Goal: Transaction & Acquisition: Subscribe to service/newsletter

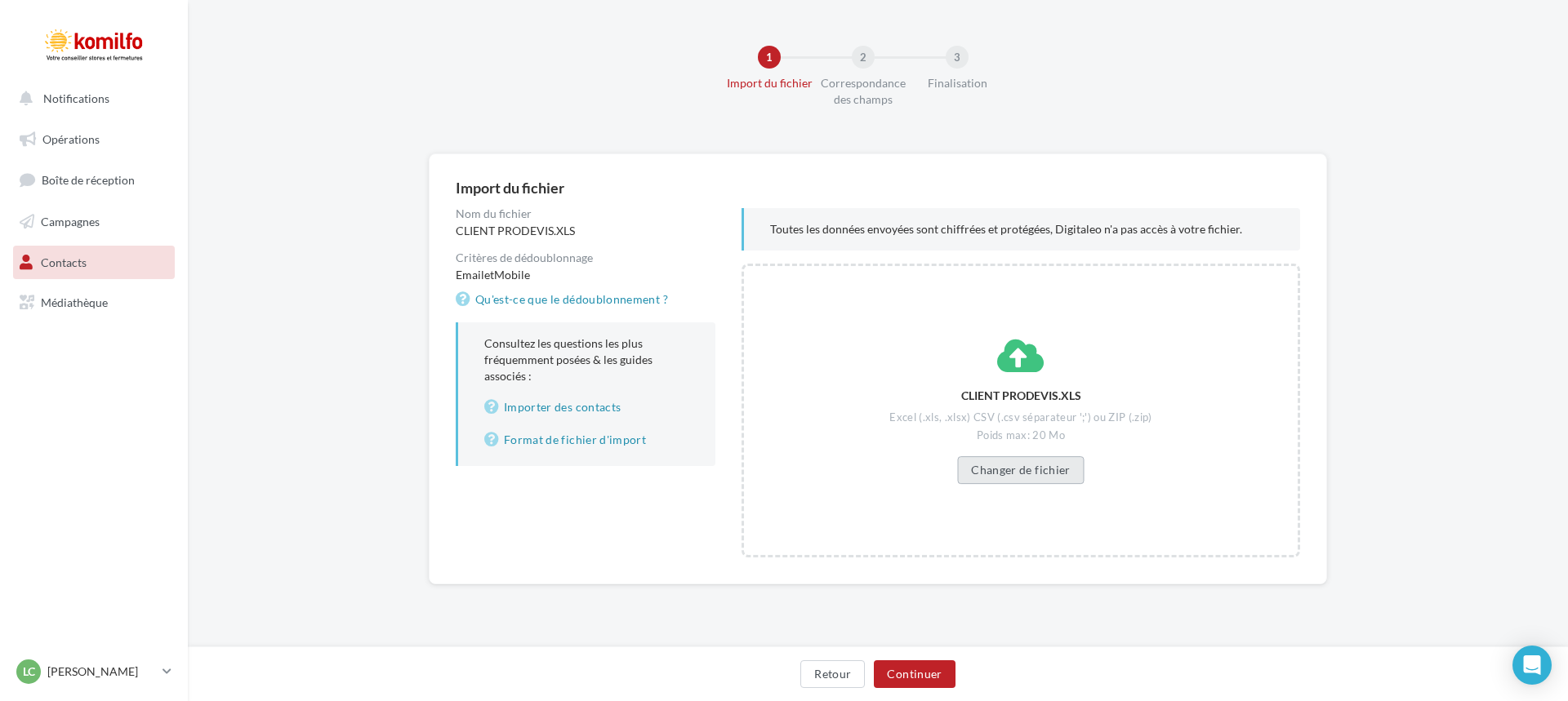
click at [1023, 474] on button "Changer de fichier" at bounding box center [1020, 470] width 127 height 27
click at [916, 669] on button "Continuer" at bounding box center [914, 674] width 81 height 27
click at [911, 685] on button "Continuer" at bounding box center [914, 674] width 81 height 27
click at [1060, 481] on button "Changer de fichier" at bounding box center [1020, 470] width 127 height 27
click at [915, 666] on button "Continuer" at bounding box center [914, 674] width 81 height 27
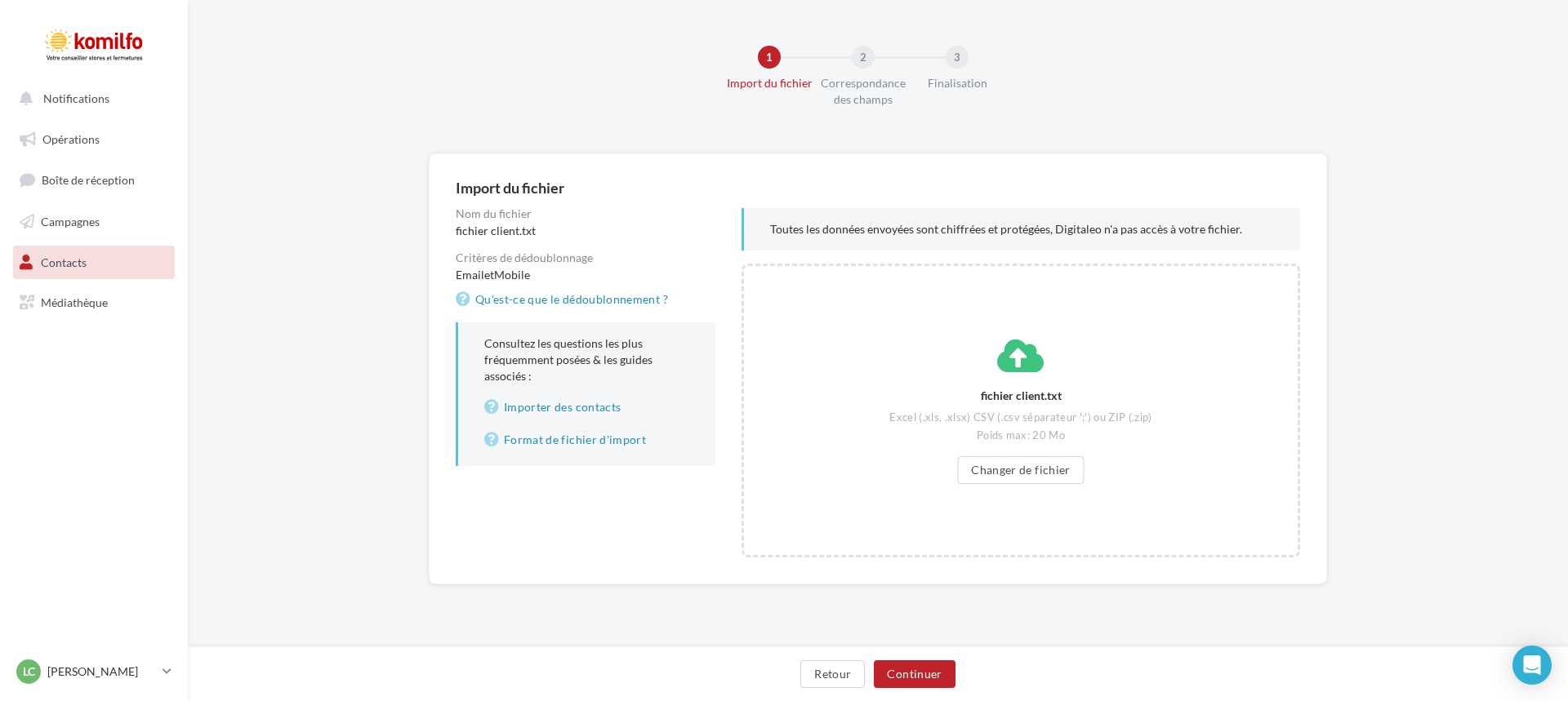
click at [970, 216] on div "Toutes les données envoyées sont chiffrées et protégées, Digitaleo n'a pas accè…" at bounding box center [1021, 229] width 559 height 42
click at [969, 232] on p "Toutes les données envoyées sont chiffrées et protégées, Digitaleo n'a pas accè…" at bounding box center [1022, 229] width 504 height 16
click at [1103, 236] on p "Toutes les données envoyées sont chiffrées et protégées, Digitaleo n'a pas accè…" at bounding box center [1022, 229] width 504 height 16
click at [1108, 236] on p "Toutes les données envoyées sont chiffrées et protégées, Digitaleo n'a pas accè…" at bounding box center [1022, 229] width 504 height 16
click at [1054, 478] on button "Changer de fichier" at bounding box center [1020, 470] width 127 height 27
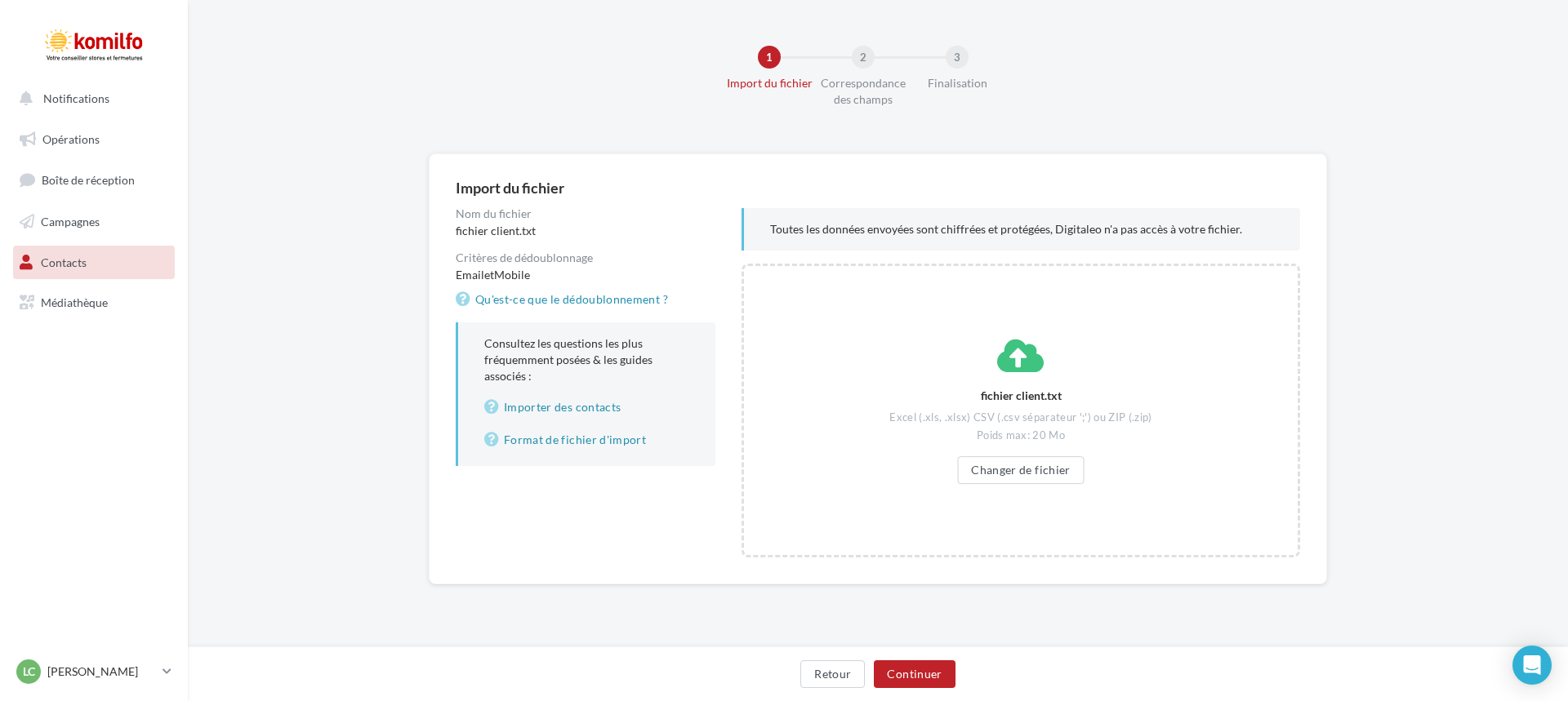
drag, startPoint x: 970, startPoint y: 373, endPoint x: 1005, endPoint y: 381, distance: 35.9
click at [921, 381] on div "fichier client.txt Excel (.xls, .xlsx) CSV (.csv séparateur ';') ou ZIP (.zip) …" at bounding box center [1021, 411] width 277 height 147
click at [1030, 387] on div "fichier client.txt Excel (.xls, .xlsx) CSV (.csv séparateur ';') ou ZIP (.zip) …" at bounding box center [1021, 411] width 277 height 147
click at [1027, 467] on button "Changer de fichier" at bounding box center [1020, 470] width 127 height 27
click at [912, 670] on button "Continuer" at bounding box center [914, 674] width 81 height 27
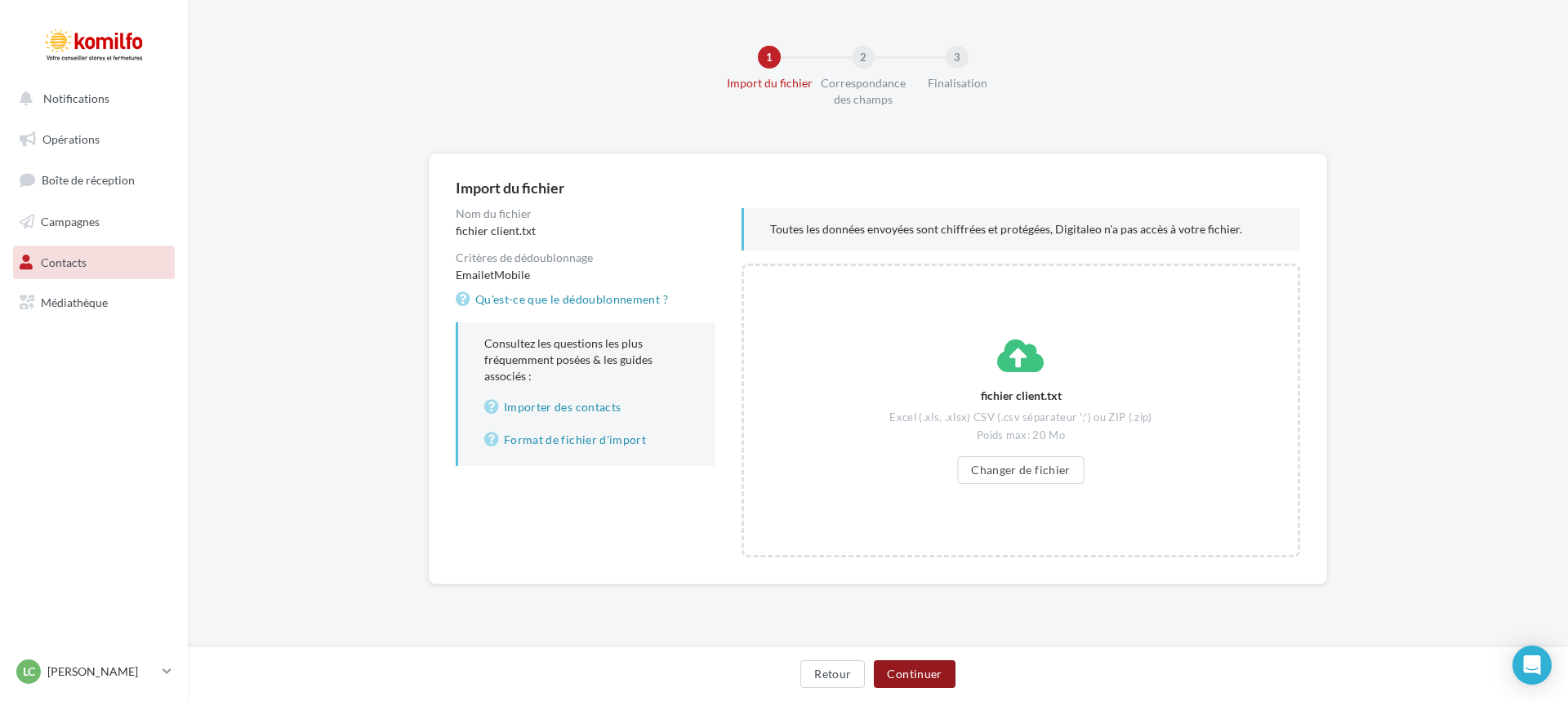
click at [912, 670] on button "Continuer" at bounding box center [914, 674] width 81 height 27
click at [1067, 480] on button "Changer de fichier" at bounding box center [1020, 470] width 127 height 27
click at [935, 672] on button "Continuer" at bounding box center [914, 674] width 81 height 27
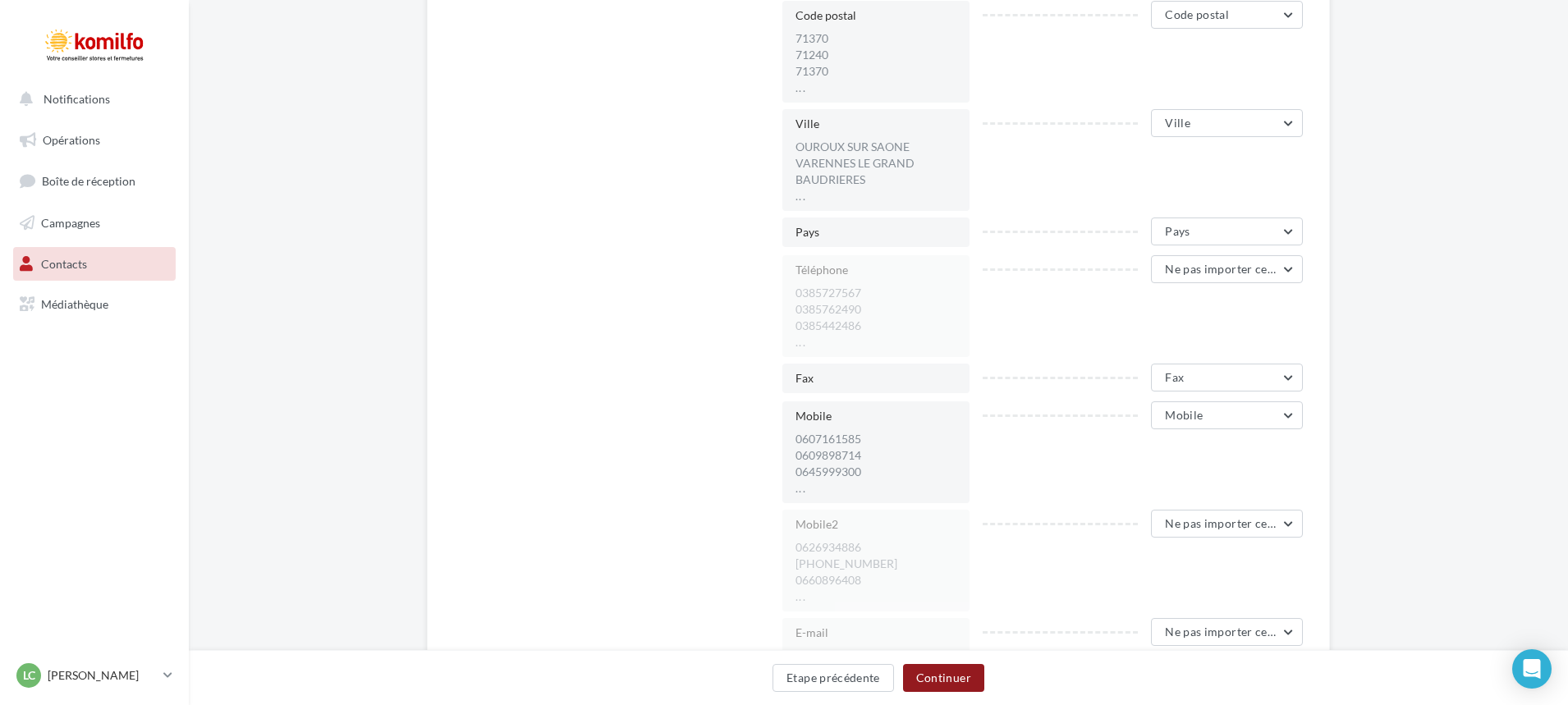
scroll to position [1067, 0]
click at [1264, 383] on button "Fax" at bounding box center [1226, 377] width 152 height 28
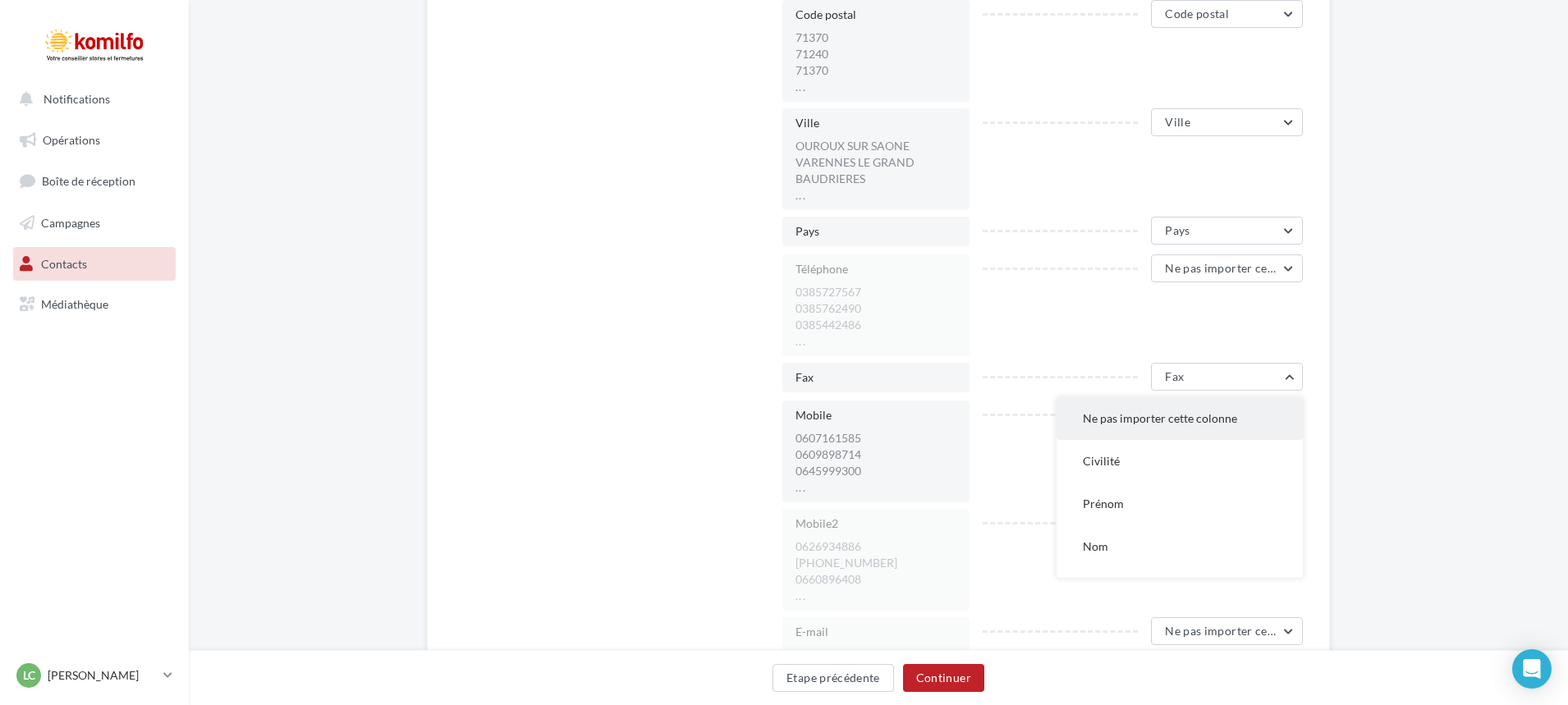
click at [1188, 423] on span "Ne pas importer cette colonne" at bounding box center [1160, 418] width 154 height 14
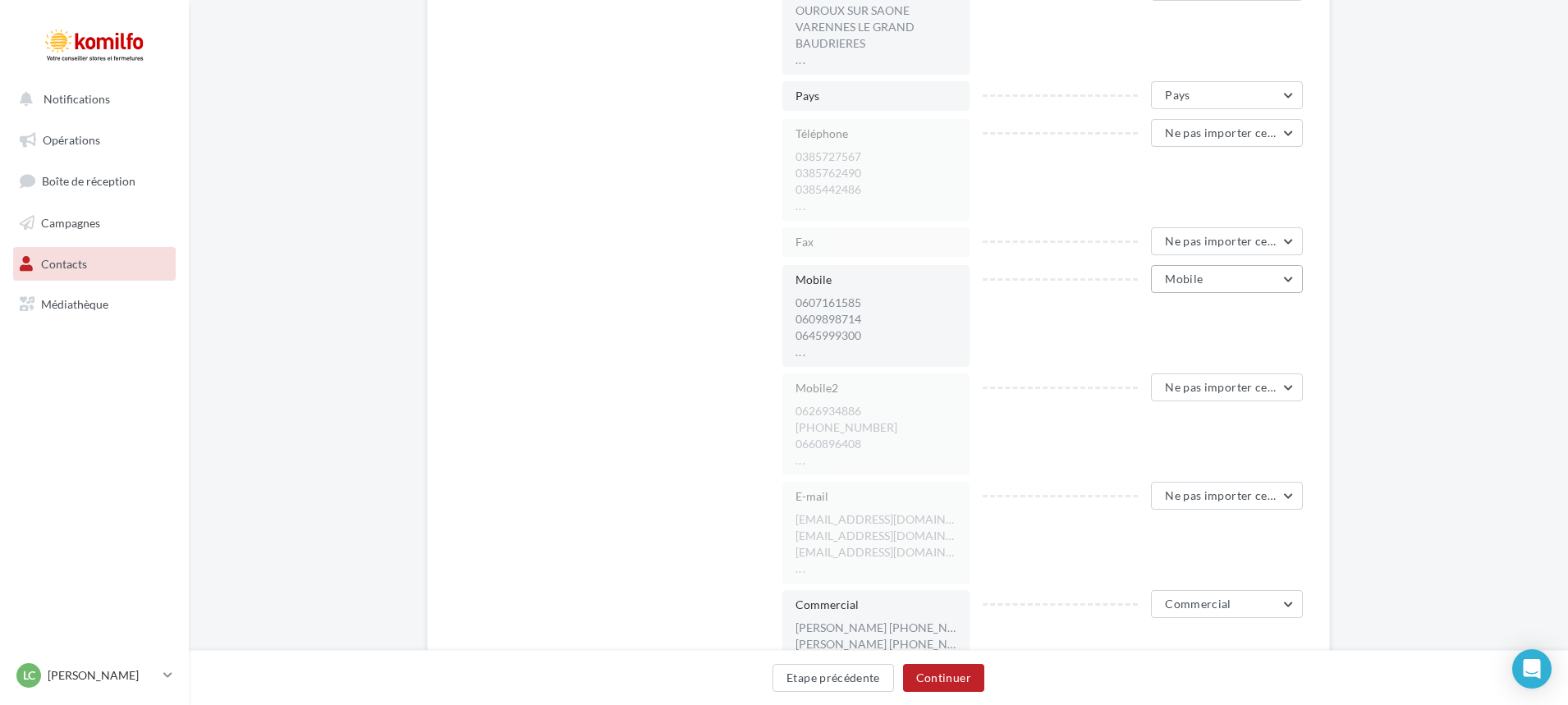
scroll to position [1232, 0]
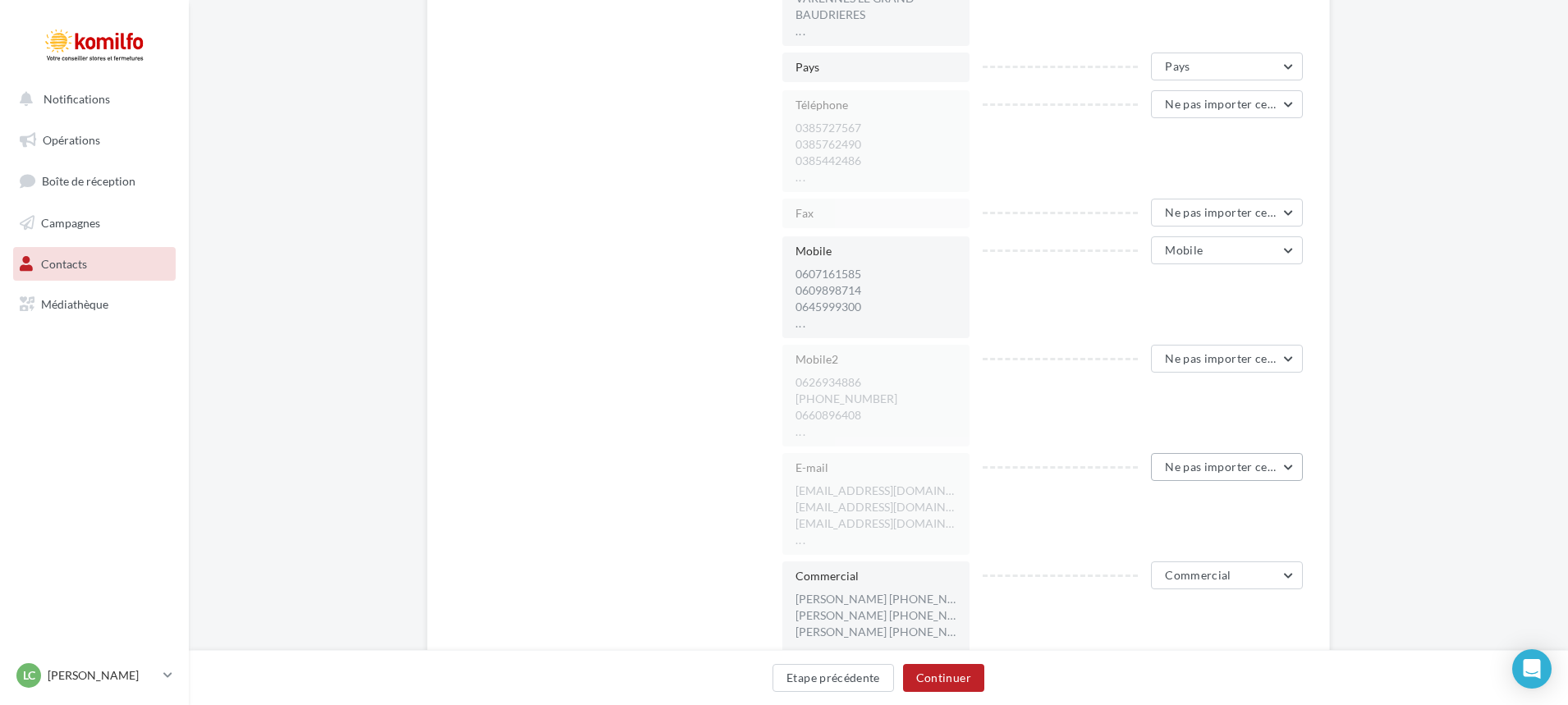
click at [1264, 475] on button "Ne pas importer cette colonne" at bounding box center [1226, 466] width 152 height 28
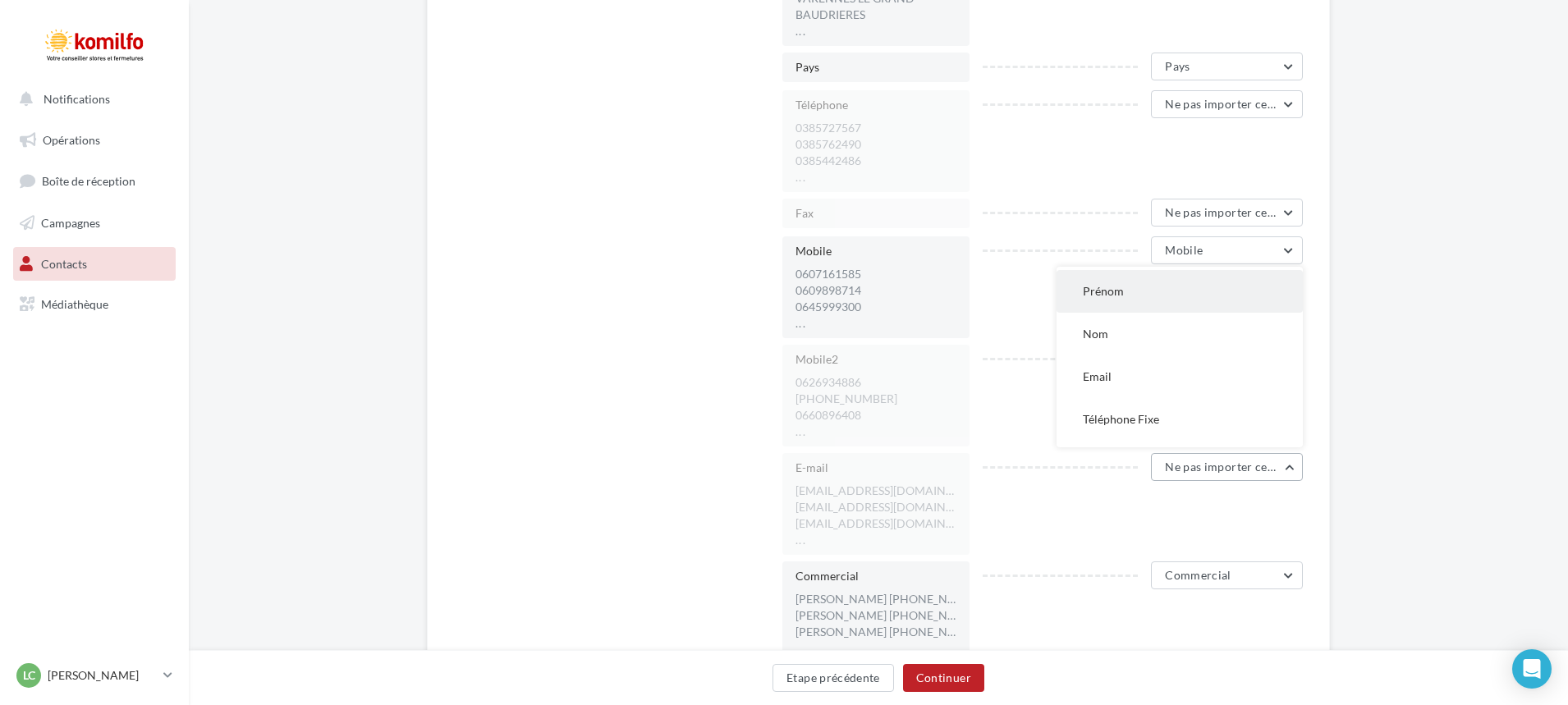
scroll to position [164, 0]
click at [1176, 305] on button "Email" at bounding box center [1179, 295] width 247 height 43
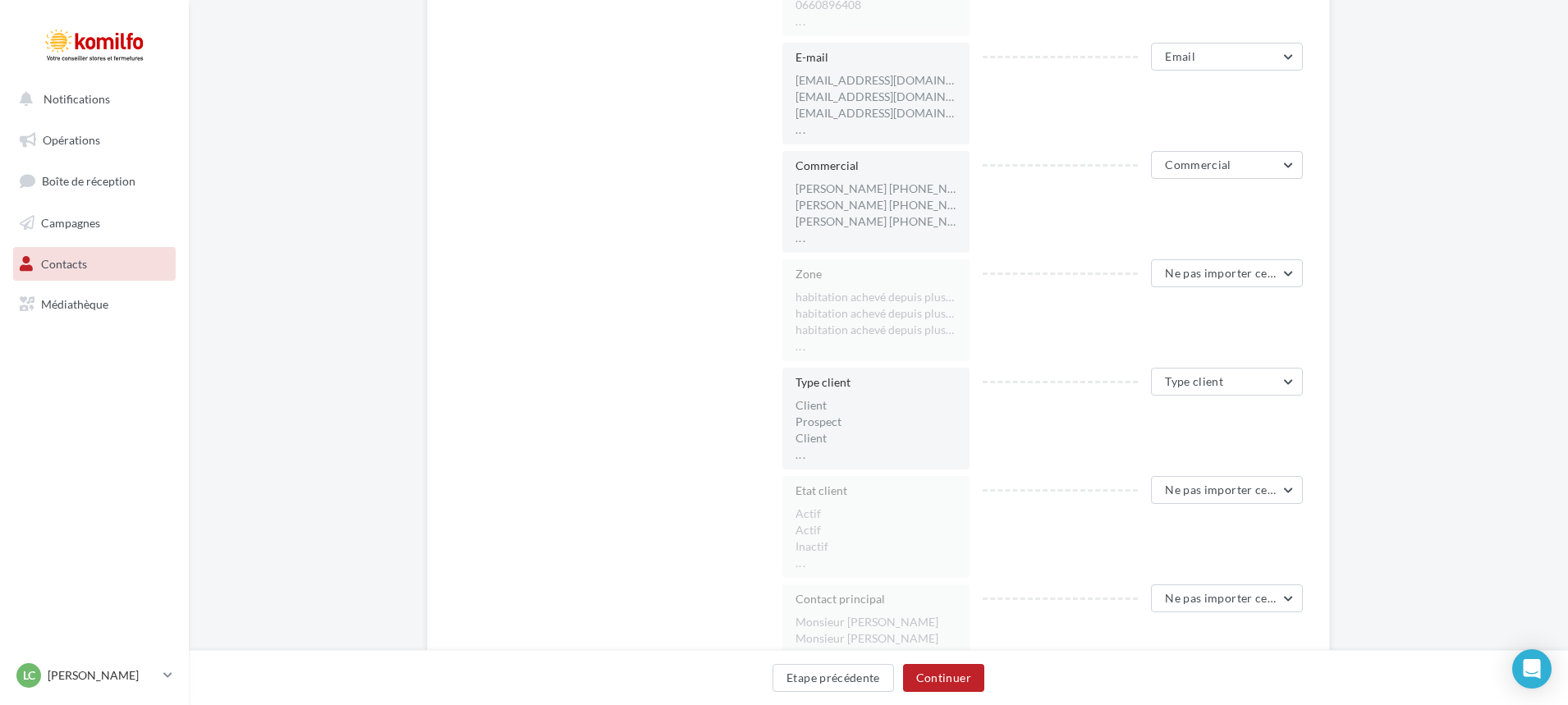
scroll to position [1724, 0]
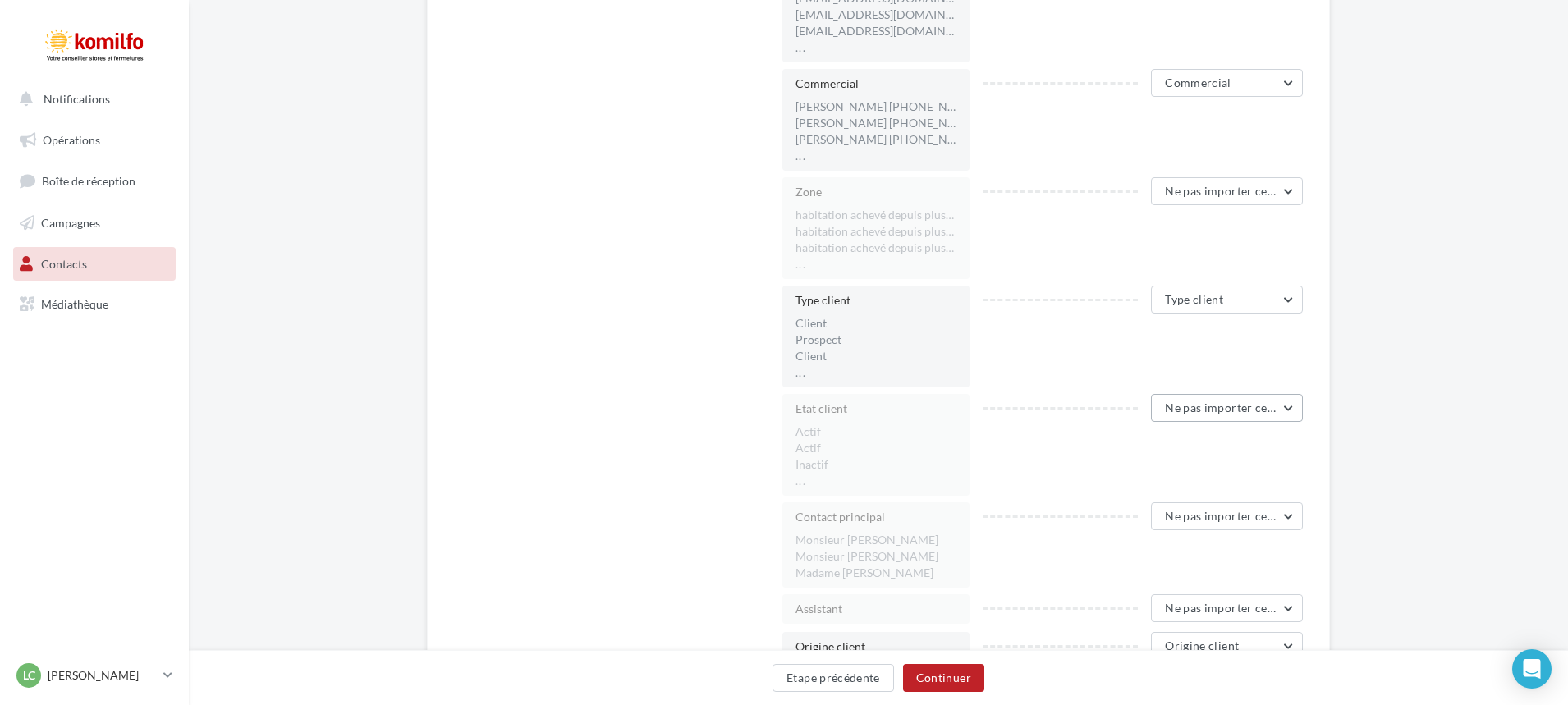
click at [1280, 415] on button "Ne pas importer cette colonne" at bounding box center [1226, 408] width 152 height 28
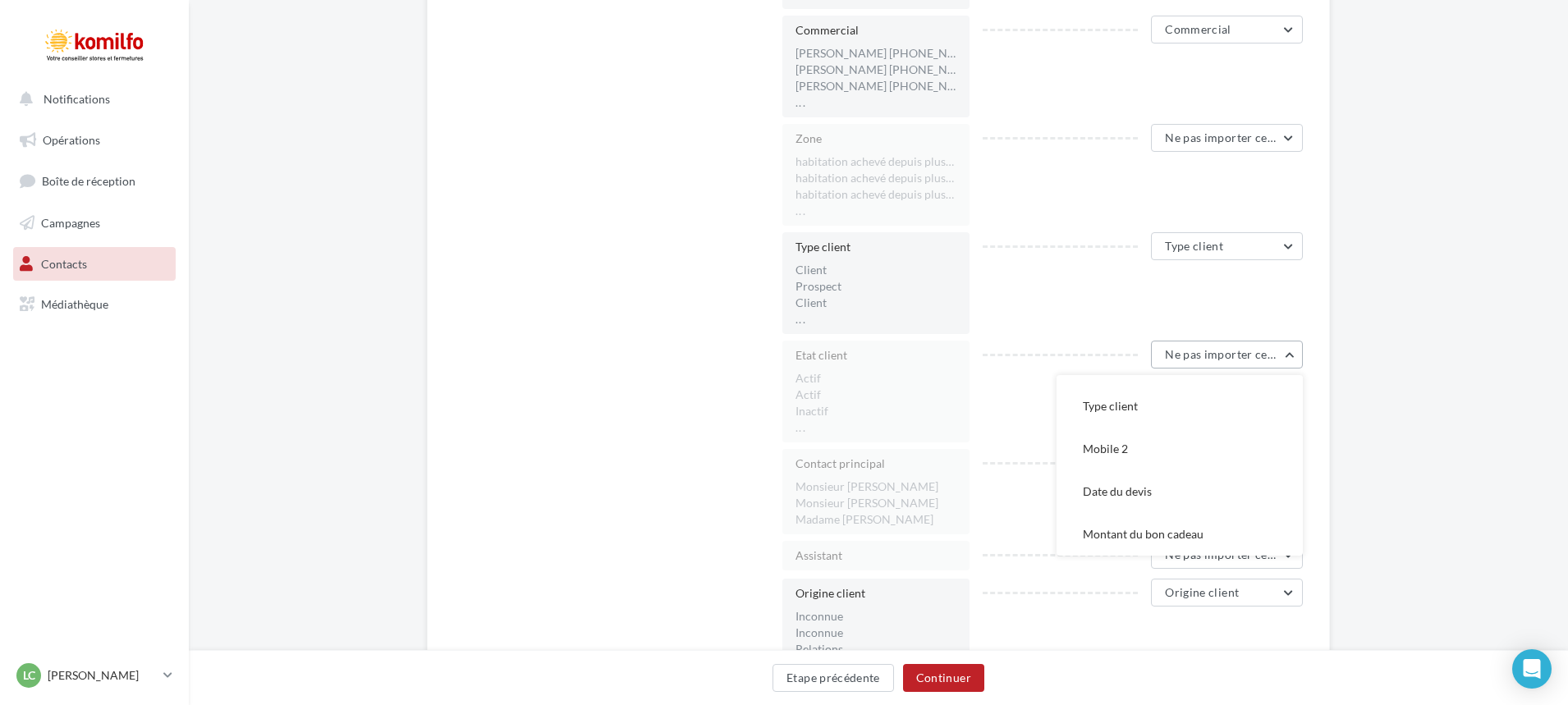
scroll to position [1806, 0]
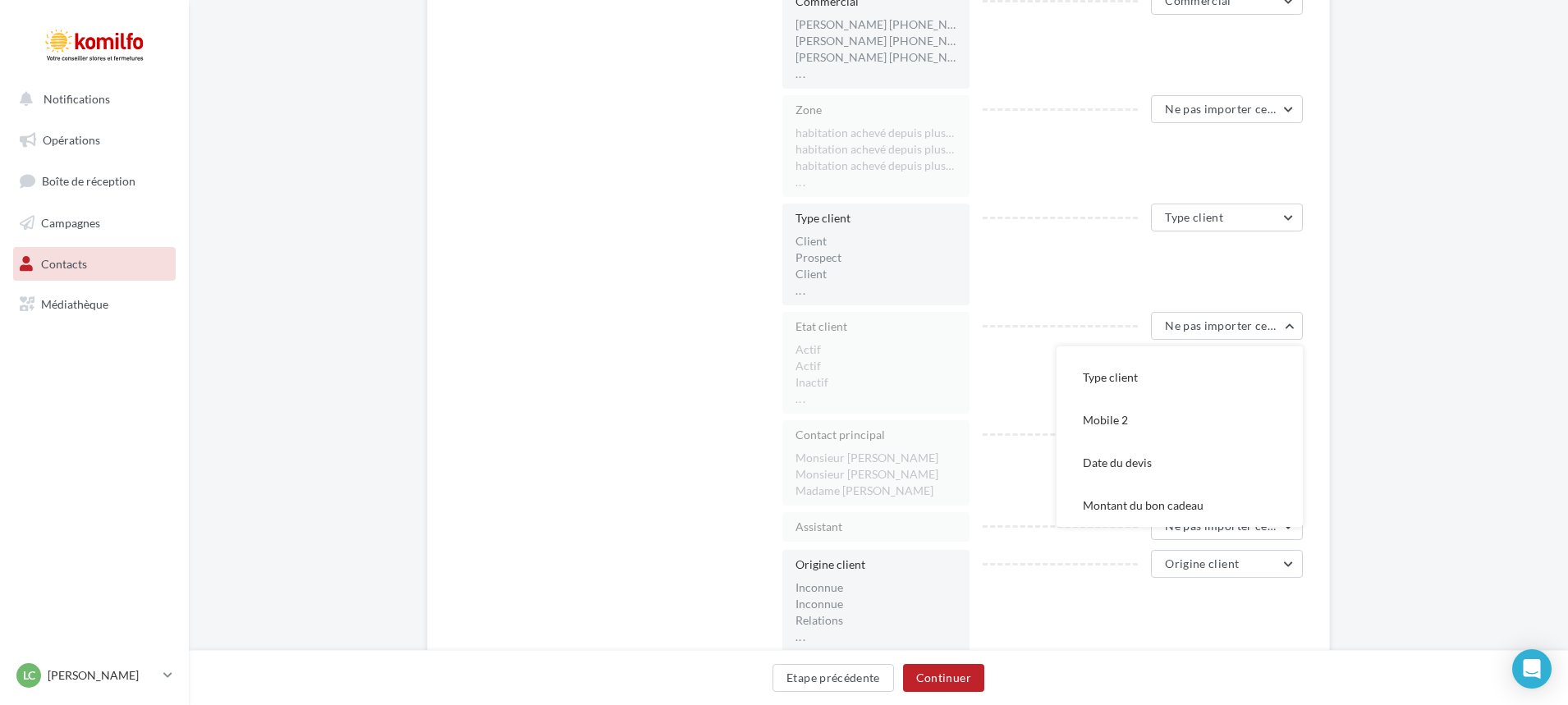
click at [934, 458] on li "Monsieur FREDDY" at bounding box center [876, 458] width 161 height 16
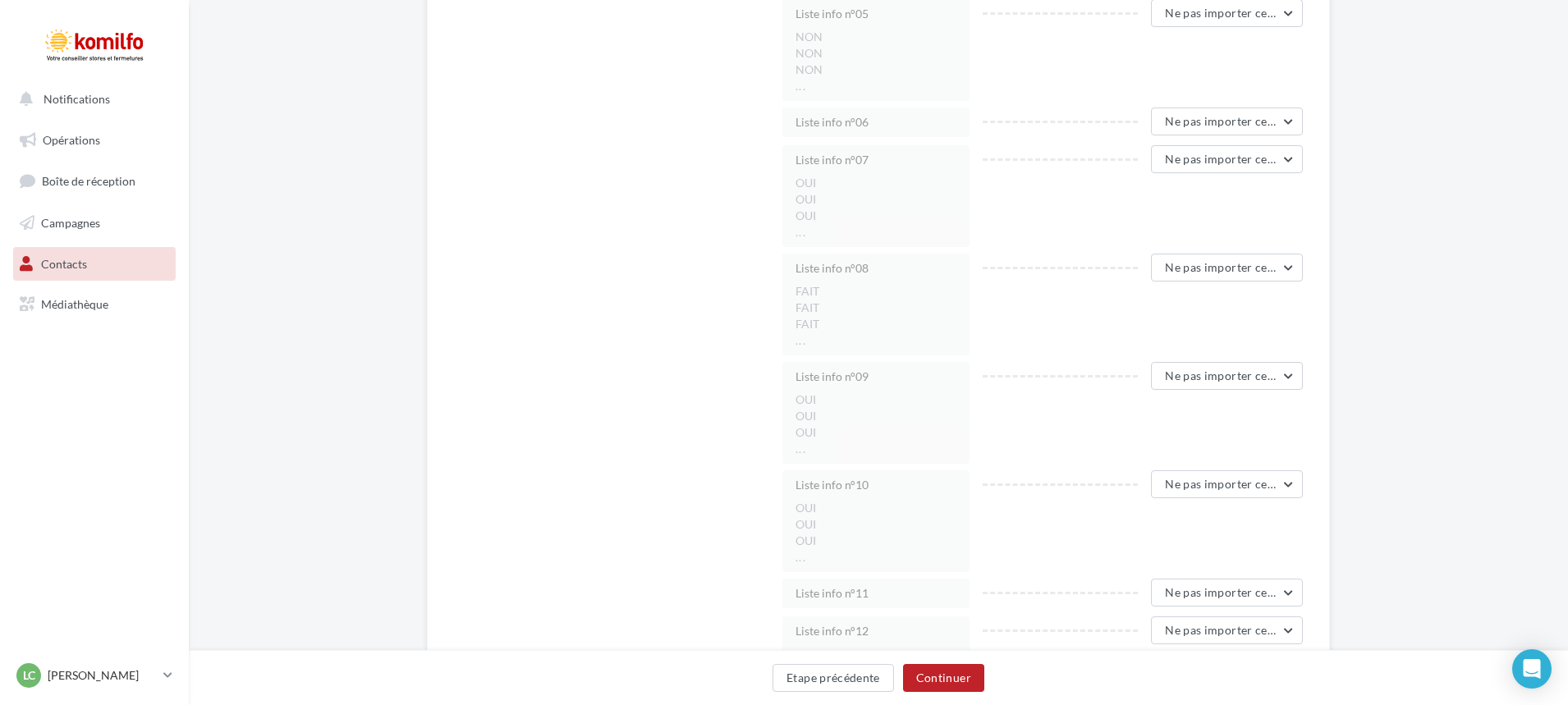
scroll to position [3612, 0]
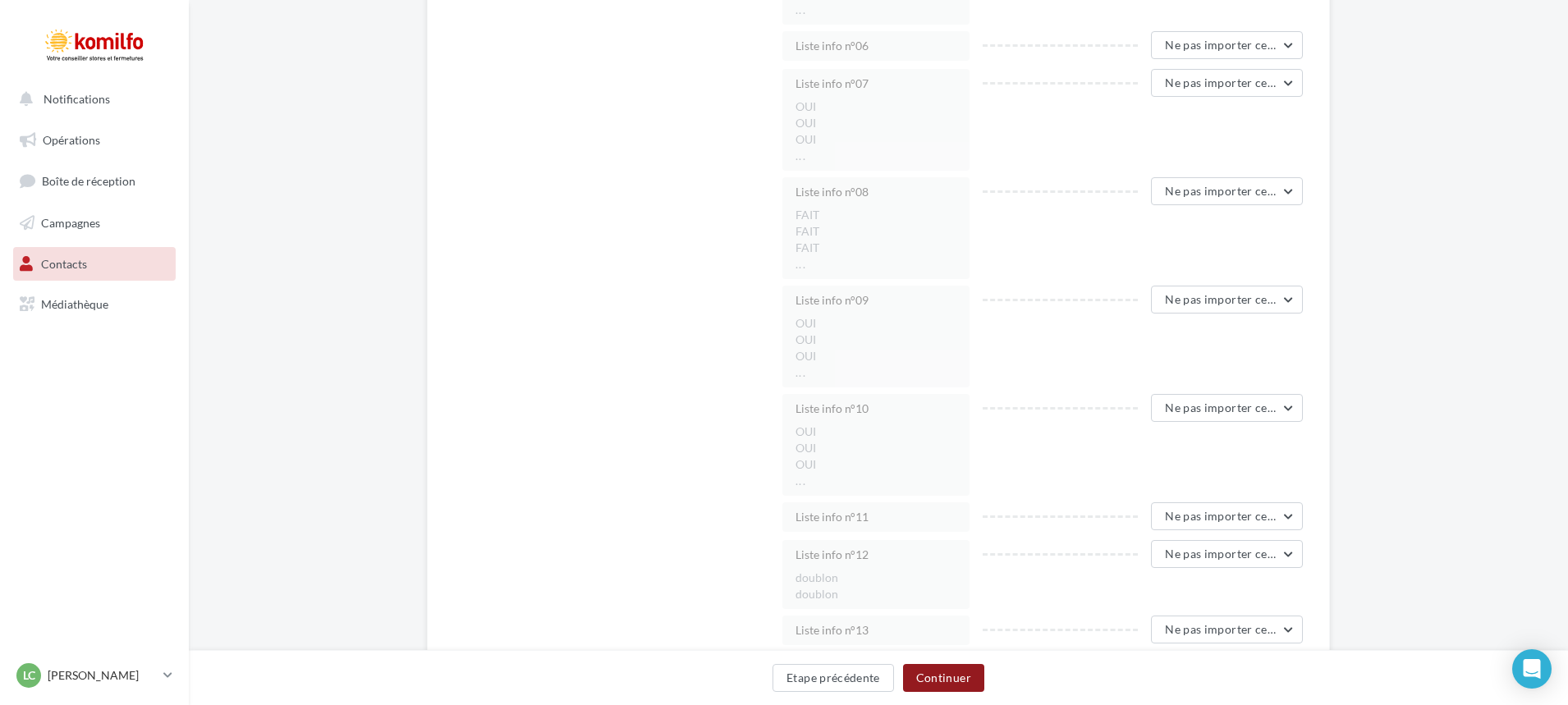
click at [951, 680] on button "Continuer" at bounding box center [943, 677] width 81 height 28
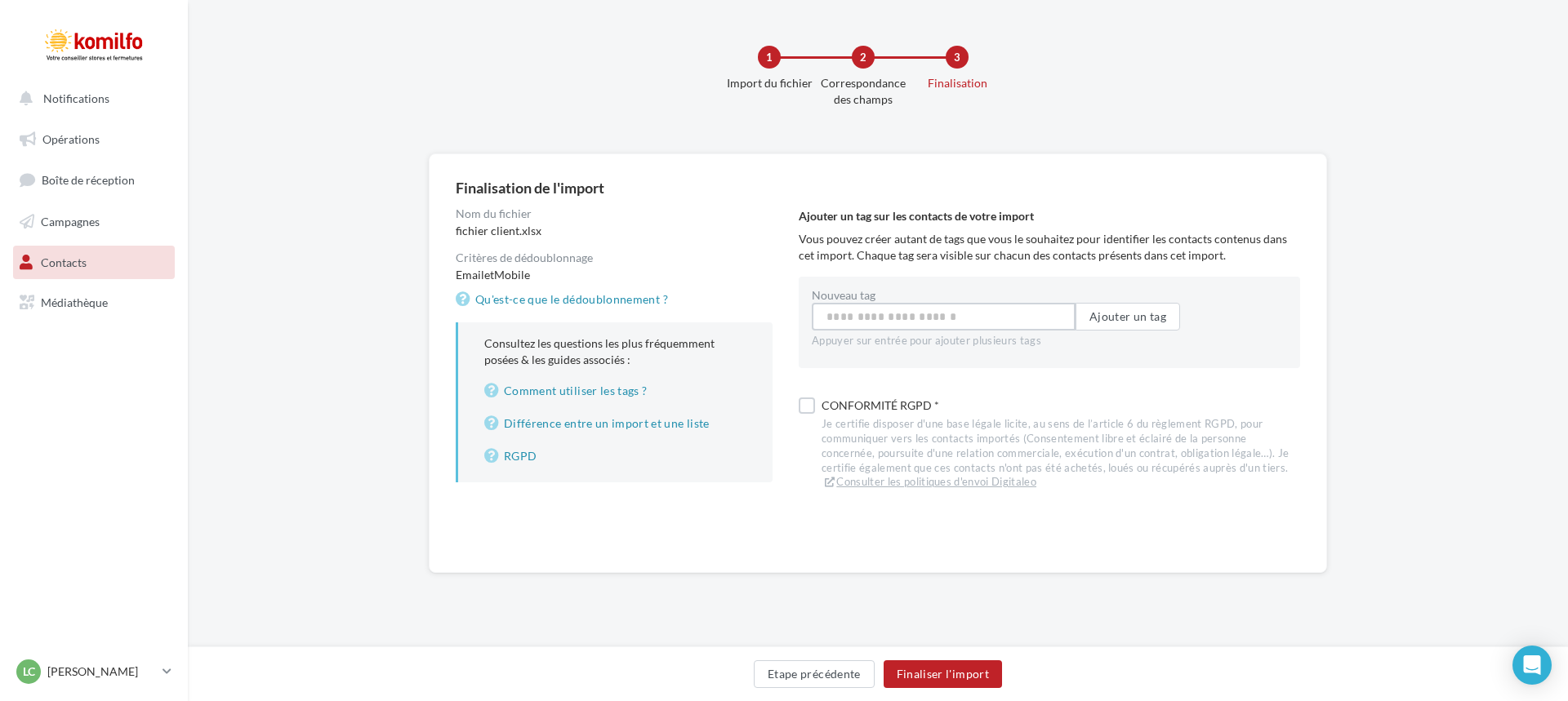
click at [916, 322] on input "Nouveau tag" at bounding box center [944, 316] width 264 height 27
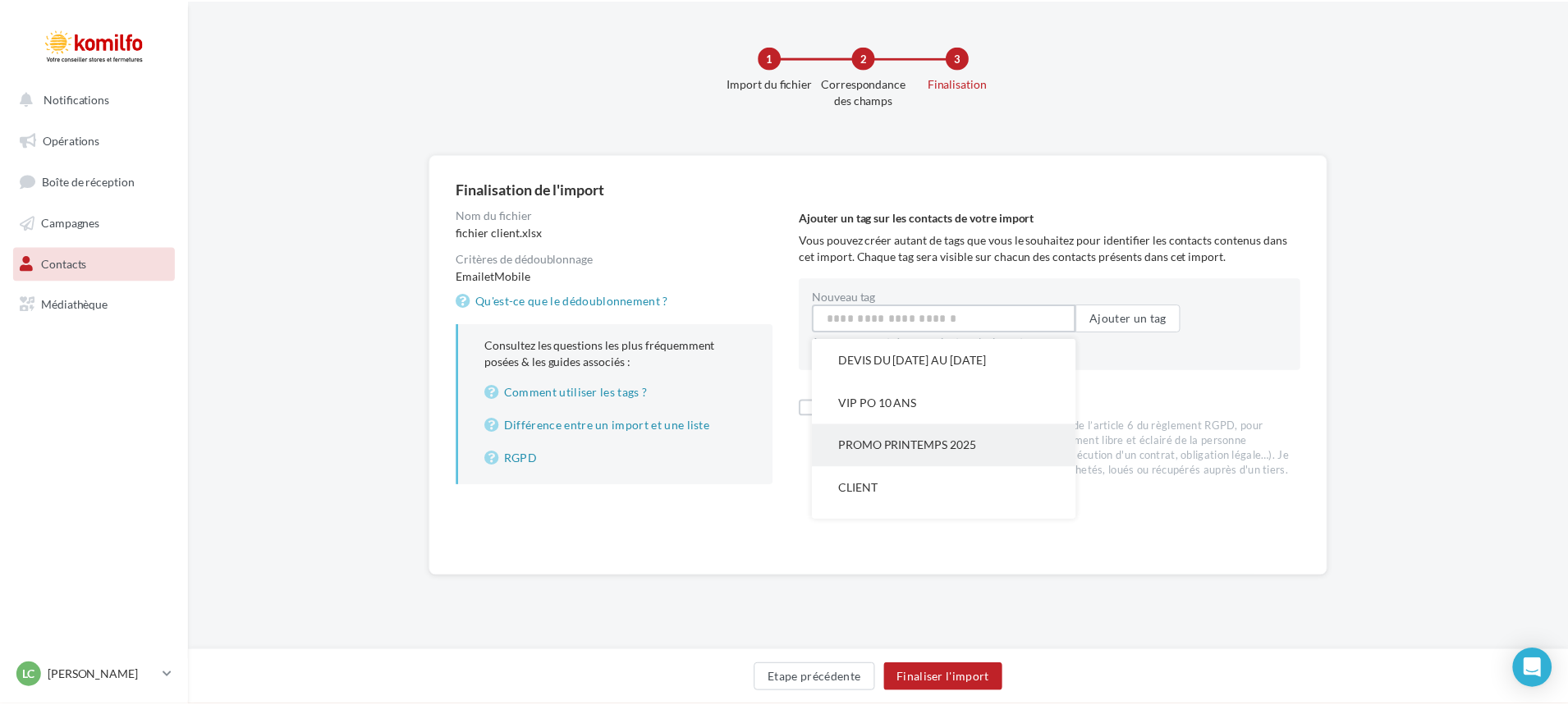
scroll to position [33, 0]
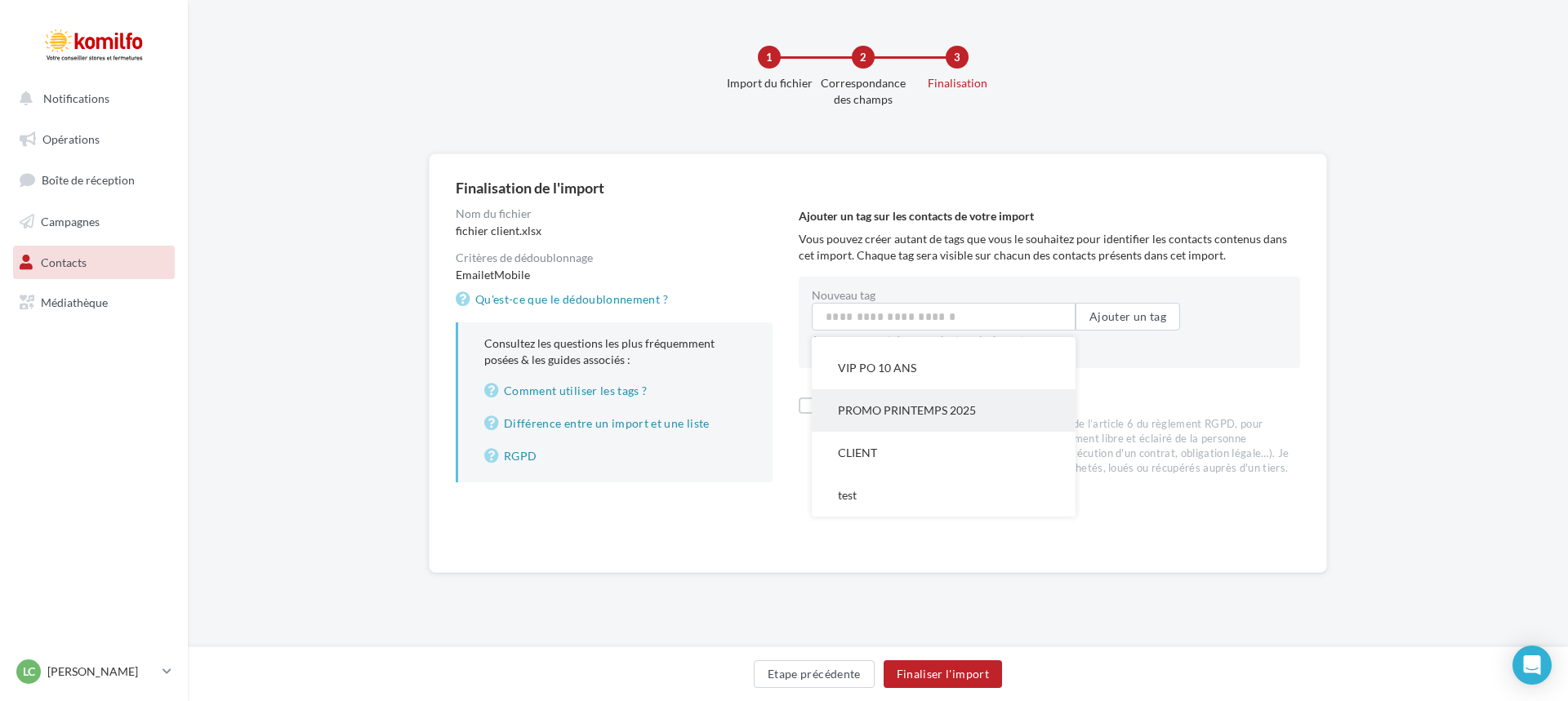
click at [950, 405] on button "PROMO PRINTEMPS 2025" at bounding box center [944, 411] width 264 height 42
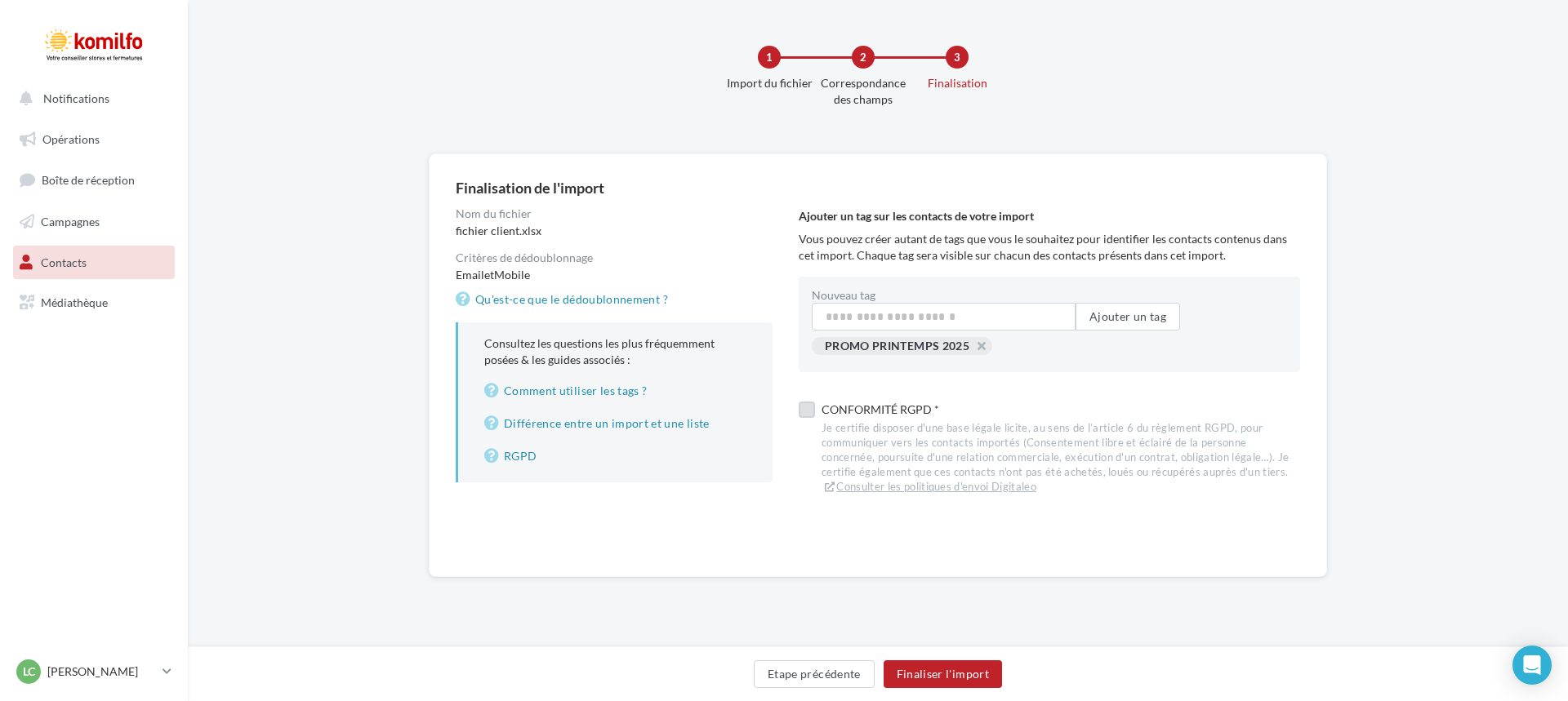
click at [814, 410] on label at bounding box center [807, 410] width 16 height 16
click at [921, 668] on button "Finaliser l'import" at bounding box center [943, 674] width 119 height 27
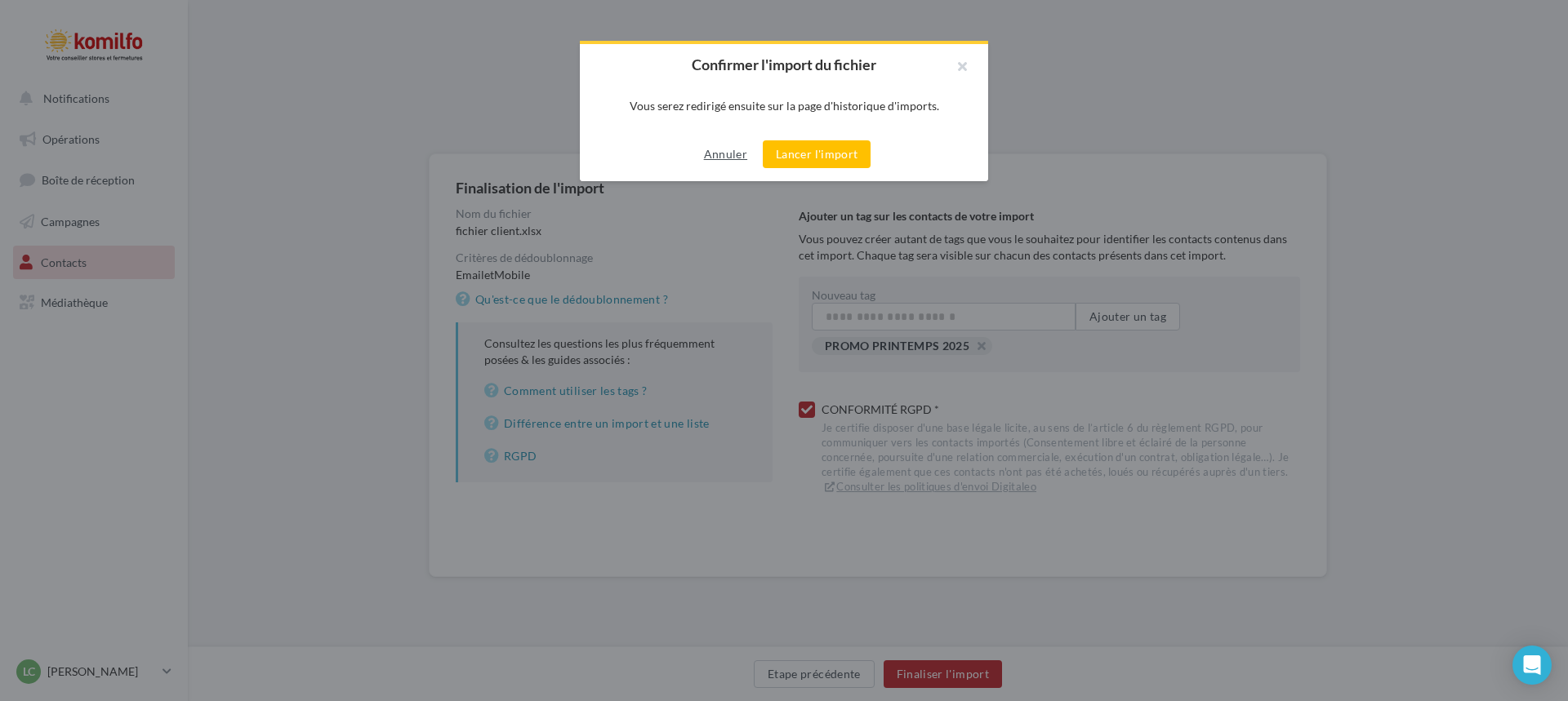
click at [725, 149] on button "Annuler" at bounding box center [726, 154] width 57 height 19
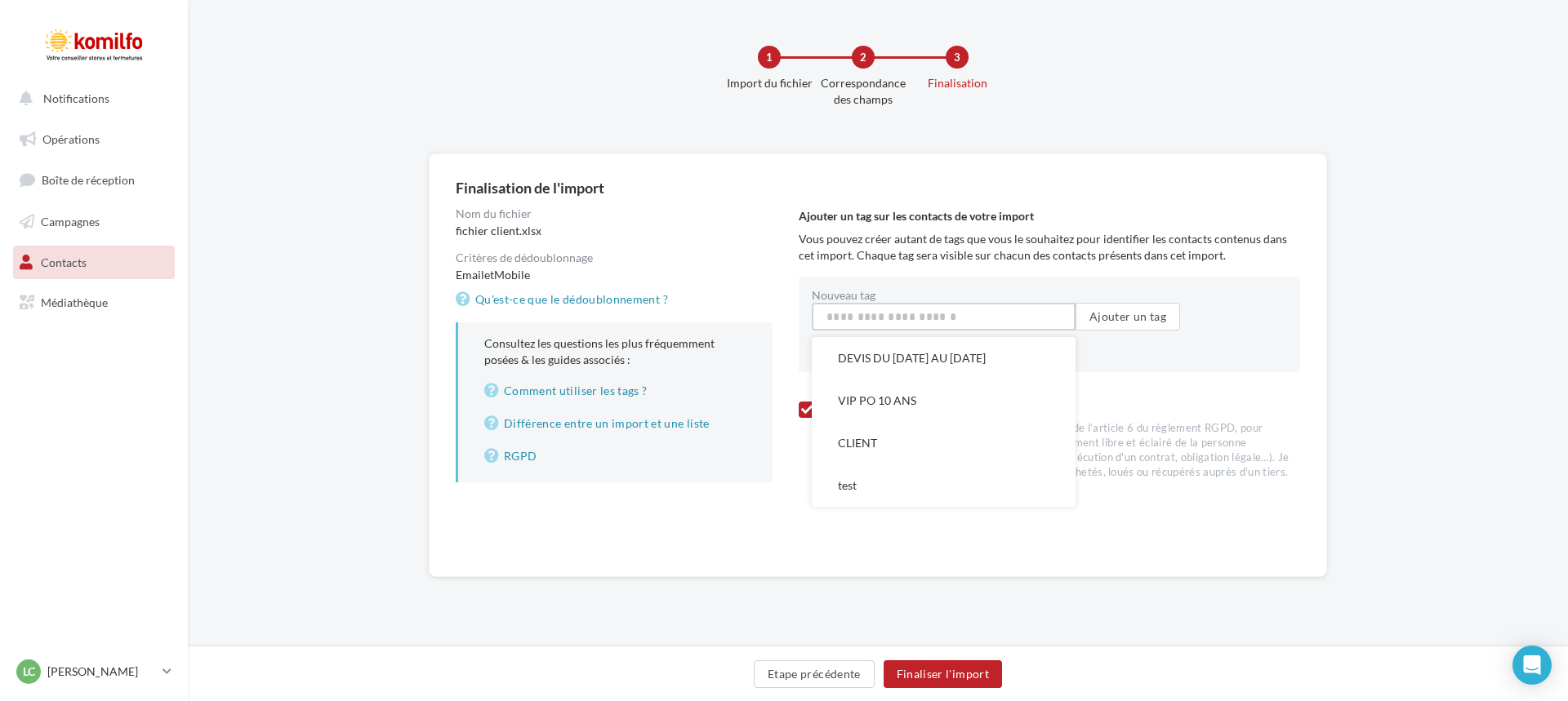
click at [938, 323] on input "Nouveau tag" at bounding box center [944, 316] width 264 height 27
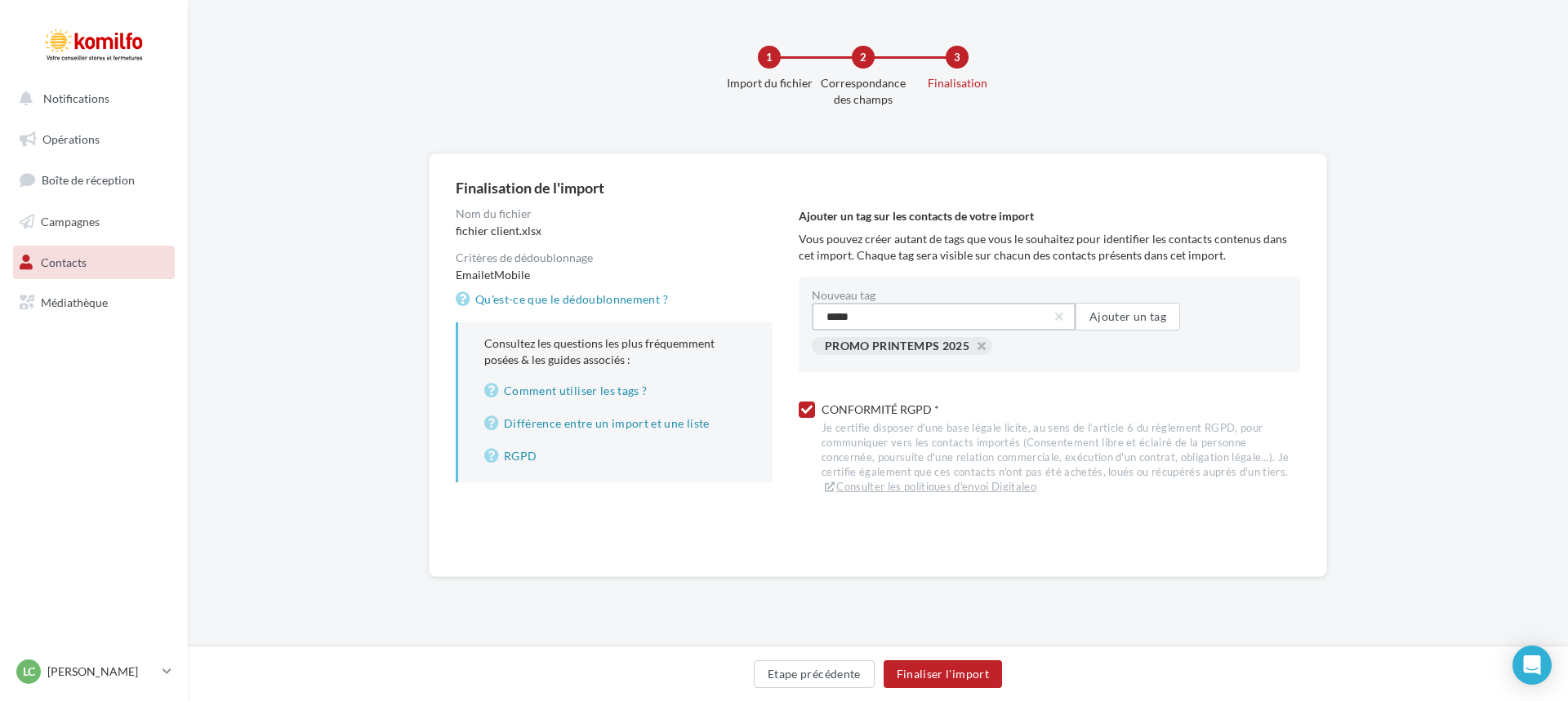
type input "*****"
drag, startPoint x: 1123, startPoint y: 300, endPoint x: 1124, endPoint y: 320, distance: 20.0
click at [1123, 303] on div "Nouveau tag Ajouter un tag" at bounding box center [995, 310] width 367 height 41
click at [1124, 320] on button "Ajouter un tag" at bounding box center [1128, 316] width 104 height 27
click at [1129, 379] on div "Ajouter un tag sur les contacts de votre import Vous pouvez créer autant de tag…" at bounding box center [1055, 352] width 514 height 289
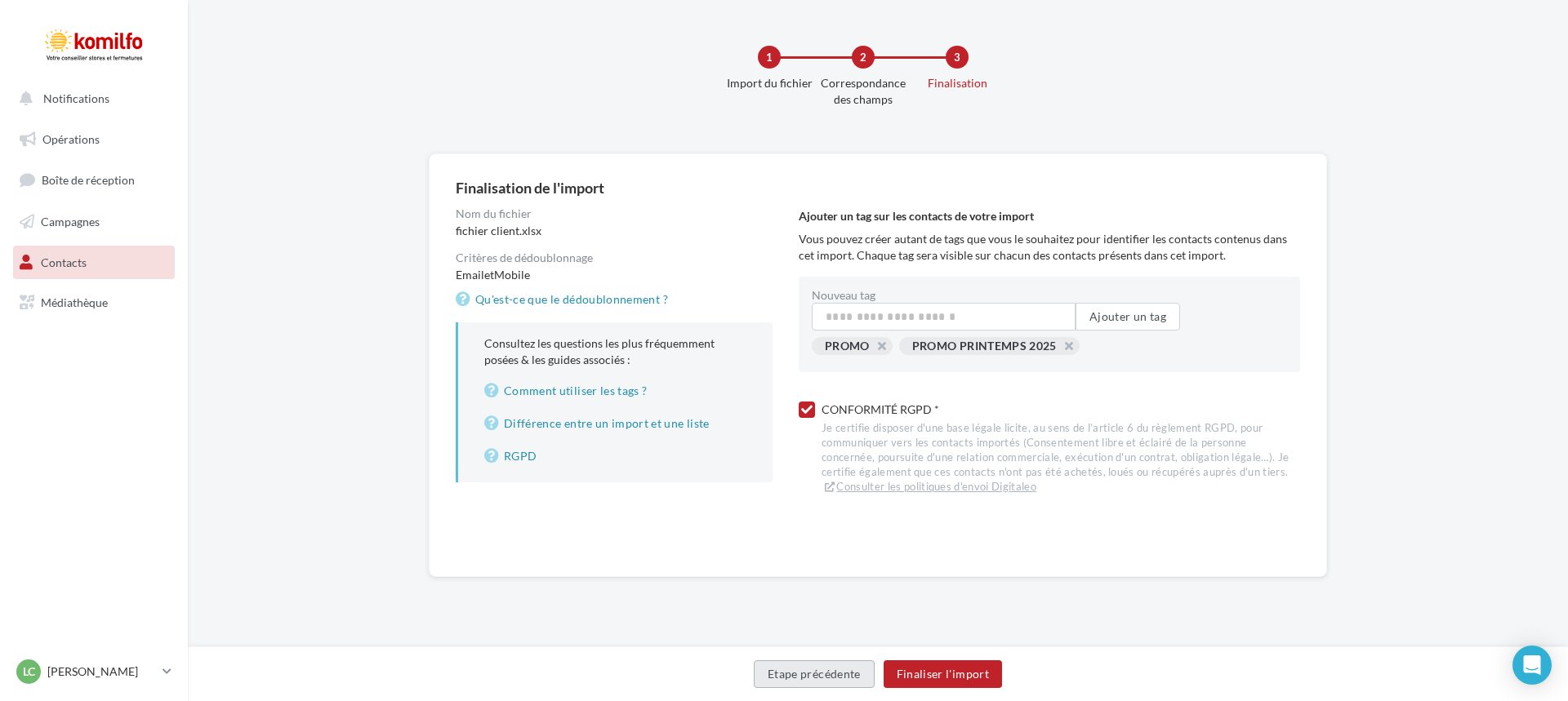
click at [828, 669] on button "Etape précédente" at bounding box center [814, 674] width 121 height 27
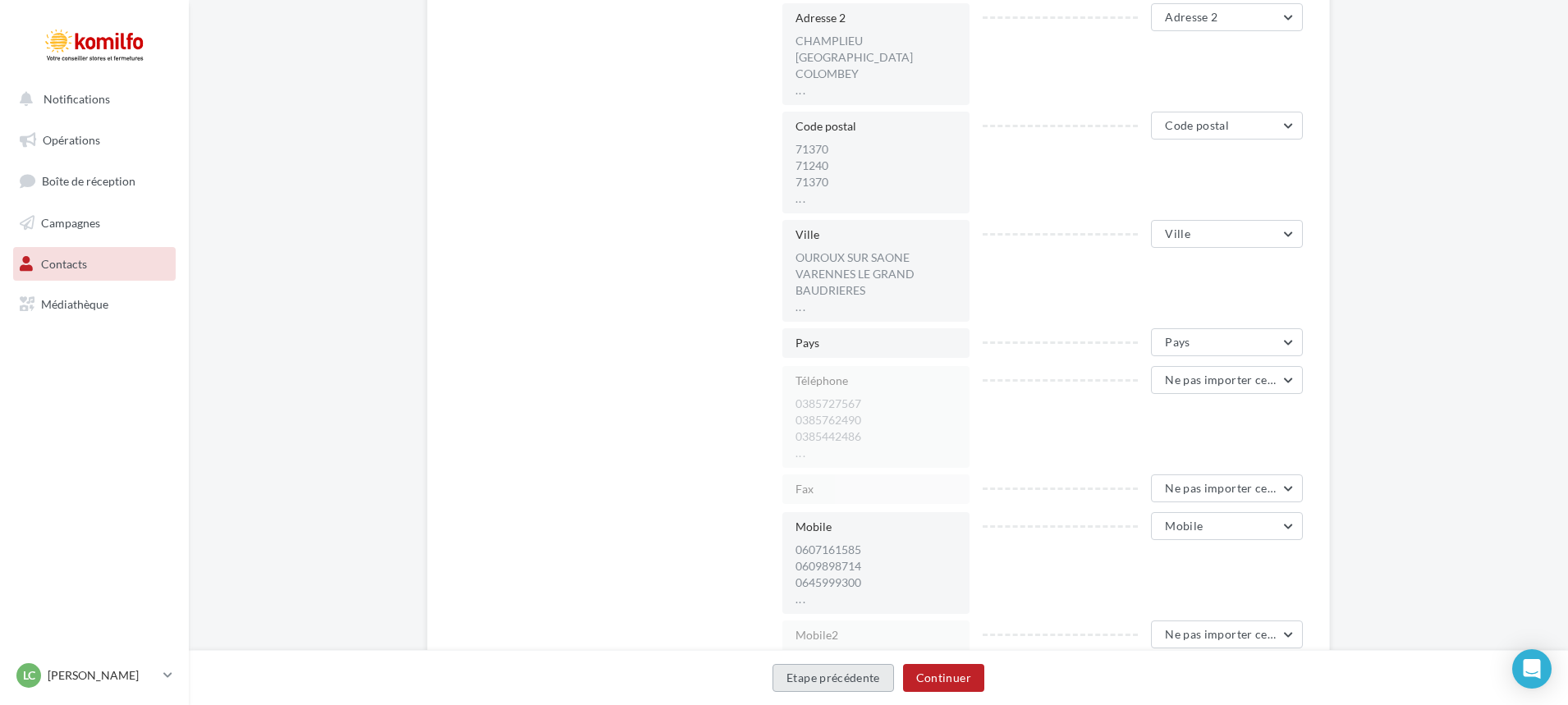
scroll to position [985, 0]
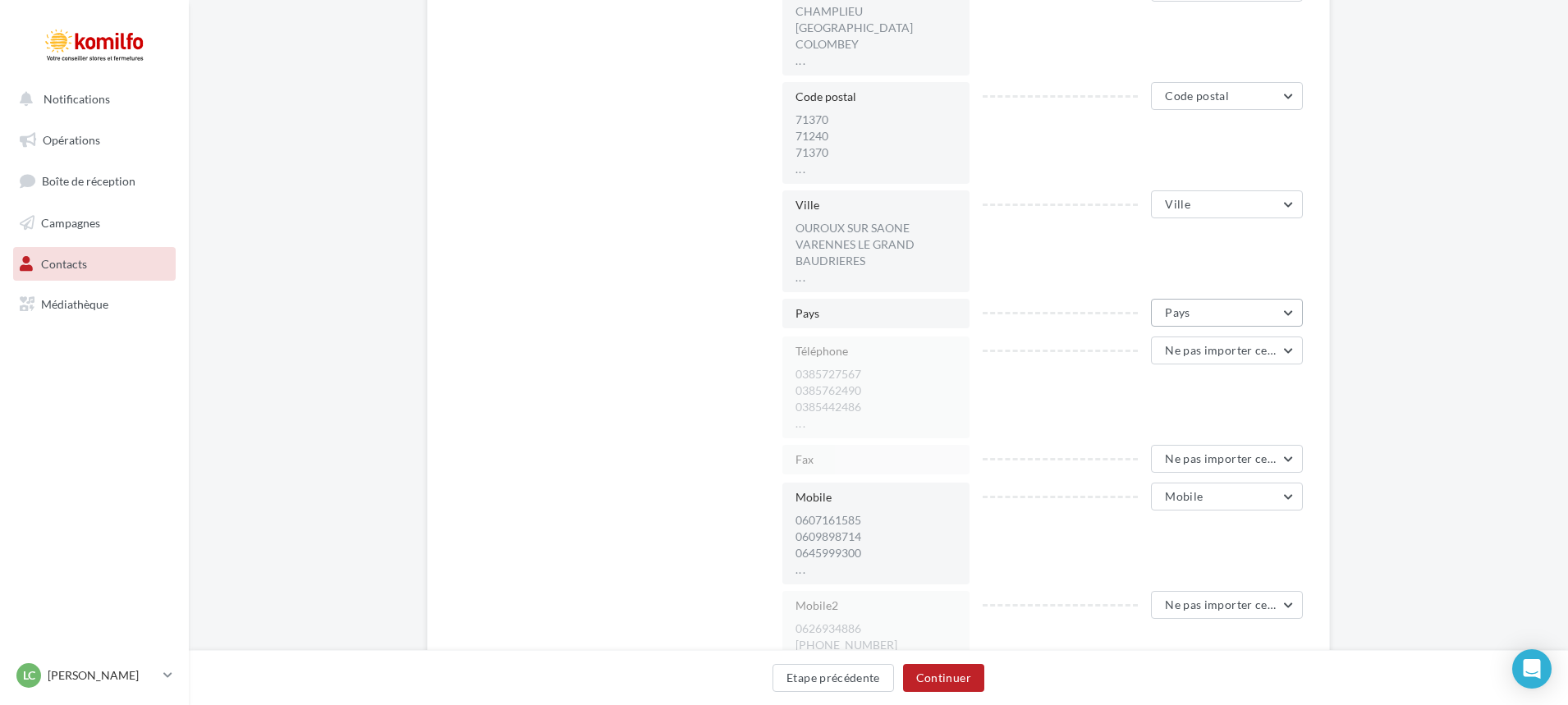
click at [1270, 317] on button "Pays" at bounding box center [1226, 312] width 152 height 28
click at [1190, 357] on span "Ne pas importer cette colonne" at bounding box center [1160, 354] width 154 height 14
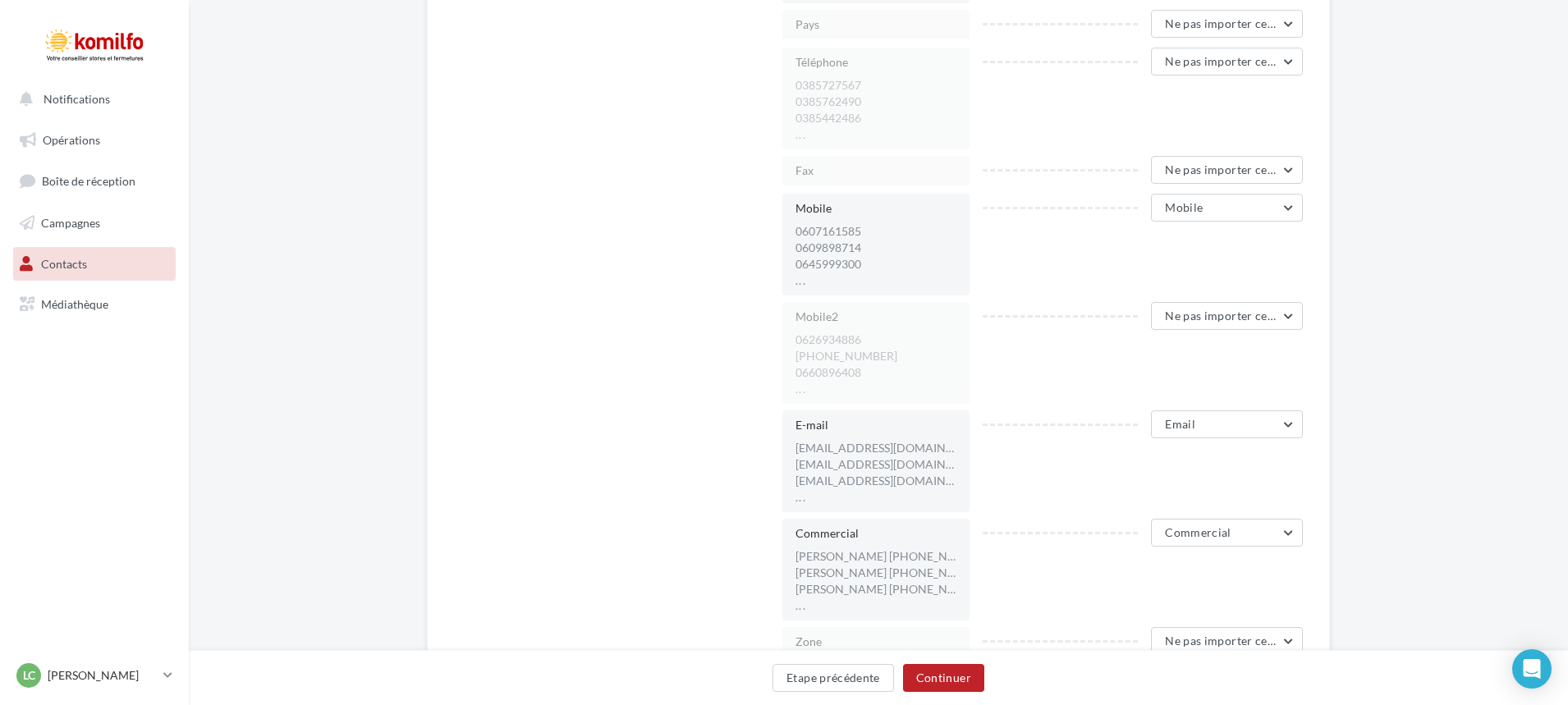
scroll to position [1314, 0]
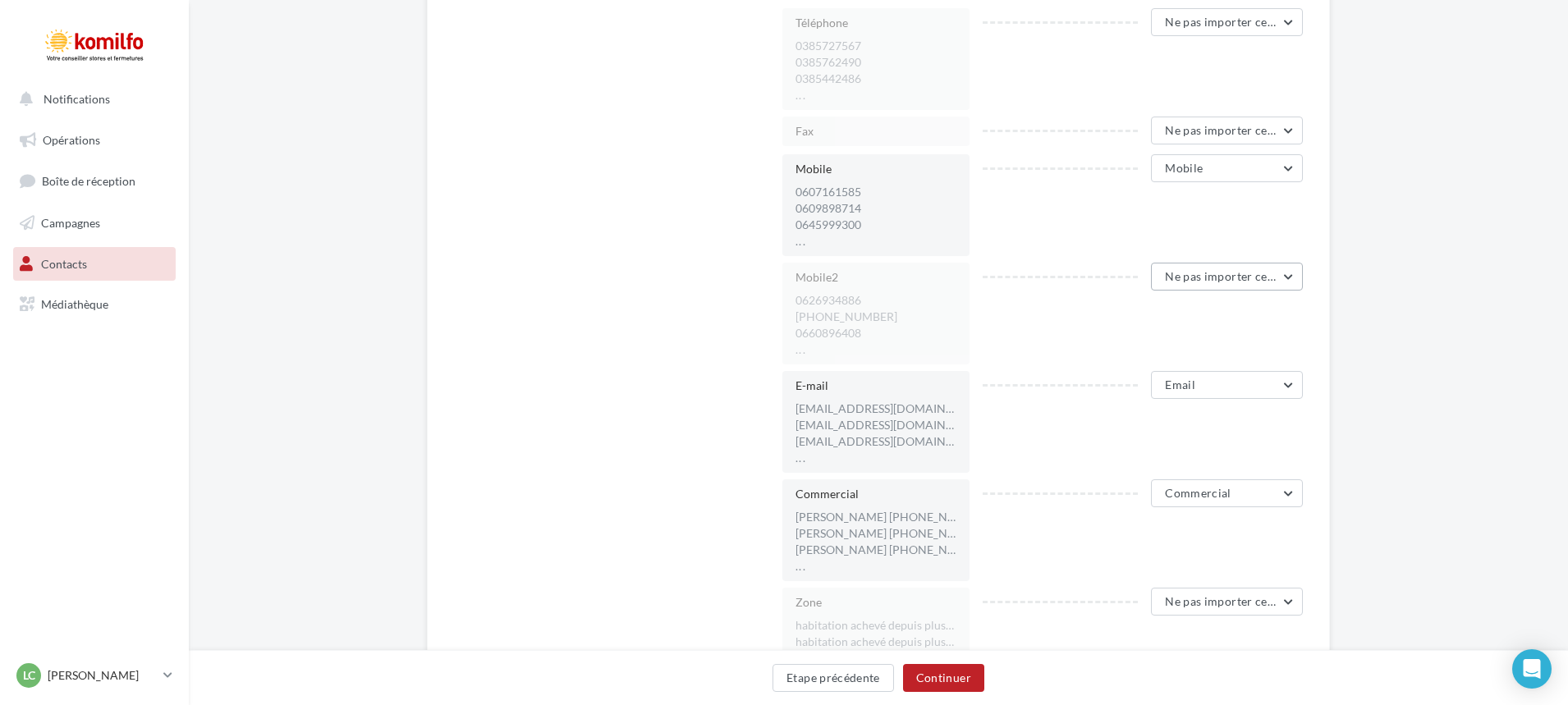
click at [1248, 278] on span "Ne pas importer cette colonne" at bounding box center [1246, 277] width 163 height 14
click at [931, 337] on li "0660896408" at bounding box center [876, 333] width 161 height 16
click at [1292, 278] on button "Ne pas importer cette colonne" at bounding box center [1226, 276] width 152 height 28
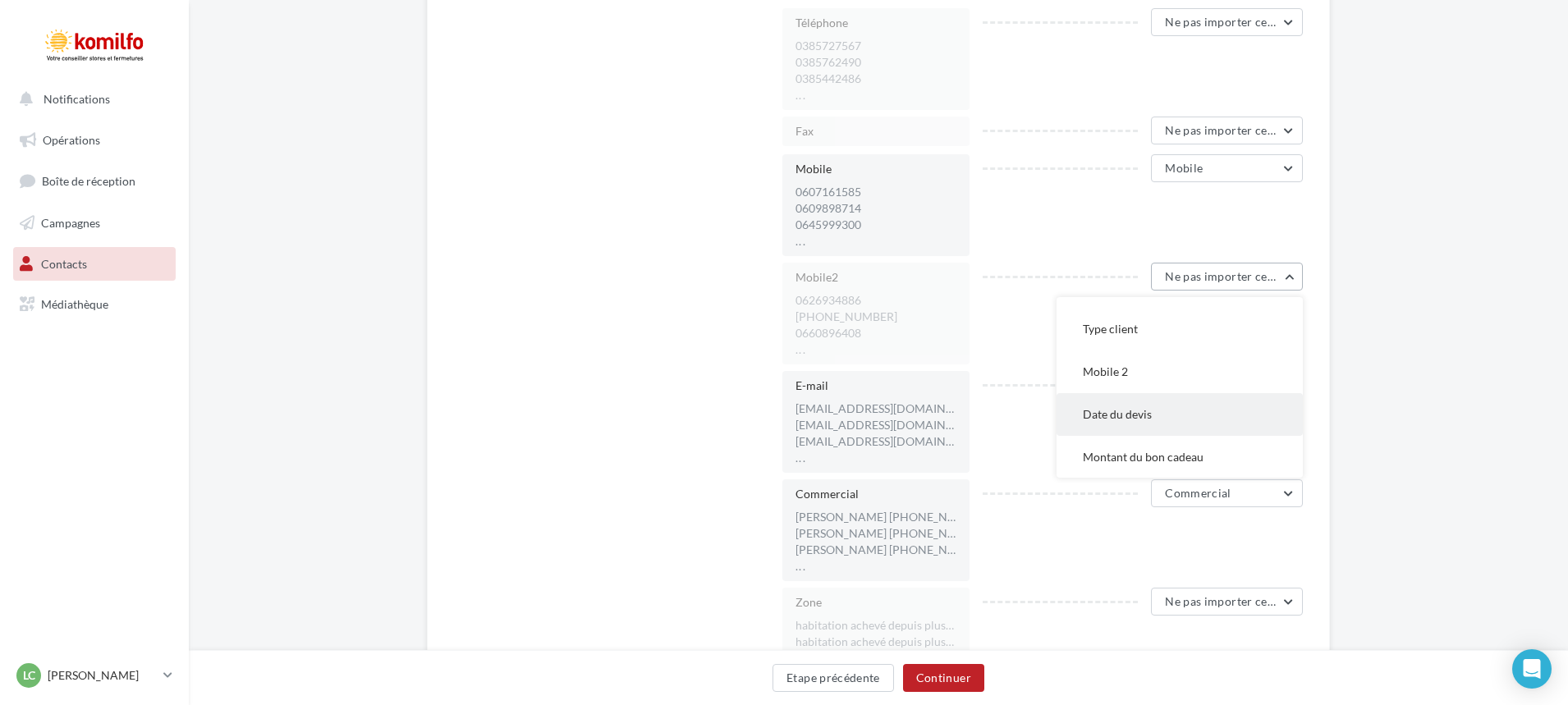
scroll to position [844, 0]
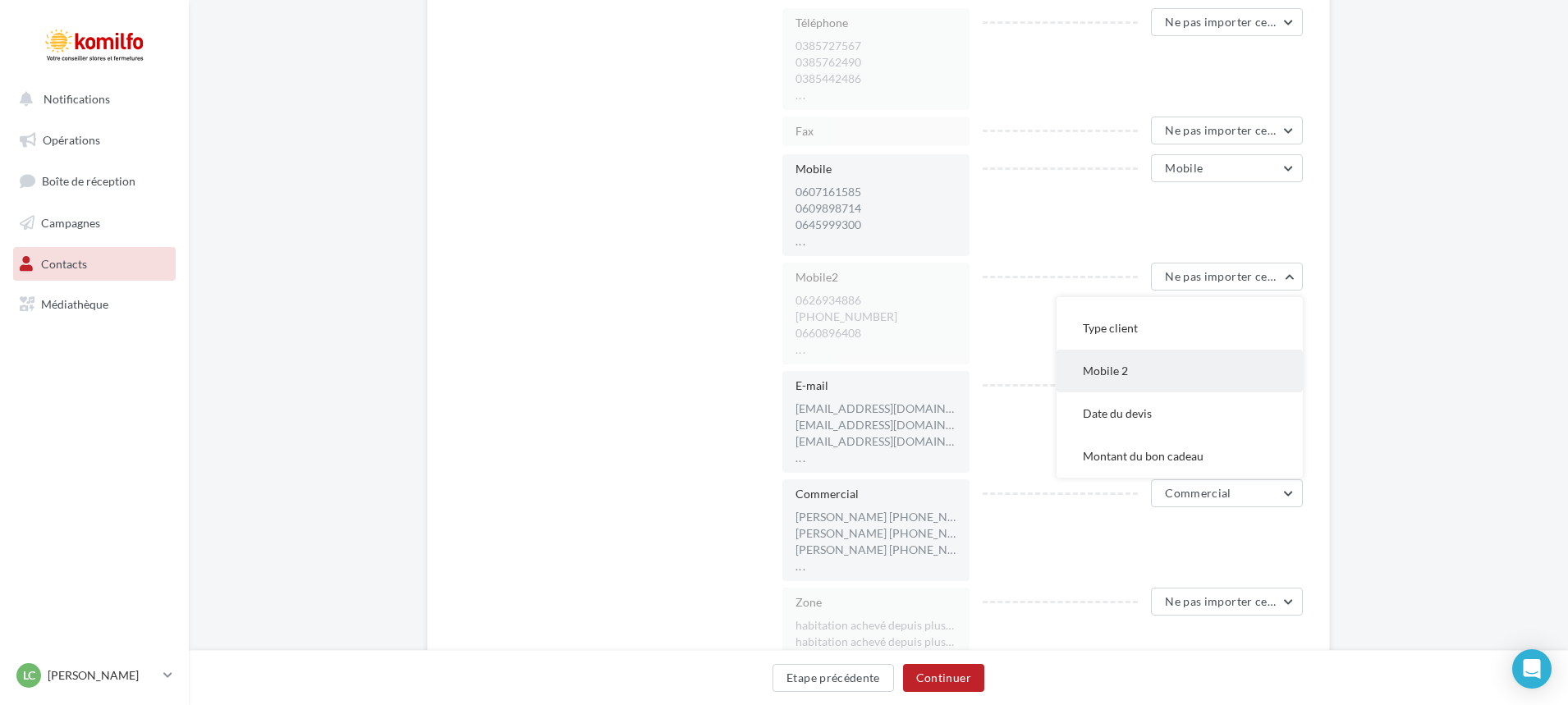
click at [1159, 376] on button "Mobile 2" at bounding box center [1179, 371] width 247 height 43
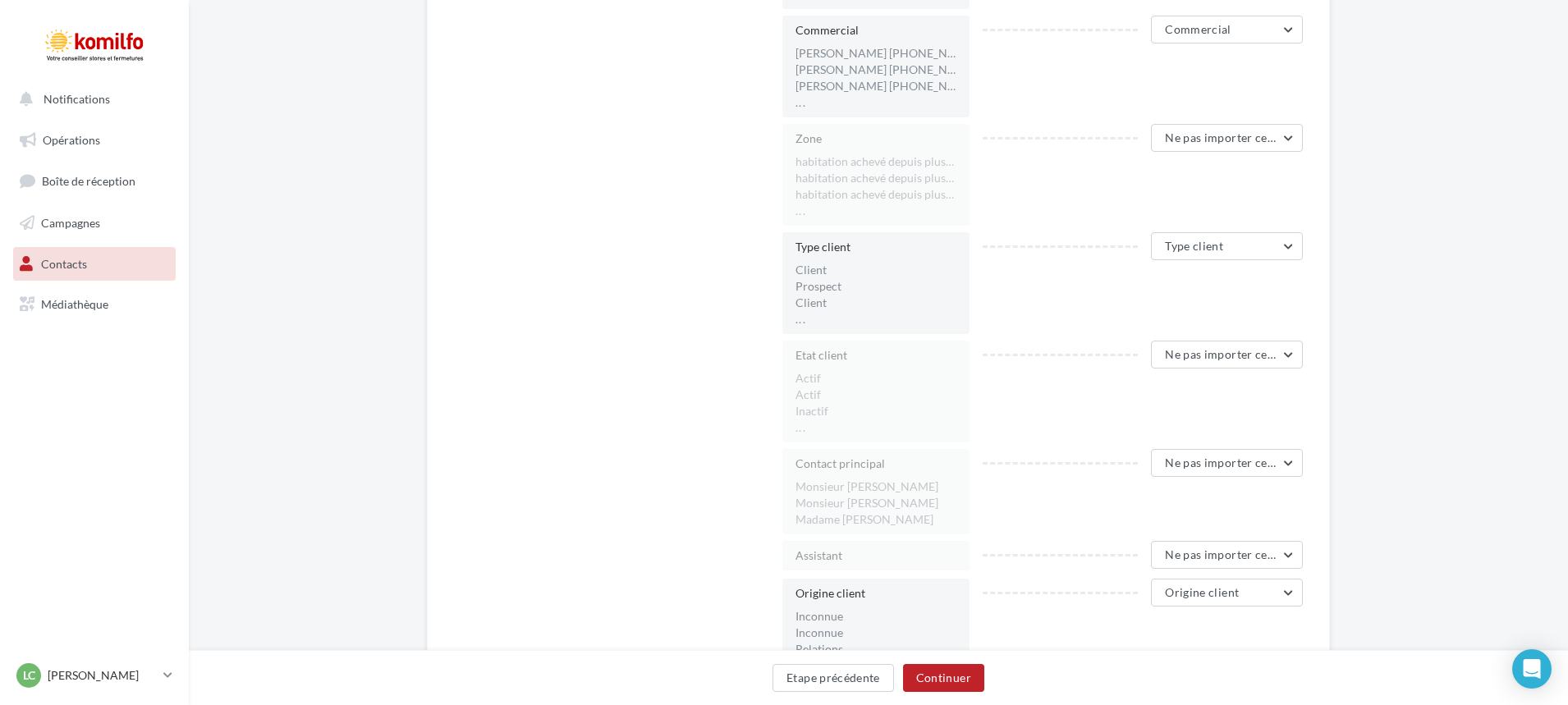
scroll to position [1806, 0]
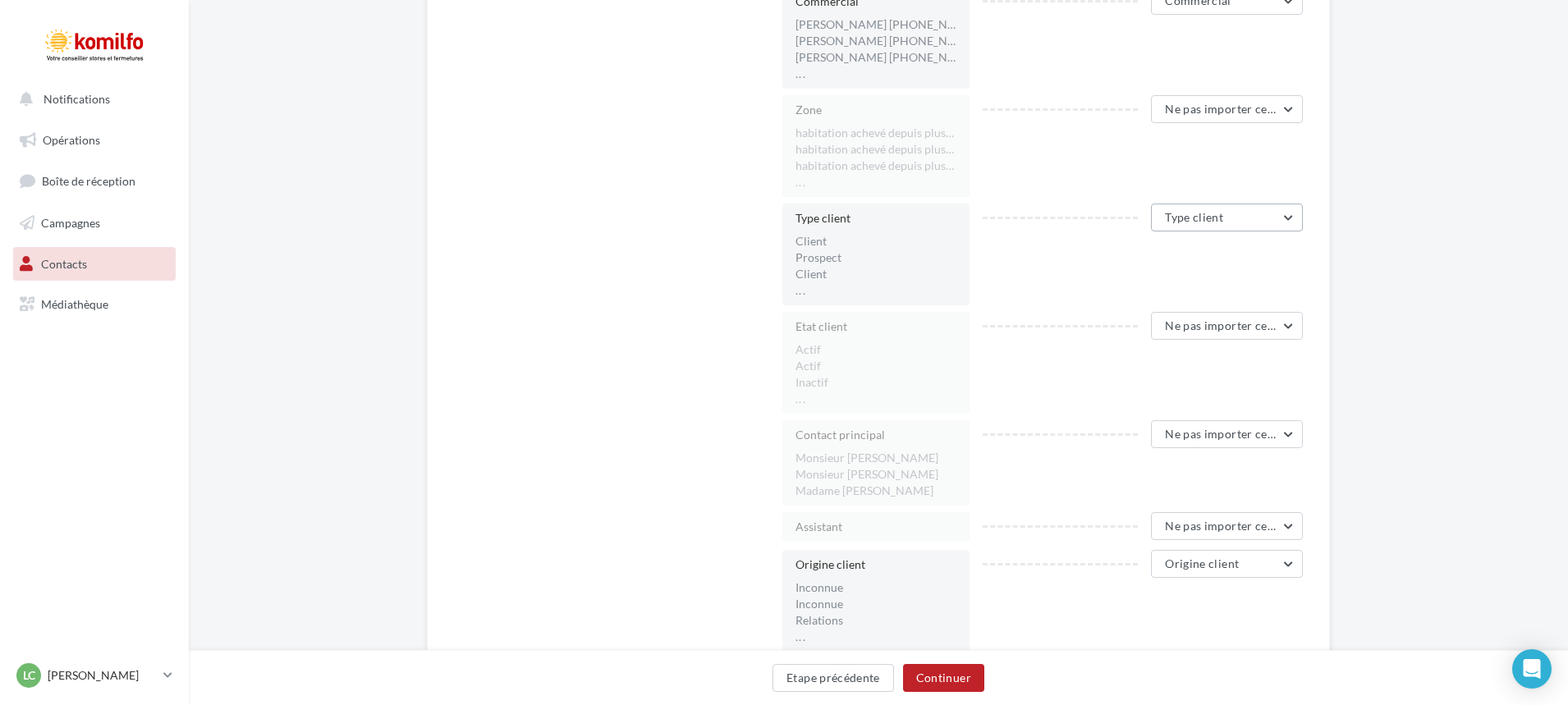
click at [1257, 227] on button "Type client" at bounding box center [1226, 217] width 152 height 28
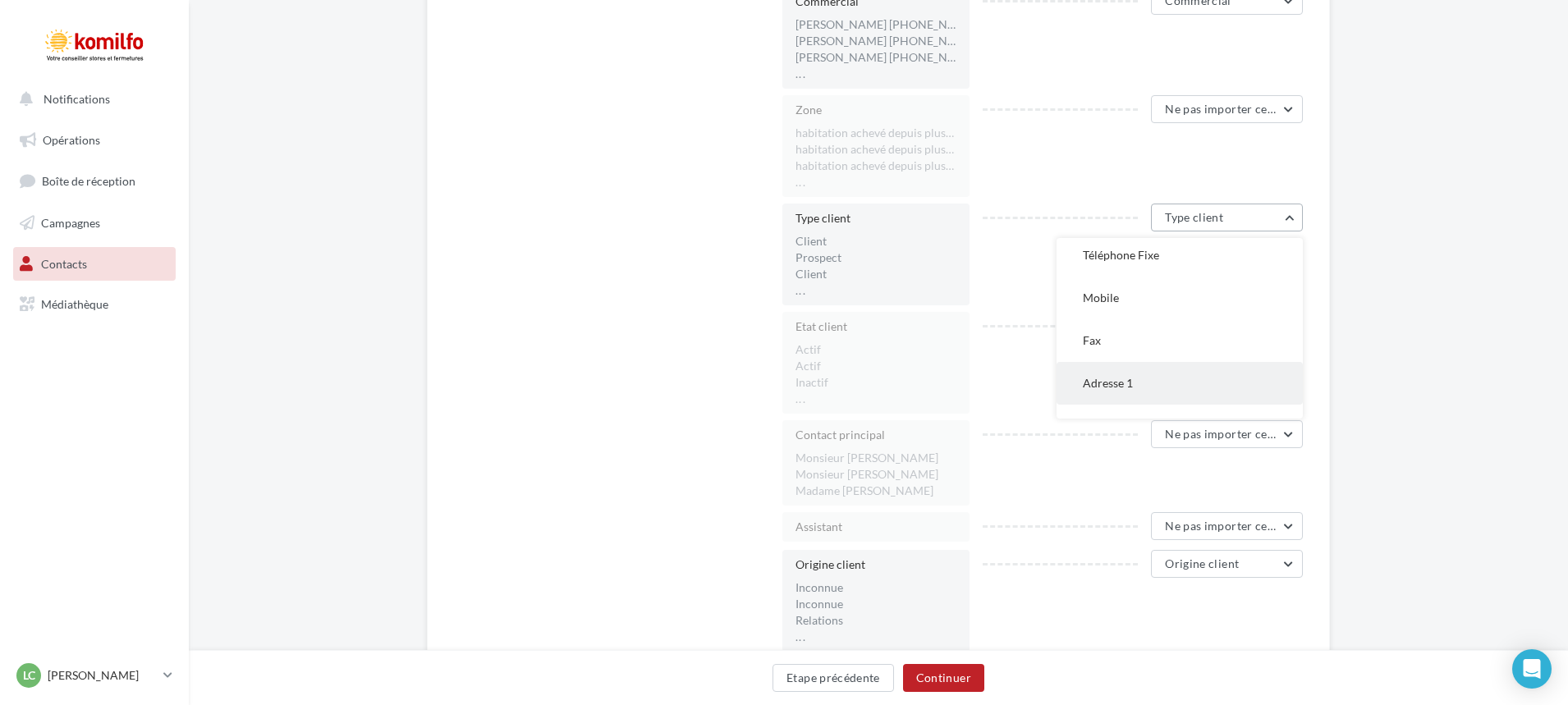
scroll to position [0, 0]
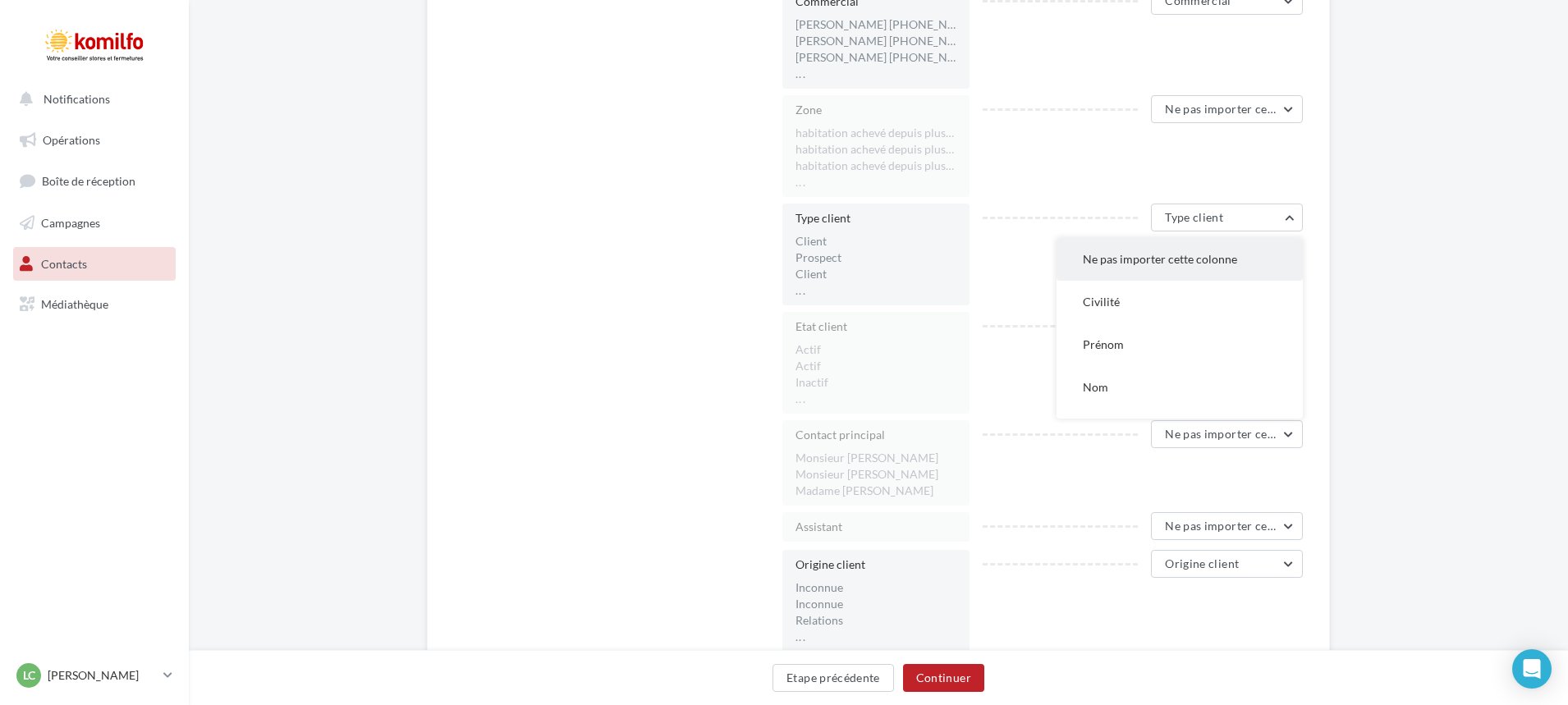
click at [1206, 278] on button "Ne pas importer cette colonne" at bounding box center [1179, 259] width 247 height 43
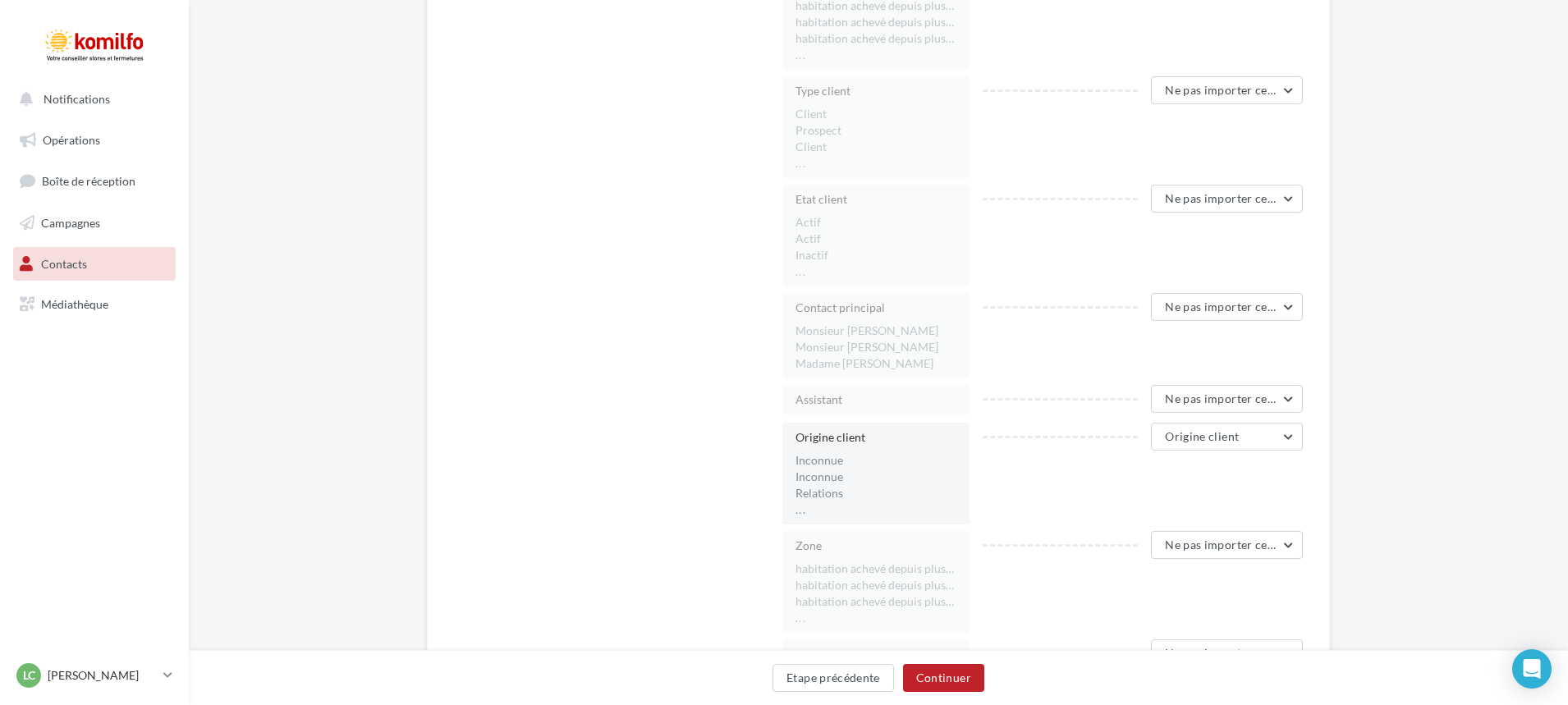
scroll to position [1971, 0]
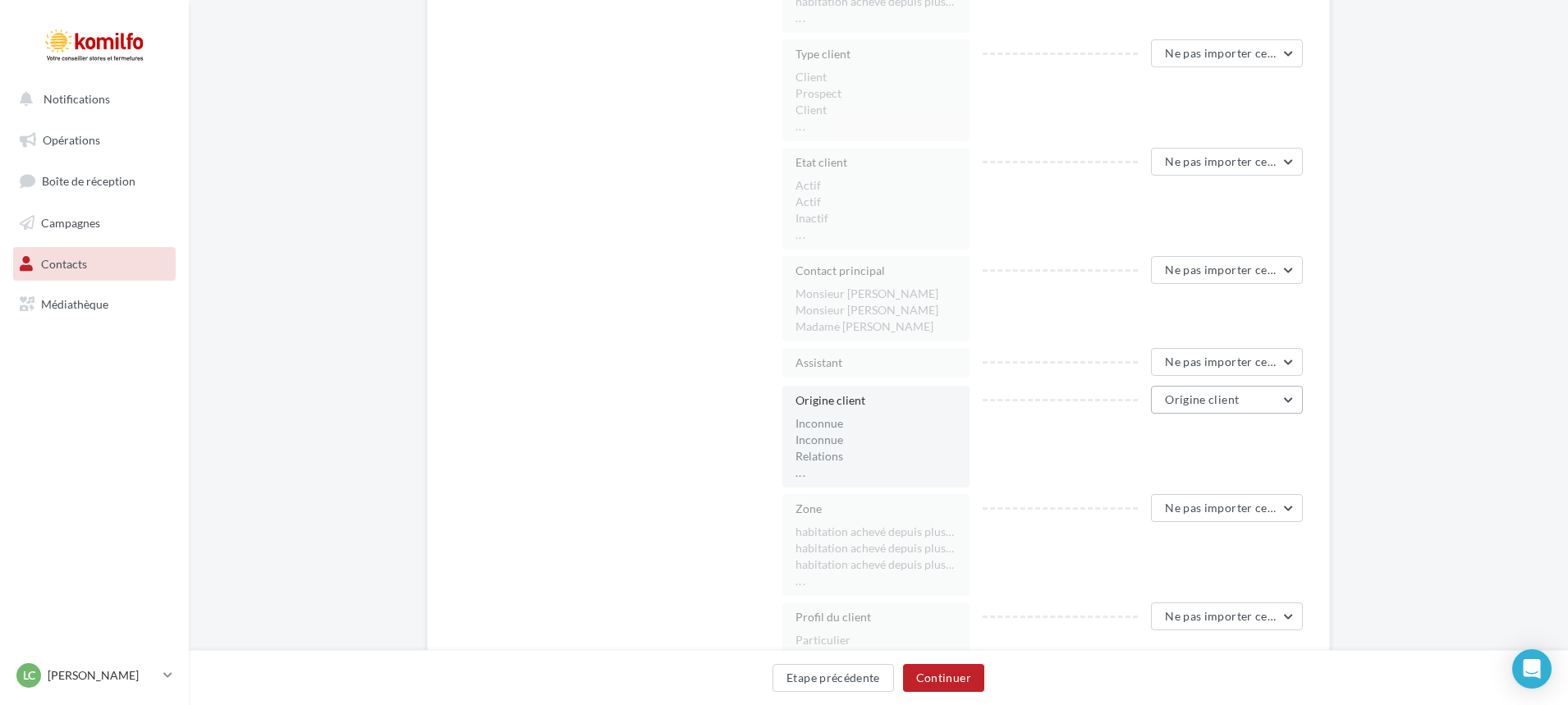
click at [1264, 391] on button "Origine client" at bounding box center [1226, 400] width 152 height 28
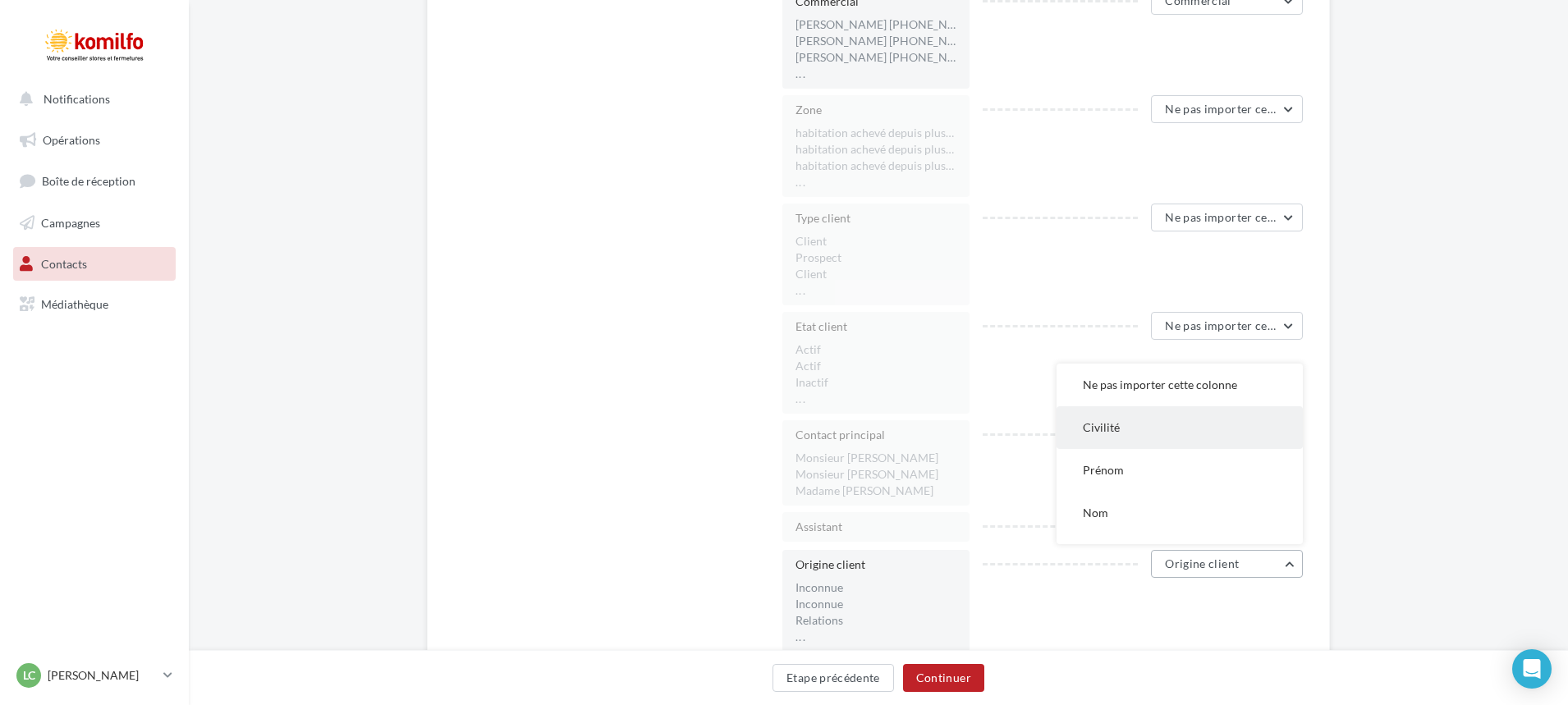
scroll to position [1888, 0]
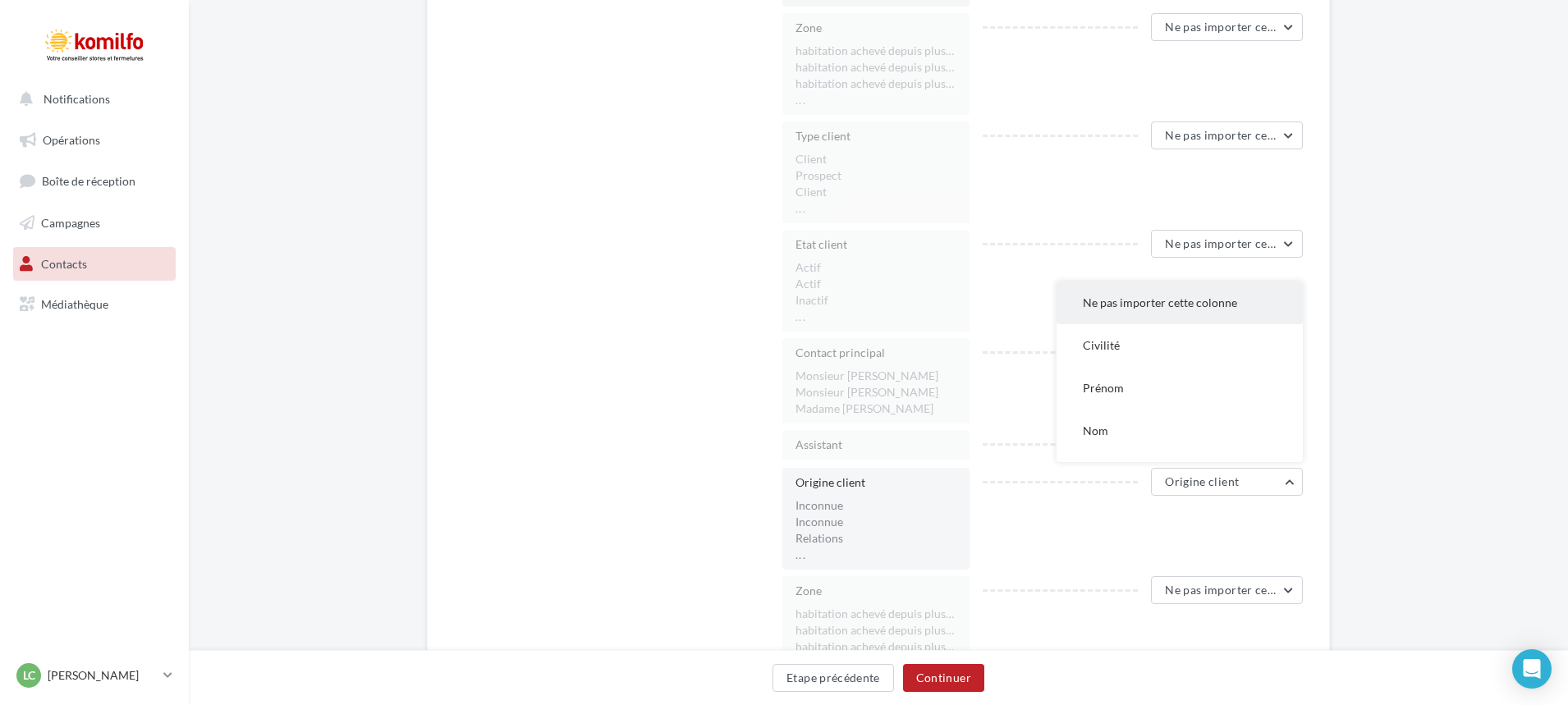
click at [1140, 312] on button "Ne pas importer cette colonne" at bounding box center [1179, 303] width 247 height 43
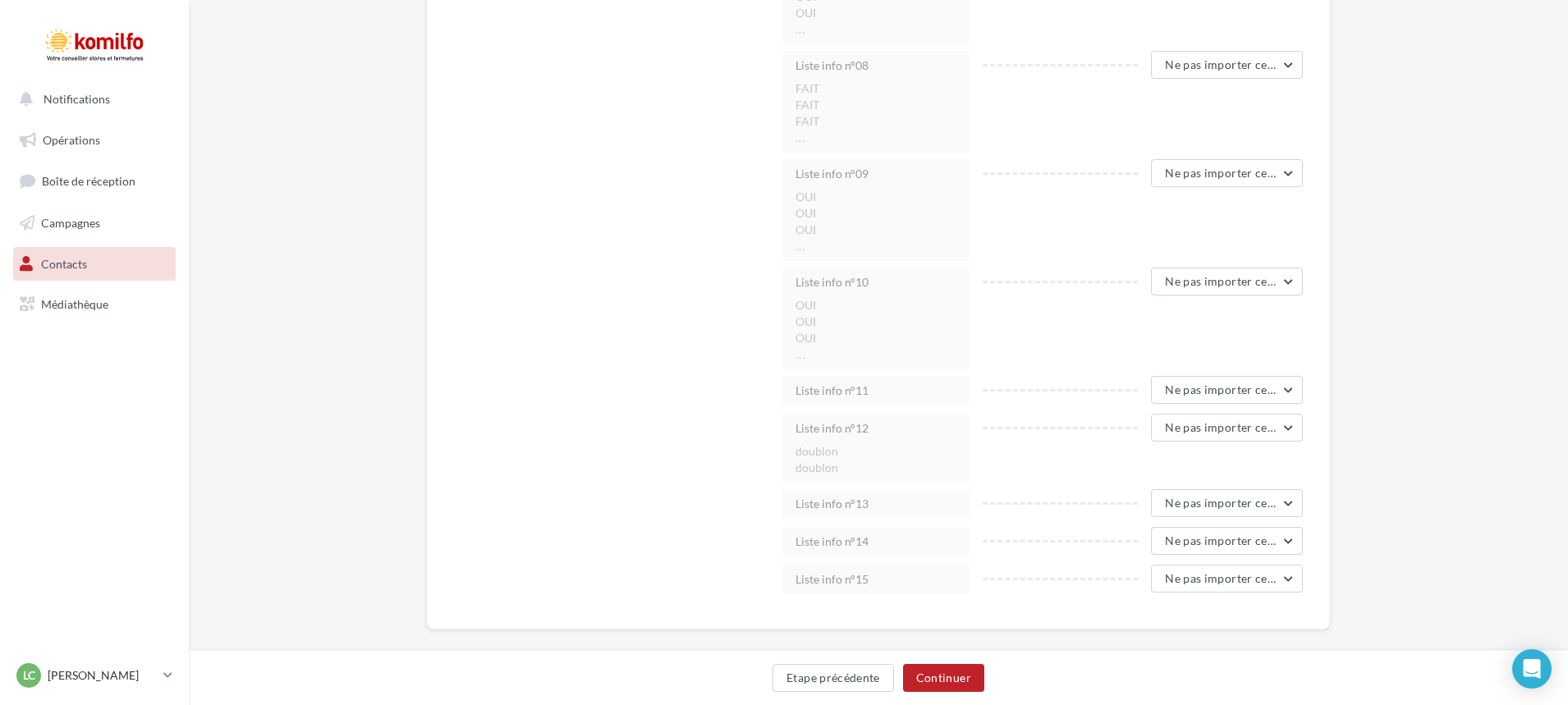
scroll to position [3761, 0]
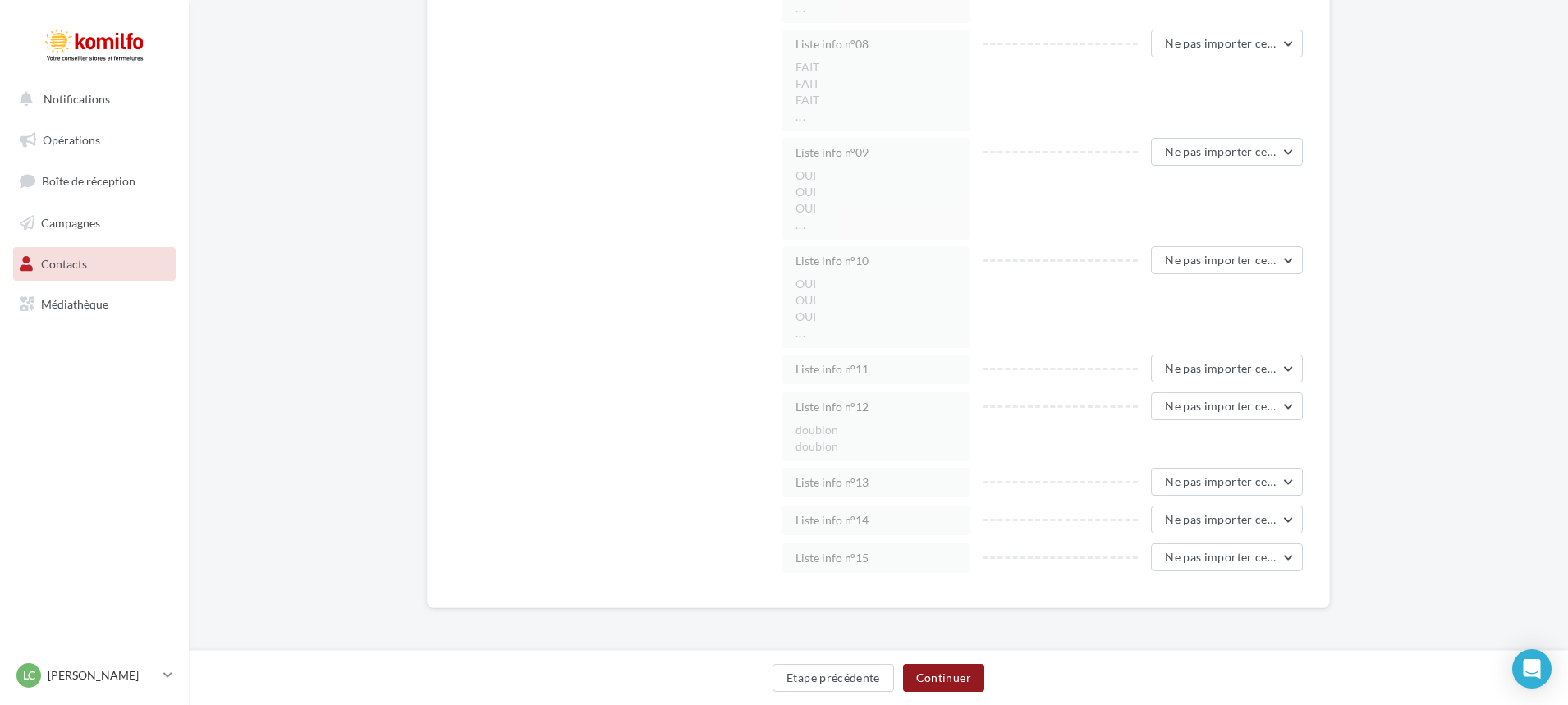
click at [950, 681] on button "Continuer" at bounding box center [943, 677] width 81 height 28
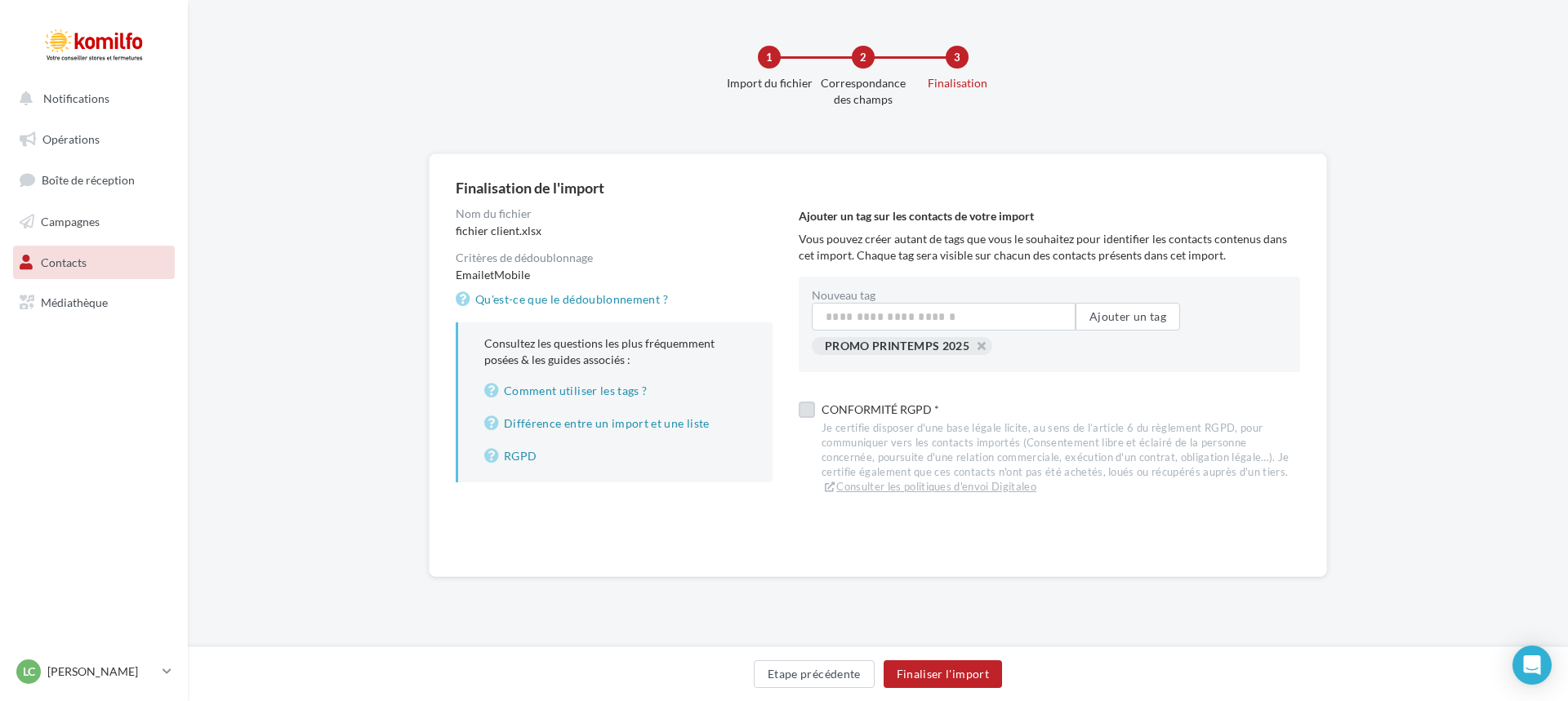
click at [805, 409] on label at bounding box center [807, 410] width 16 height 16
click at [825, 364] on button "button" at bounding box center [825, 364] width 0 height 0
click at [518, 228] on div "fichier client.xlsx" at bounding box center [614, 231] width 317 height 16
drag, startPoint x: 537, startPoint y: 236, endPoint x: 516, endPoint y: 234, distance: 21.1
click at [516, 234] on div "fichier client.xlsx" at bounding box center [614, 231] width 317 height 16
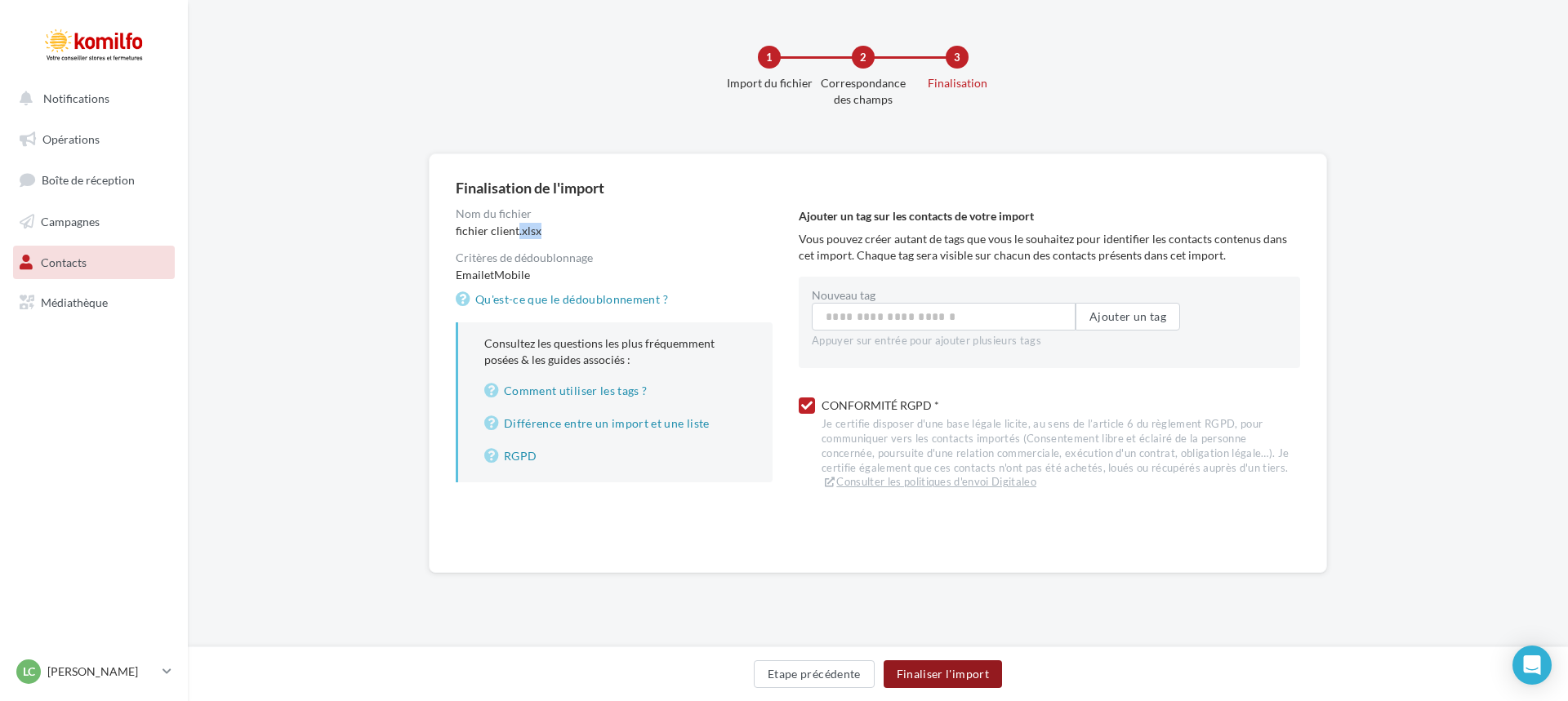
click at [919, 673] on button "Finaliser l'import" at bounding box center [943, 674] width 119 height 27
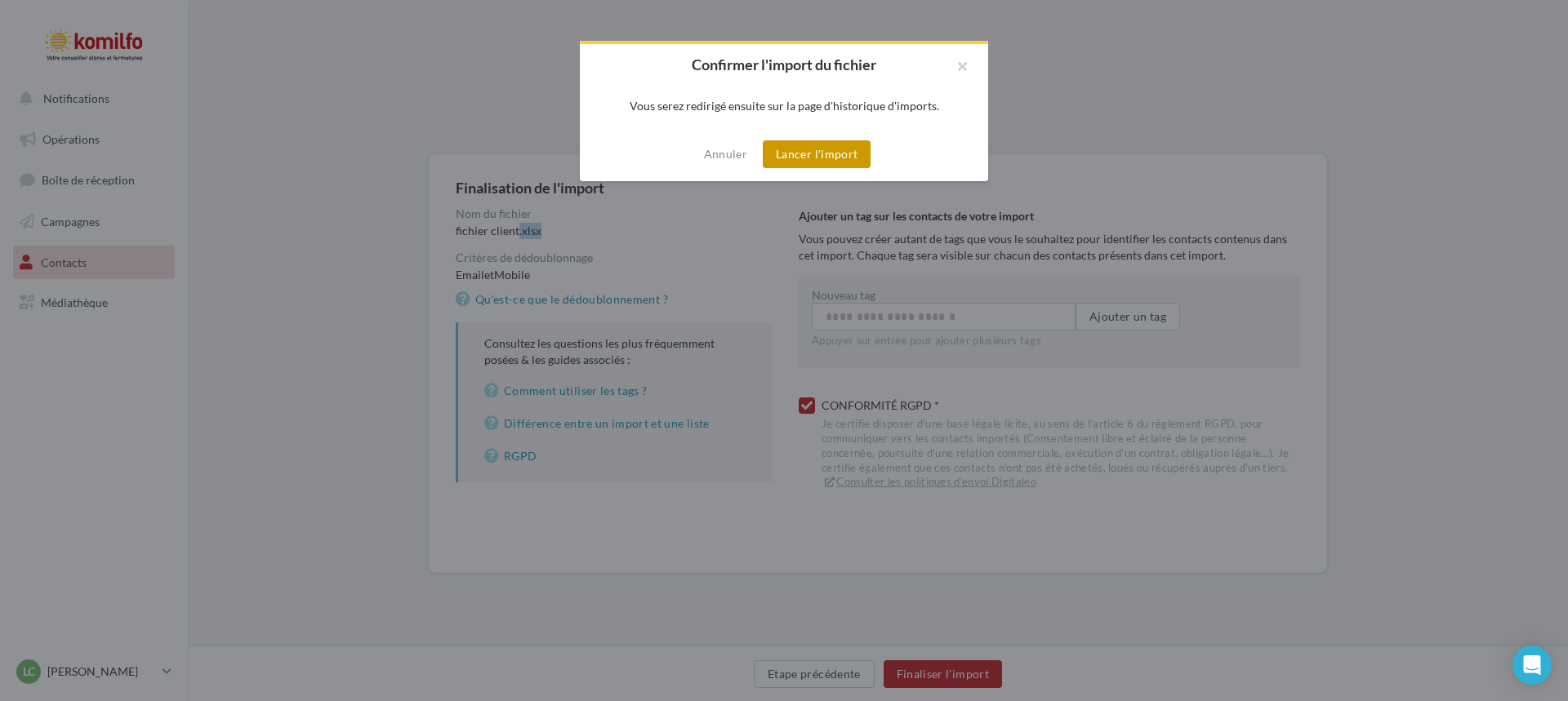
click at [844, 156] on button "Lancer l'import" at bounding box center [817, 154] width 108 height 27
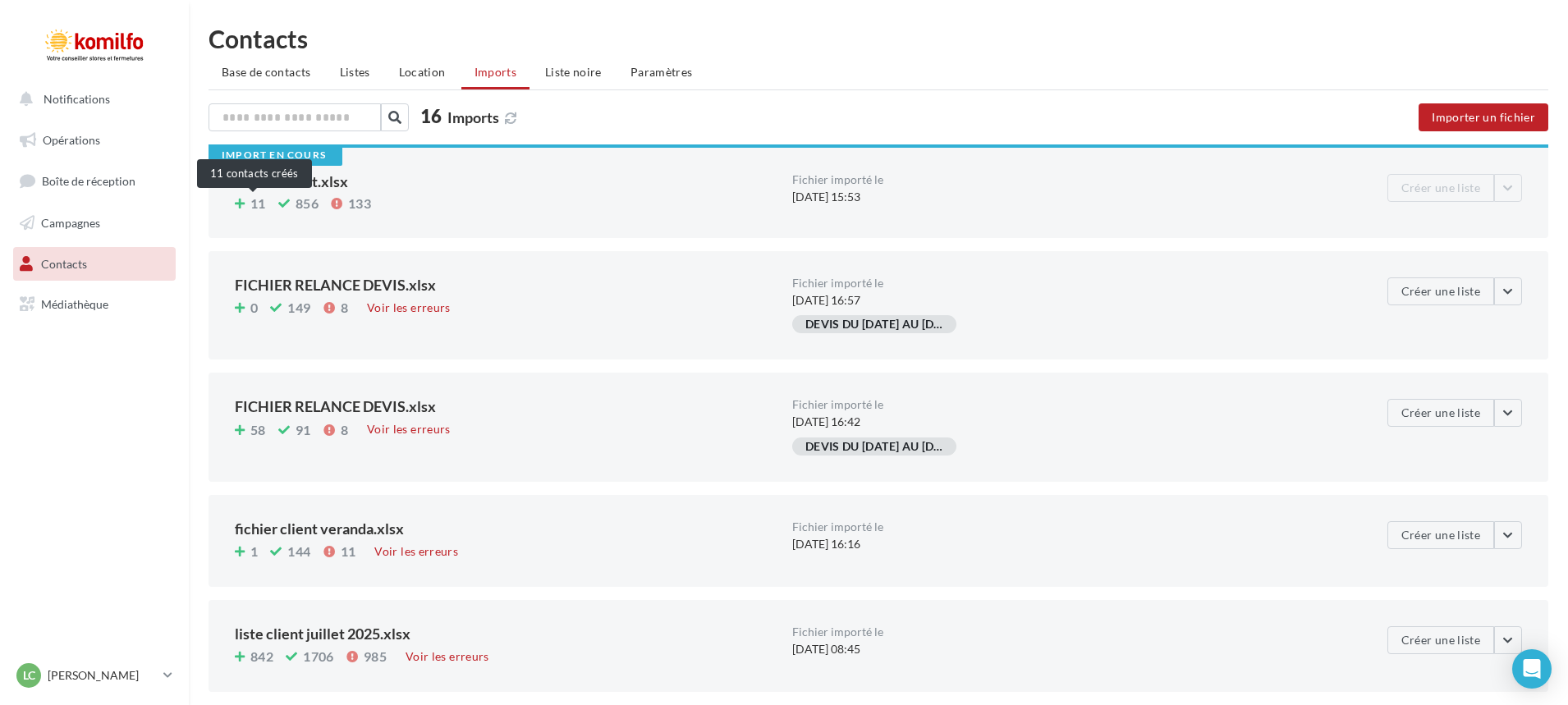
click at [247, 207] on span "11" at bounding box center [254, 202] width 37 height 14
click at [244, 204] on icon at bounding box center [239, 204] width 10 height 0
click at [303, 207] on span "856" at bounding box center [307, 203] width 23 height 13
click at [281, 181] on div "fichier client.xlsx" at bounding box center [507, 182] width 545 height 15
click at [294, 182] on div "fichier client.xlsx" at bounding box center [507, 182] width 545 height 15
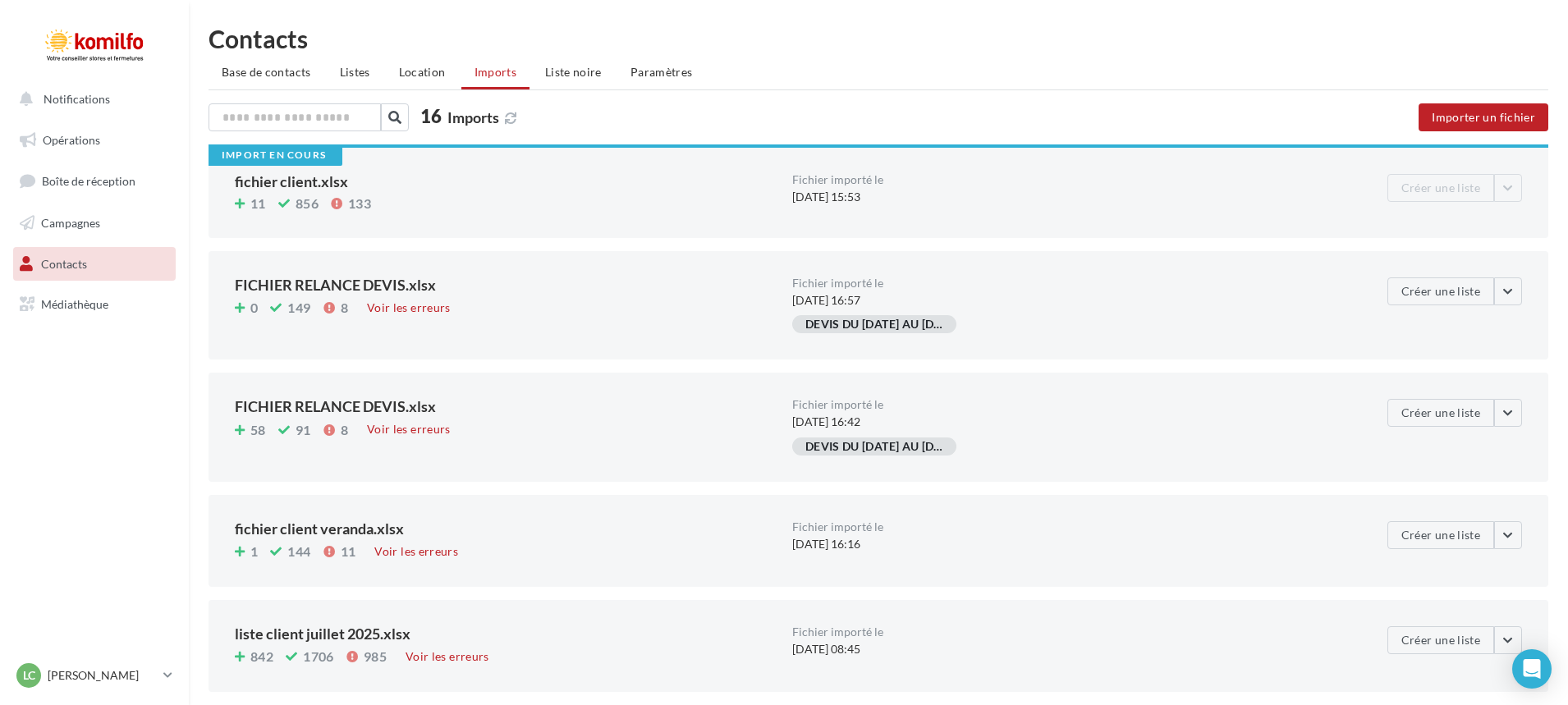
click at [299, 182] on div "fichier client.xlsx" at bounding box center [507, 182] width 545 height 15
click at [326, 177] on div "fichier client.xlsx" at bounding box center [507, 182] width 545 height 15
click at [326, 185] on div "fichier client.xlsx" at bounding box center [507, 182] width 545 height 15
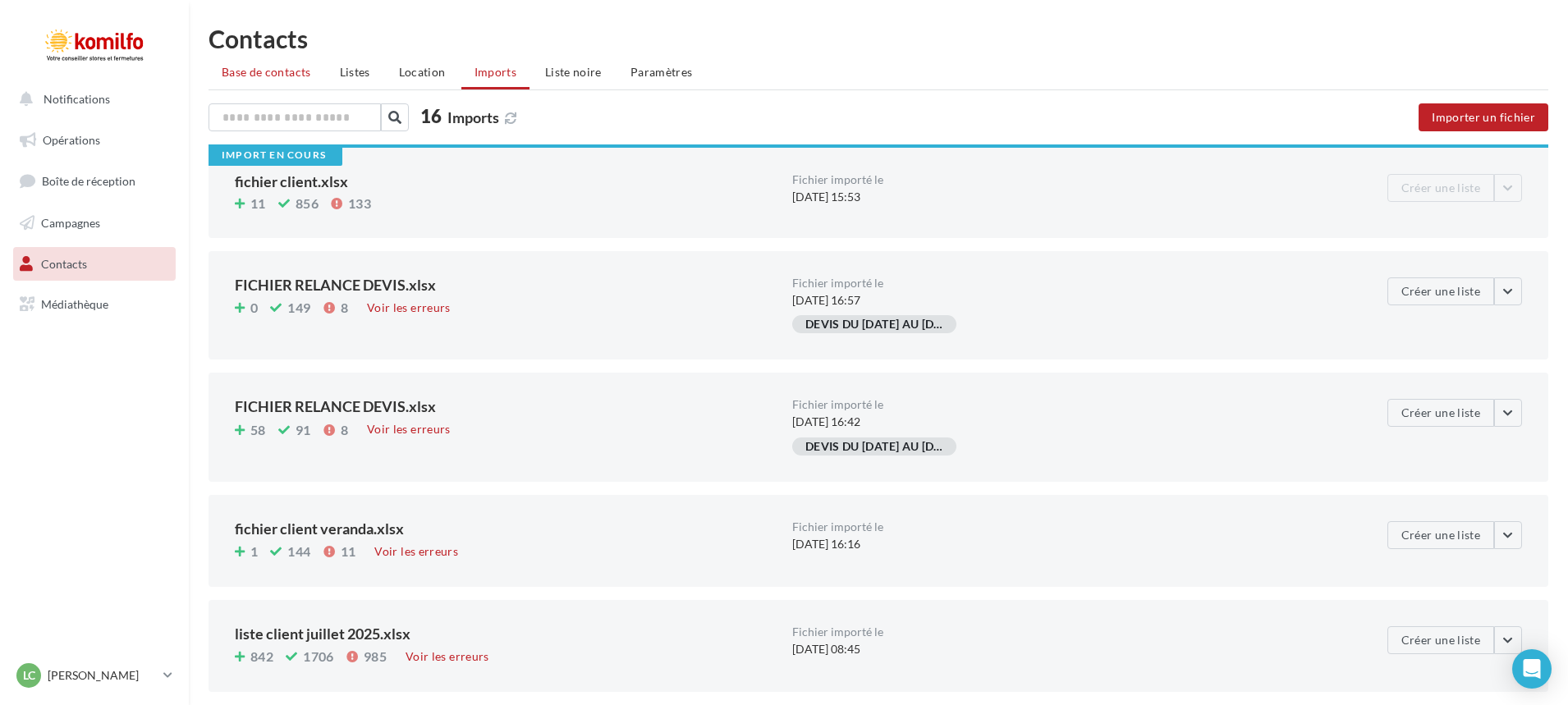
click at [283, 76] on span "Base de contacts" at bounding box center [266, 72] width 90 height 14
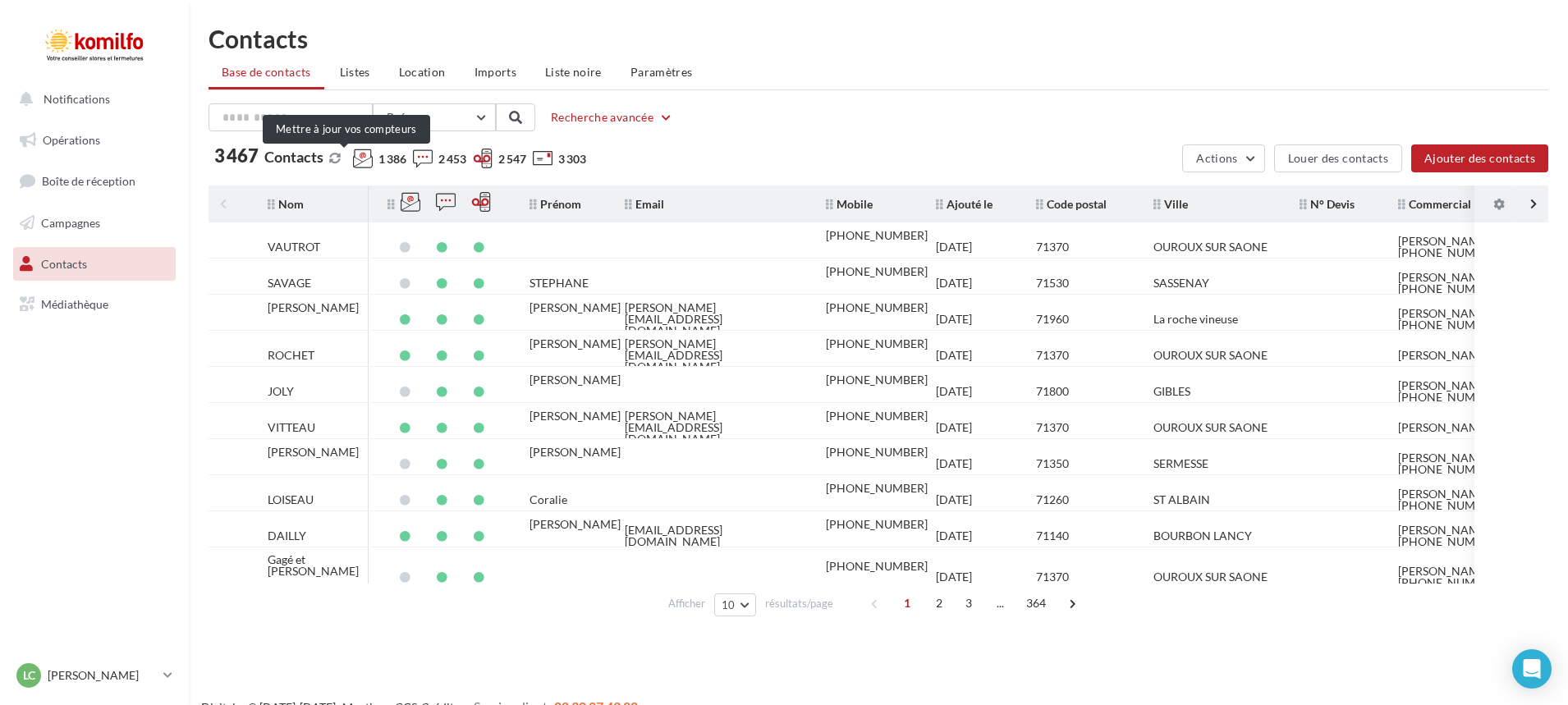
click at [344, 159] on button at bounding box center [335, 158] width 18 height 13
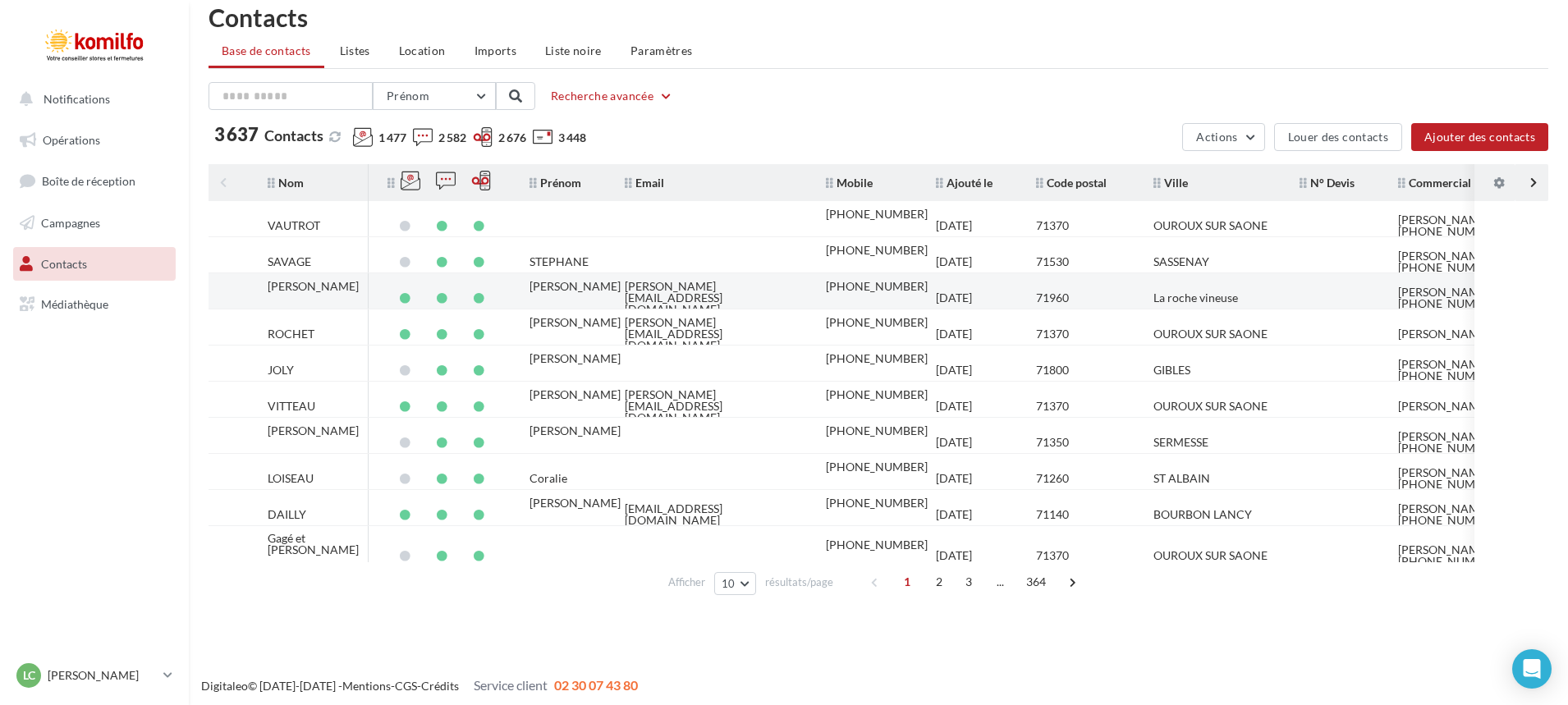
scroll to position [27, 0]
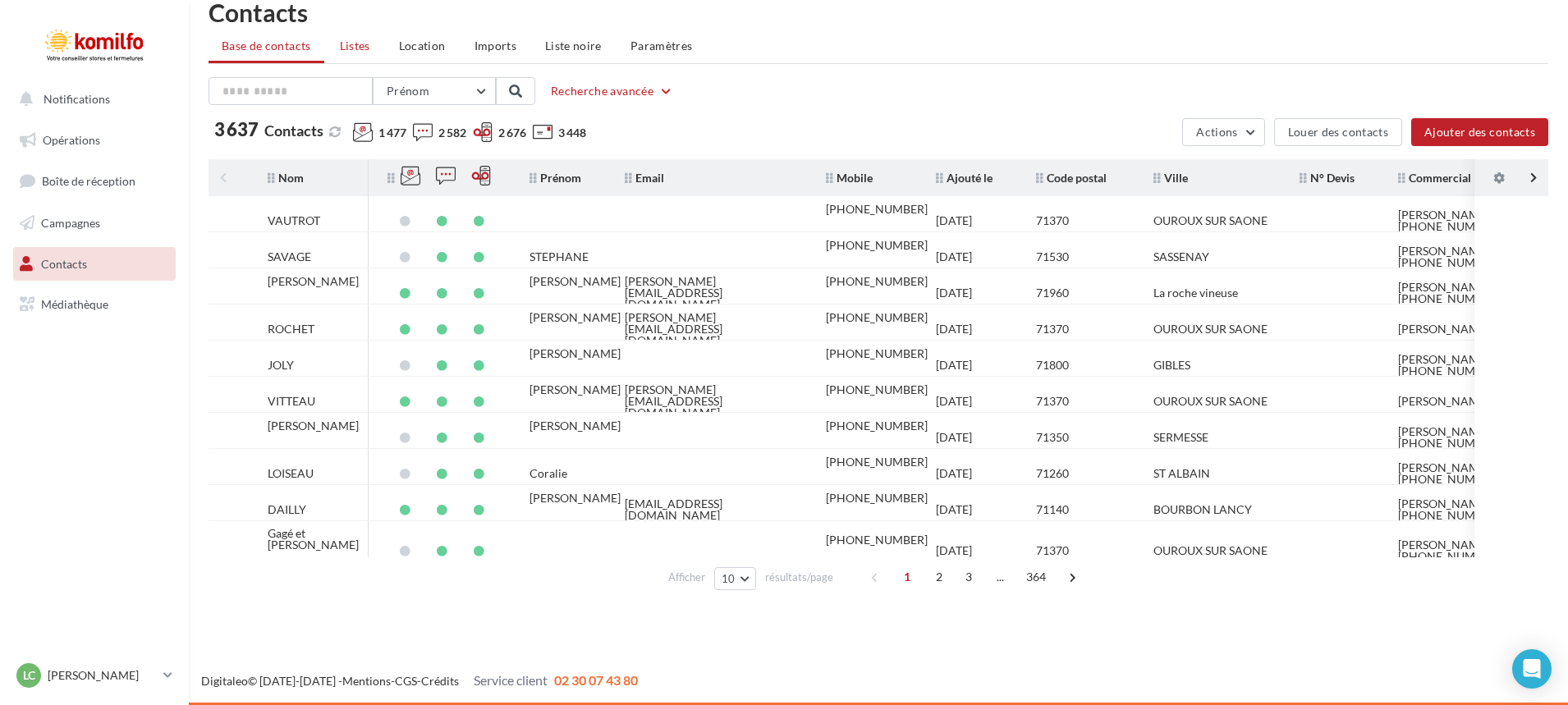
click at [368, 46] on span "Listes" at bounding box center [355, 45] width 30 height 14
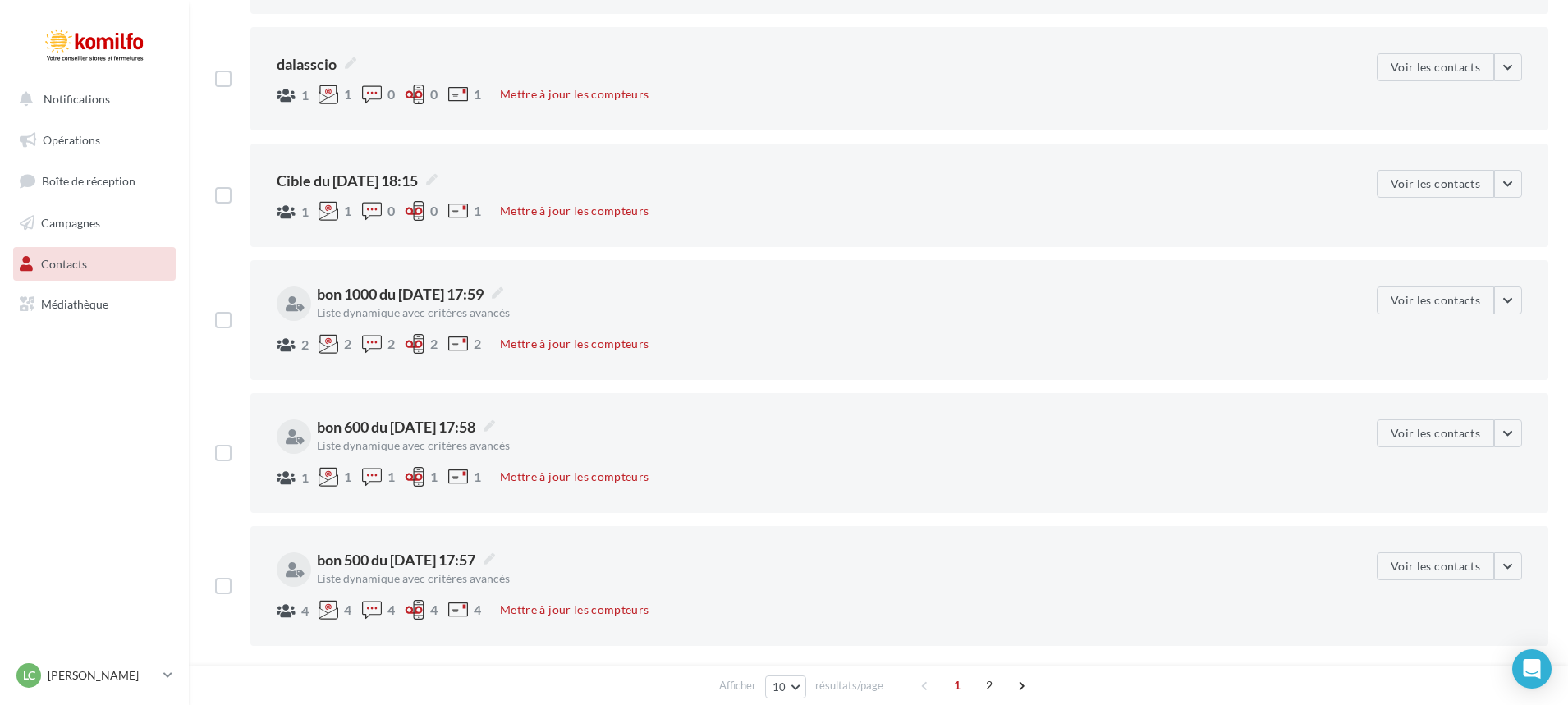
scroll to position [847, 0]
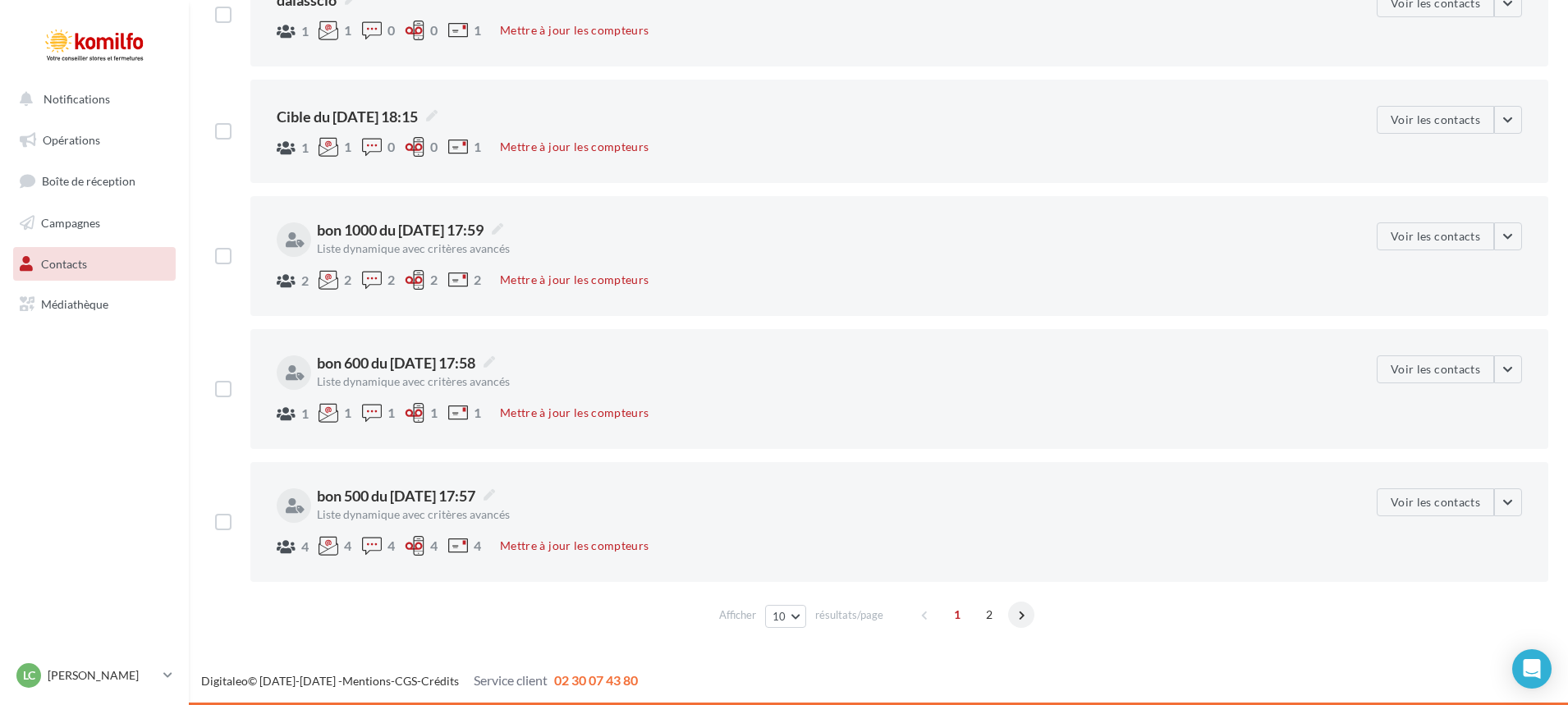
click at [1017, 618] on span at bounding box center [1022, 615] width 27 height 27
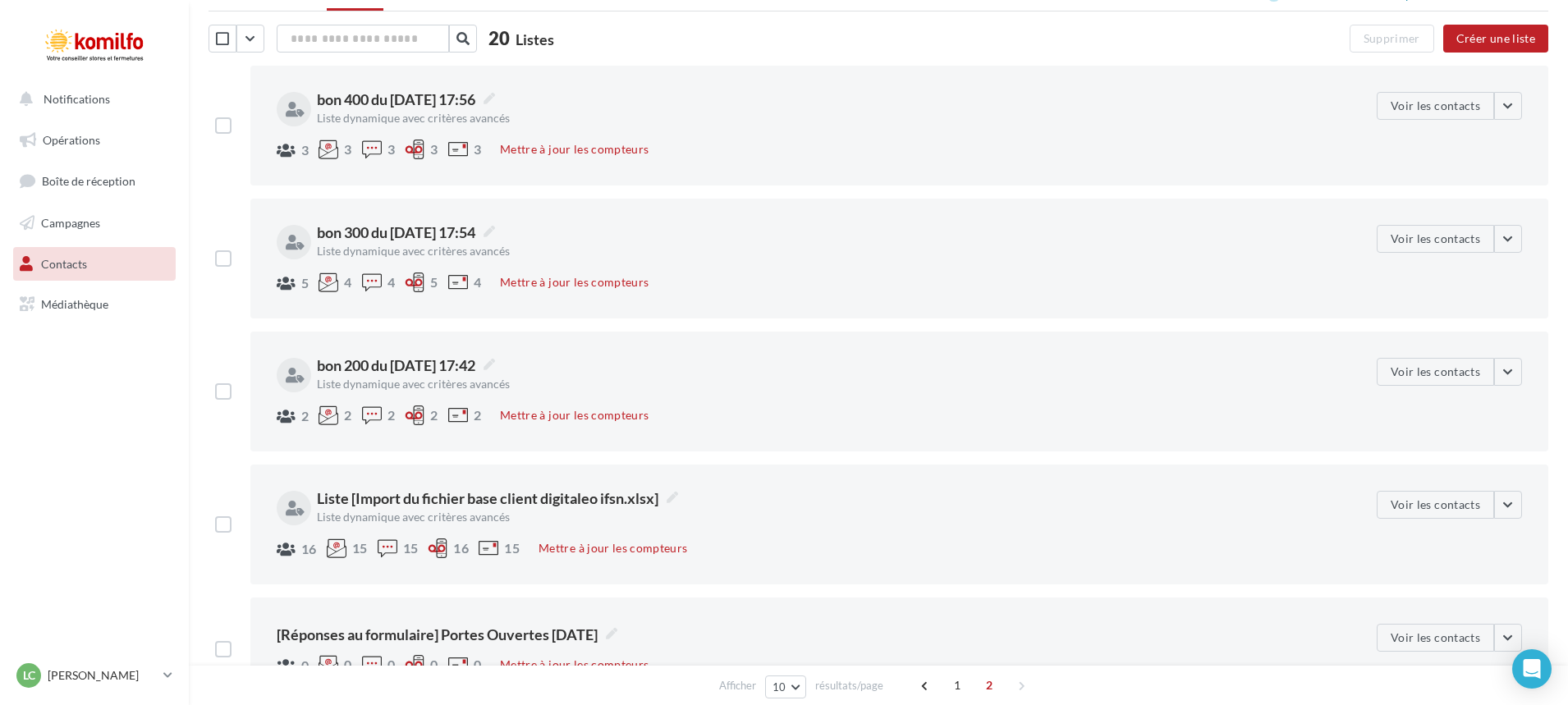
scroll to position [408, 0]
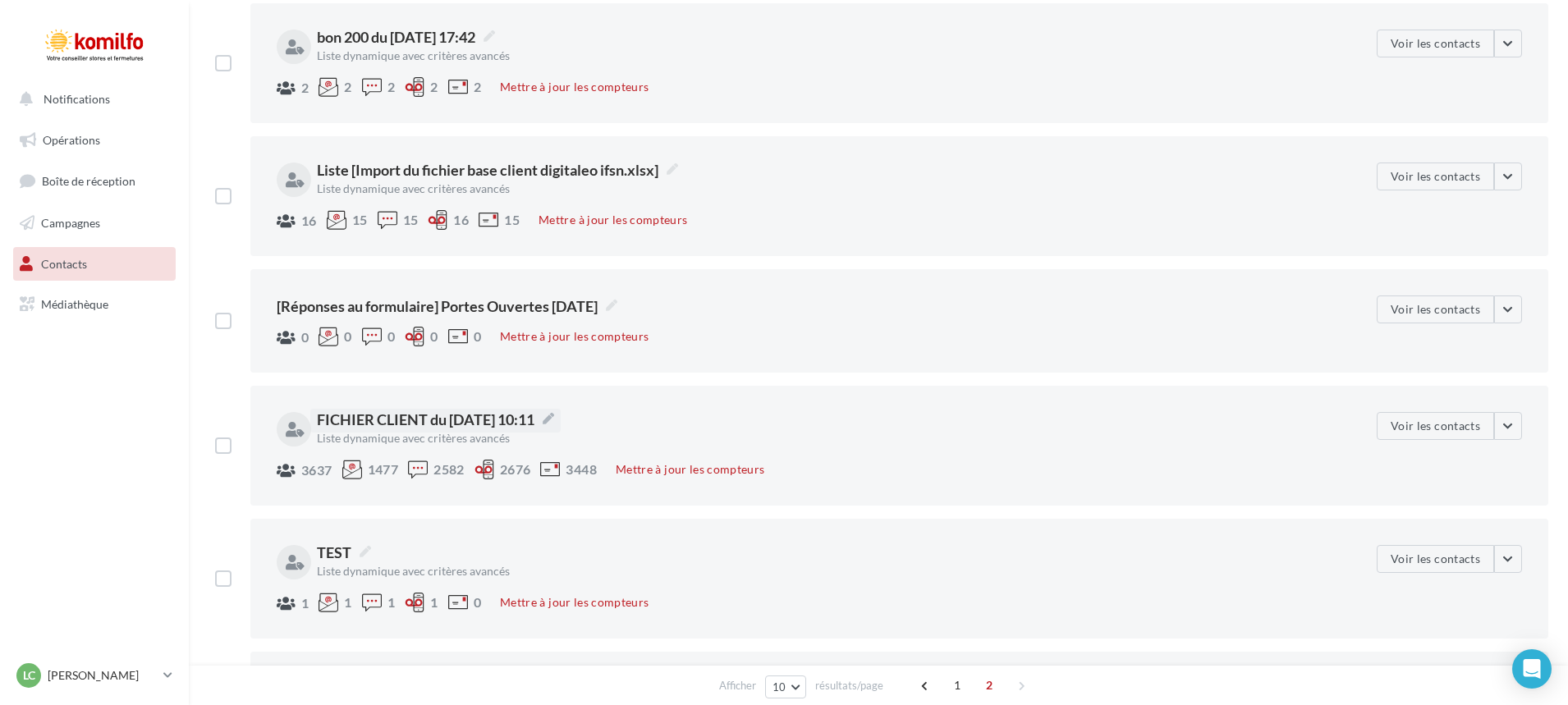
click at [459, 418] on span "FICHIER CLIENT du 17/07/2025 10:11" at bounding box center [435, 419] width 238 height 21
click at [0, 0] on textarea "**********" at bounding box center [0, 0] width 0 height 0
click at [507, 419] on textarea "**********" at bounding box center [657, 420] width 681 height 28
type textarea "**********"
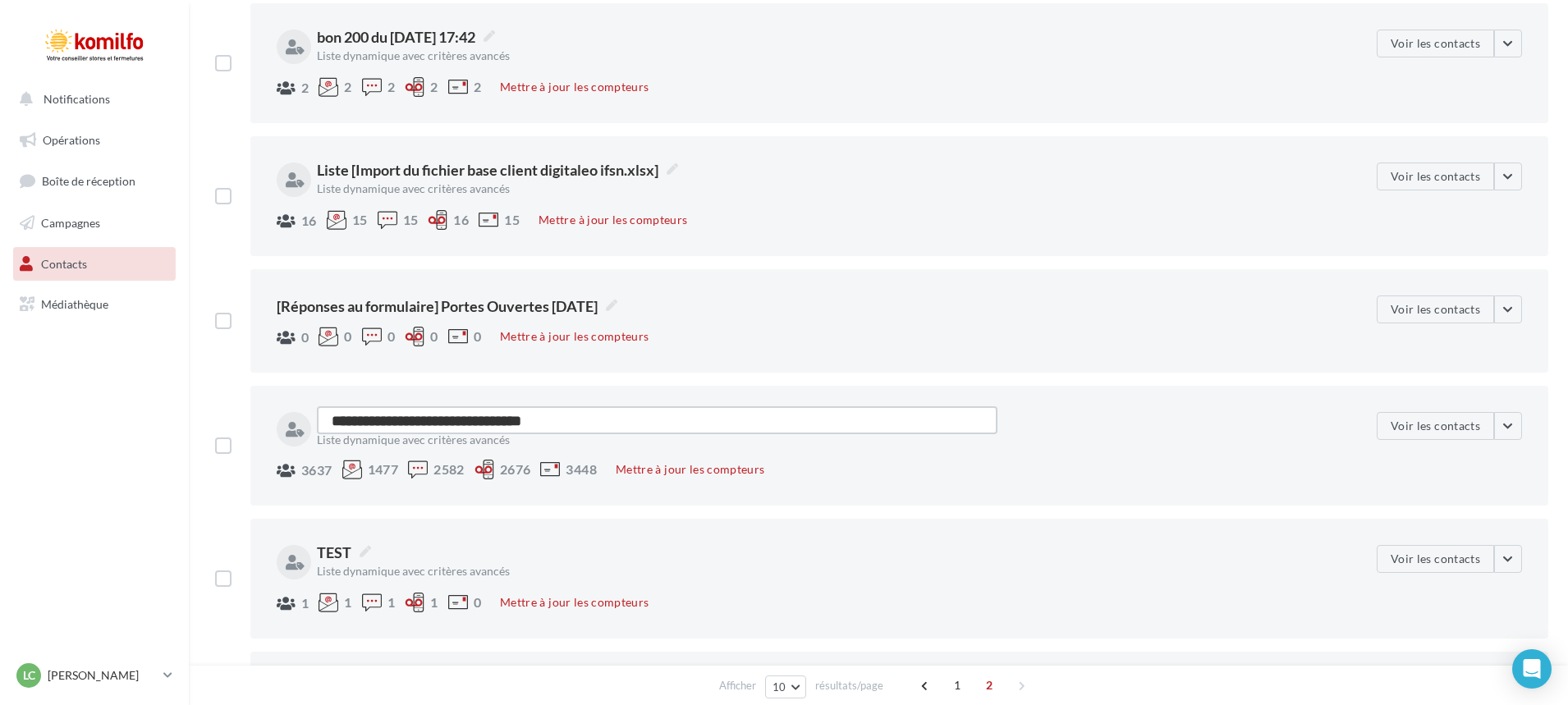
type textarea "**********"
click at [635, 386] on div "**********" at bounding box center [899, 446] width 1297 height 120
click at [640, 470] on button "Mettre à jour les compteurs" at bounding box center [690, 470] width 162 height 20
click at [63, 225] on span "Campagnes" at bounding box center [70, 223] width 59 height 14
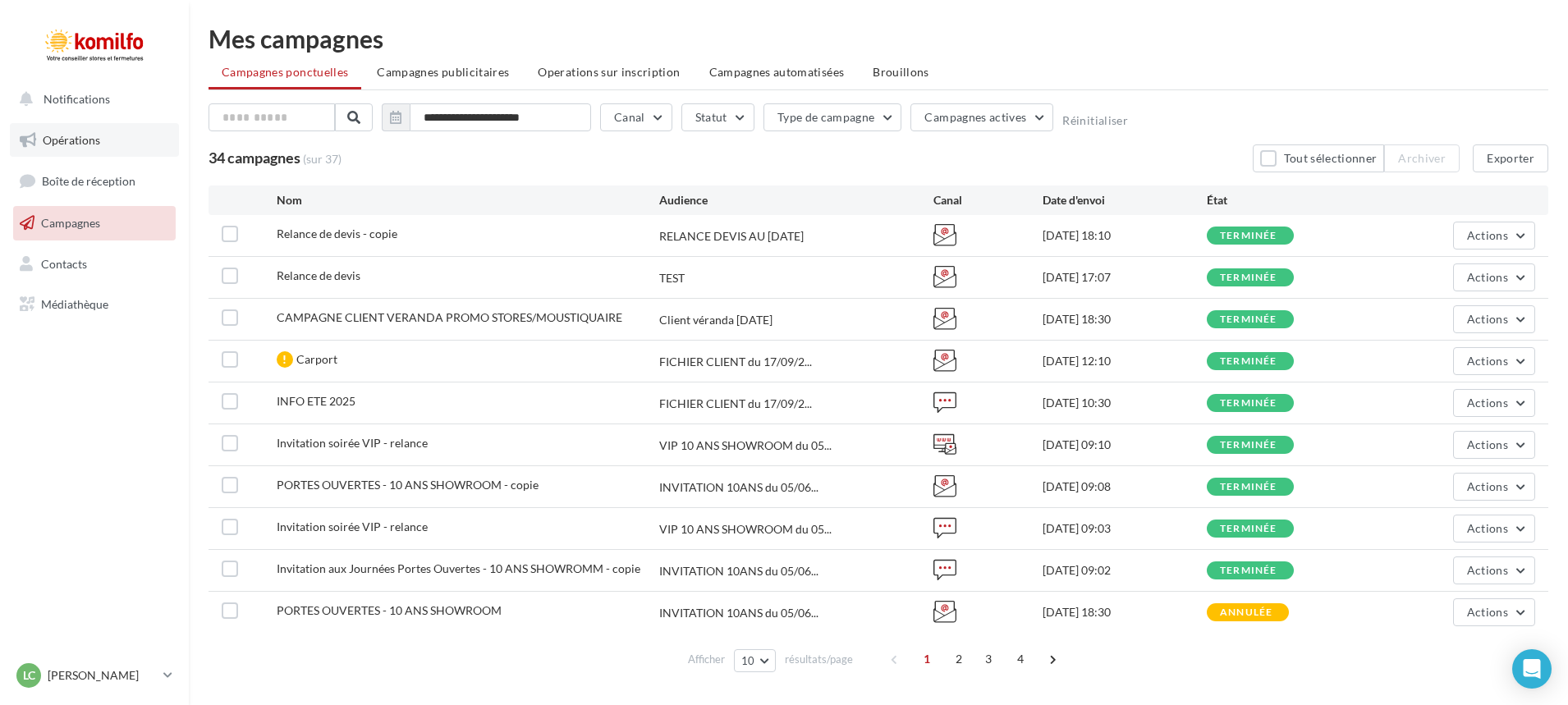
click at [55, 134] on span "Opérations" at bounding box center [71, 140] width 58 height 14
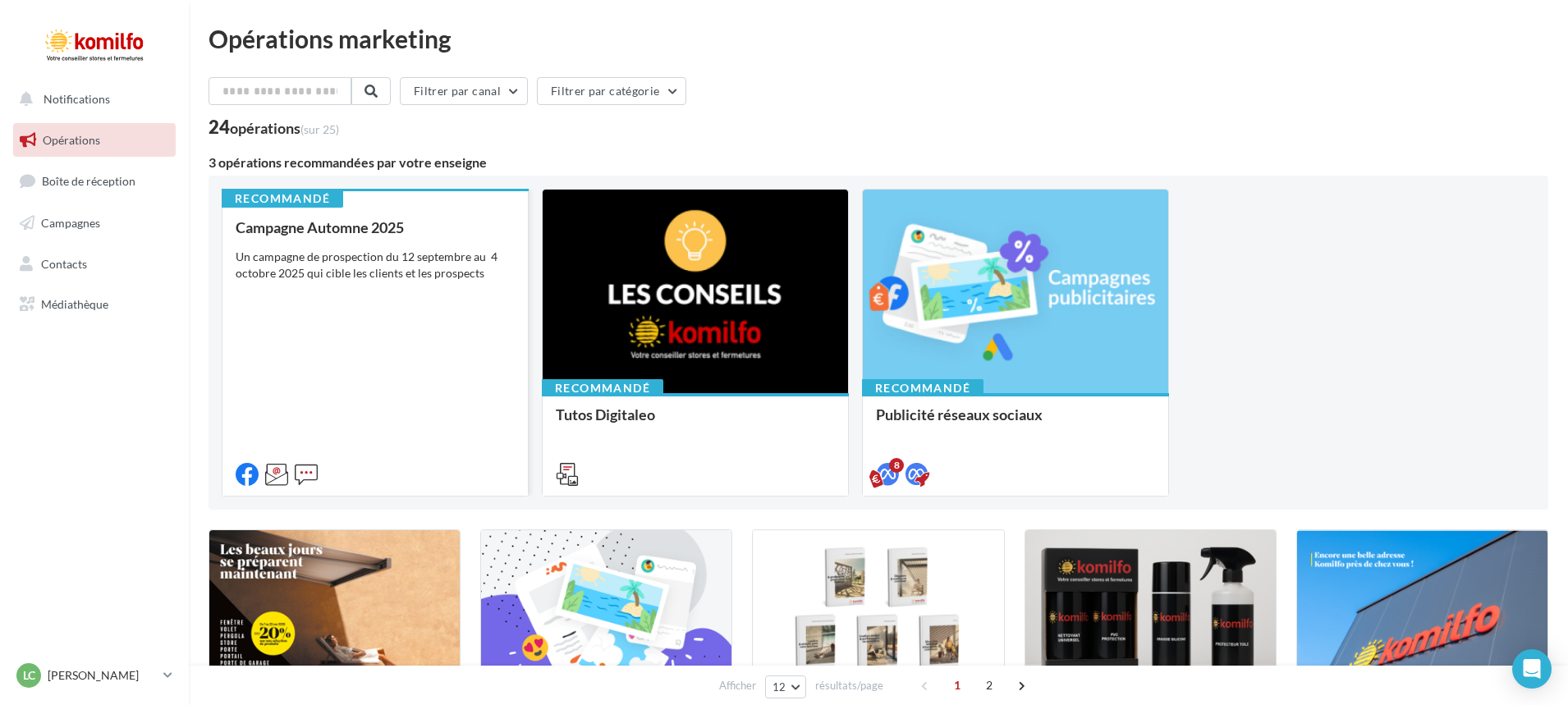
click at [336, 363] on div "Campagne Automne 2025 Un campagne de prospection du 12 septembre au 4 octobre 2…" at bounding box center [376, 350] width 279 height 262
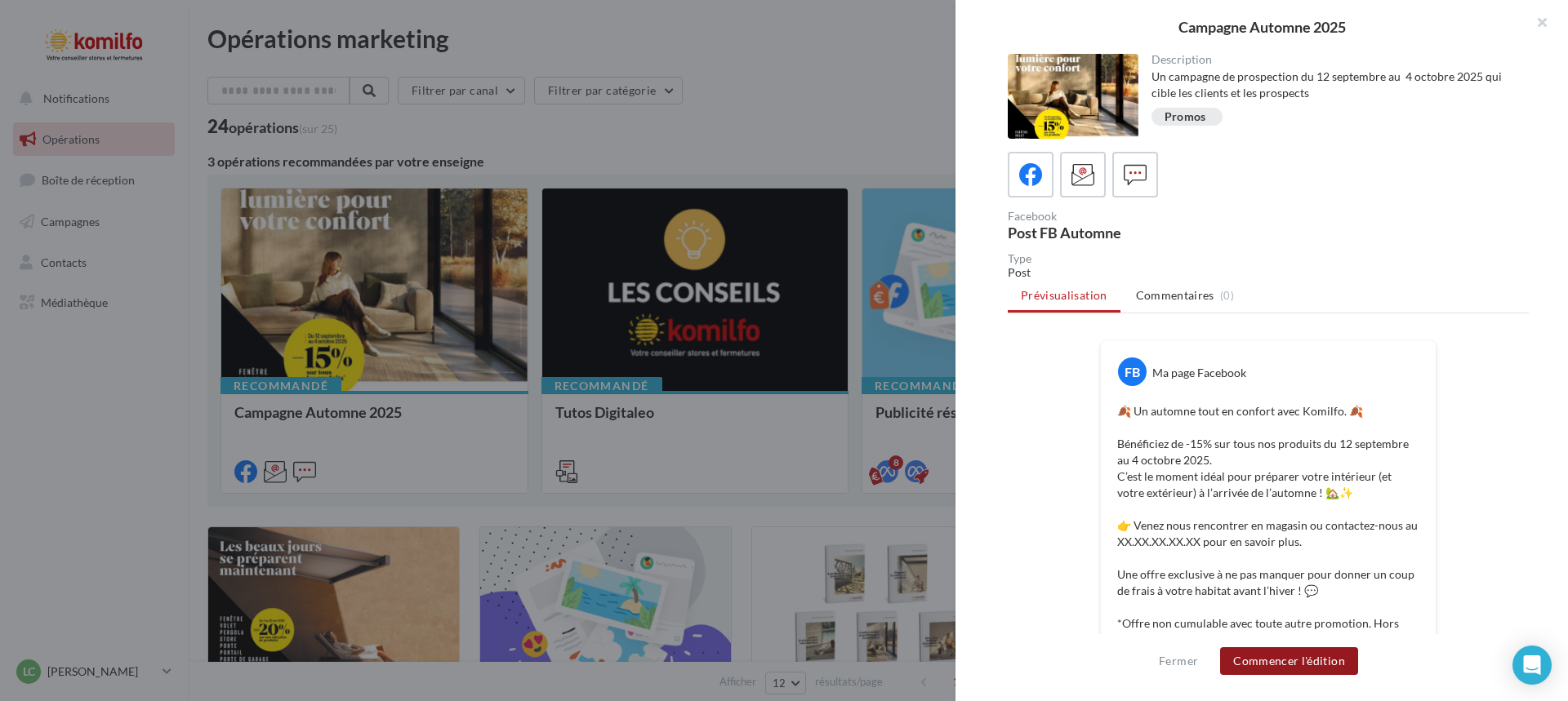
click at [1273, 658] on button "Commencer l'édition" at bounding box center [1289, 660] width 138 height 27
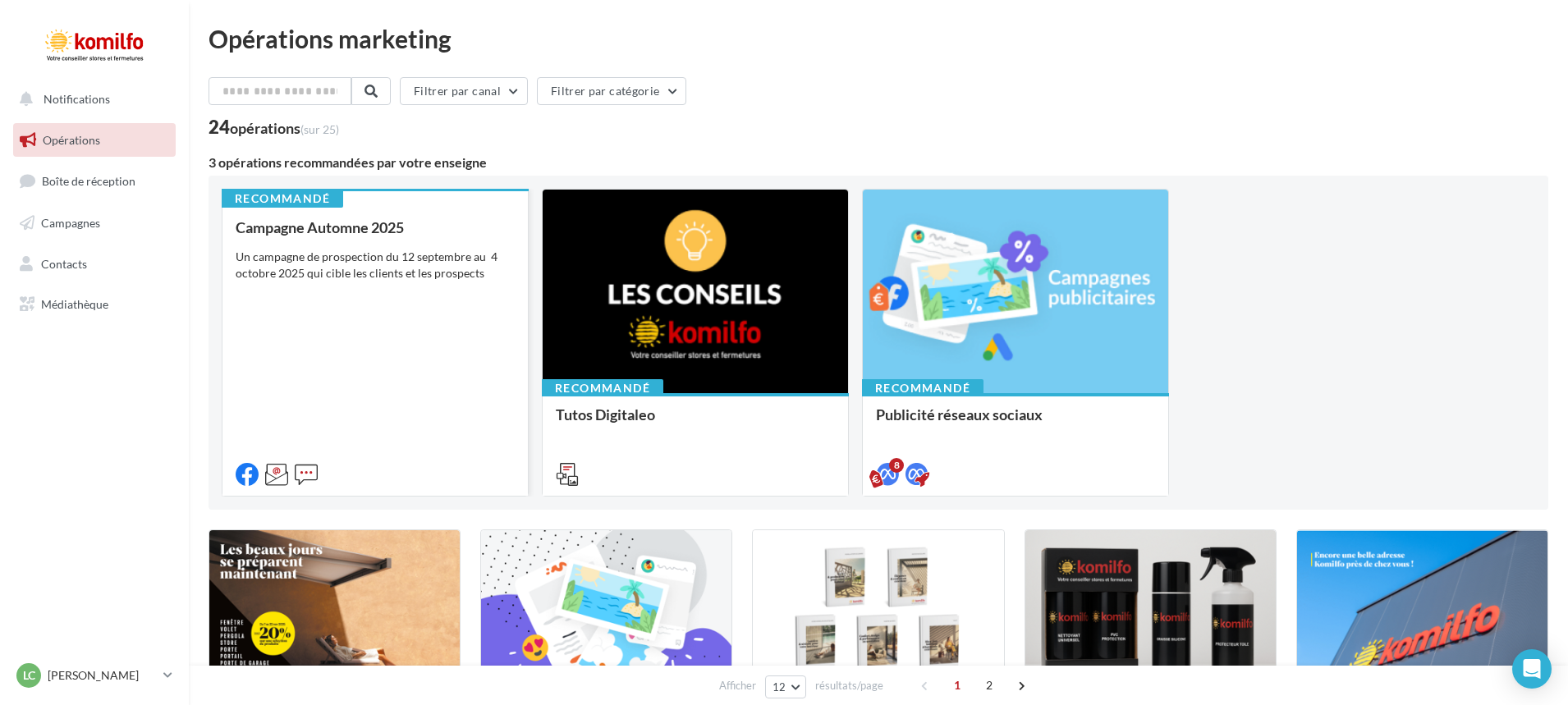
click at [376, 278] on div "Un campagne de prospection du 12 septembre au 4 octobre 2025 qui cible les clie…" at bounding box center [376, 264] width 279 height 33
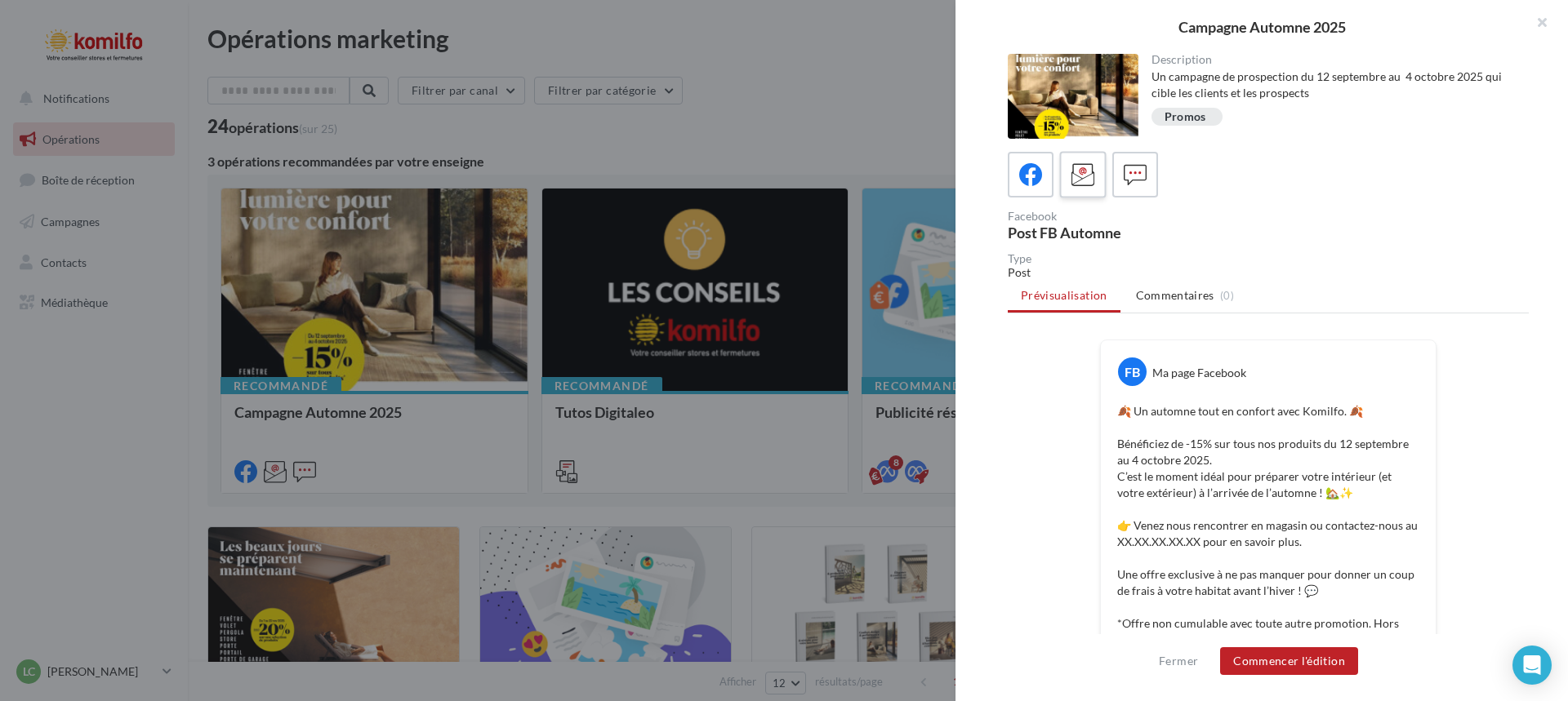
click at [1082, 169] on icon at bounding box center [1083, 174] width 24 height 24
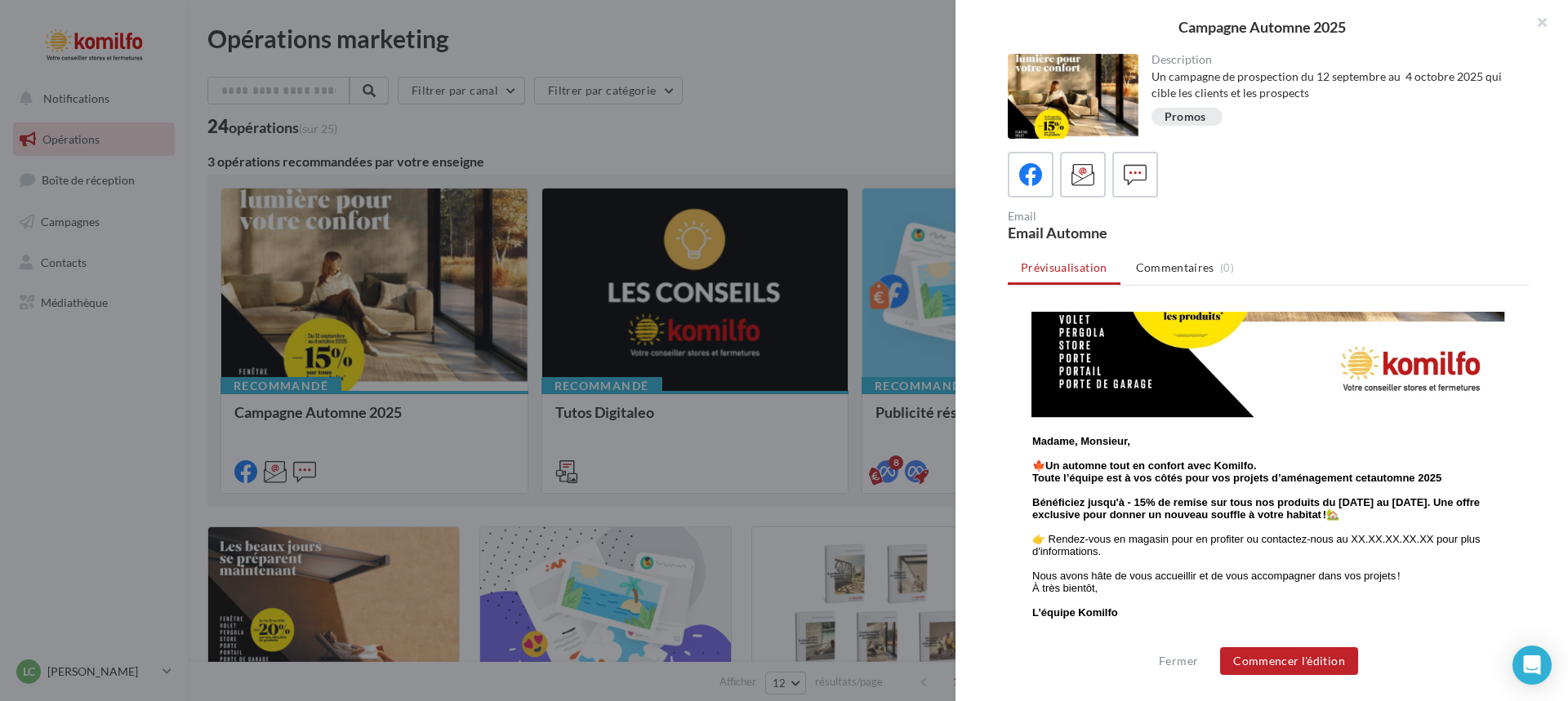
scroll to position [489, 0]
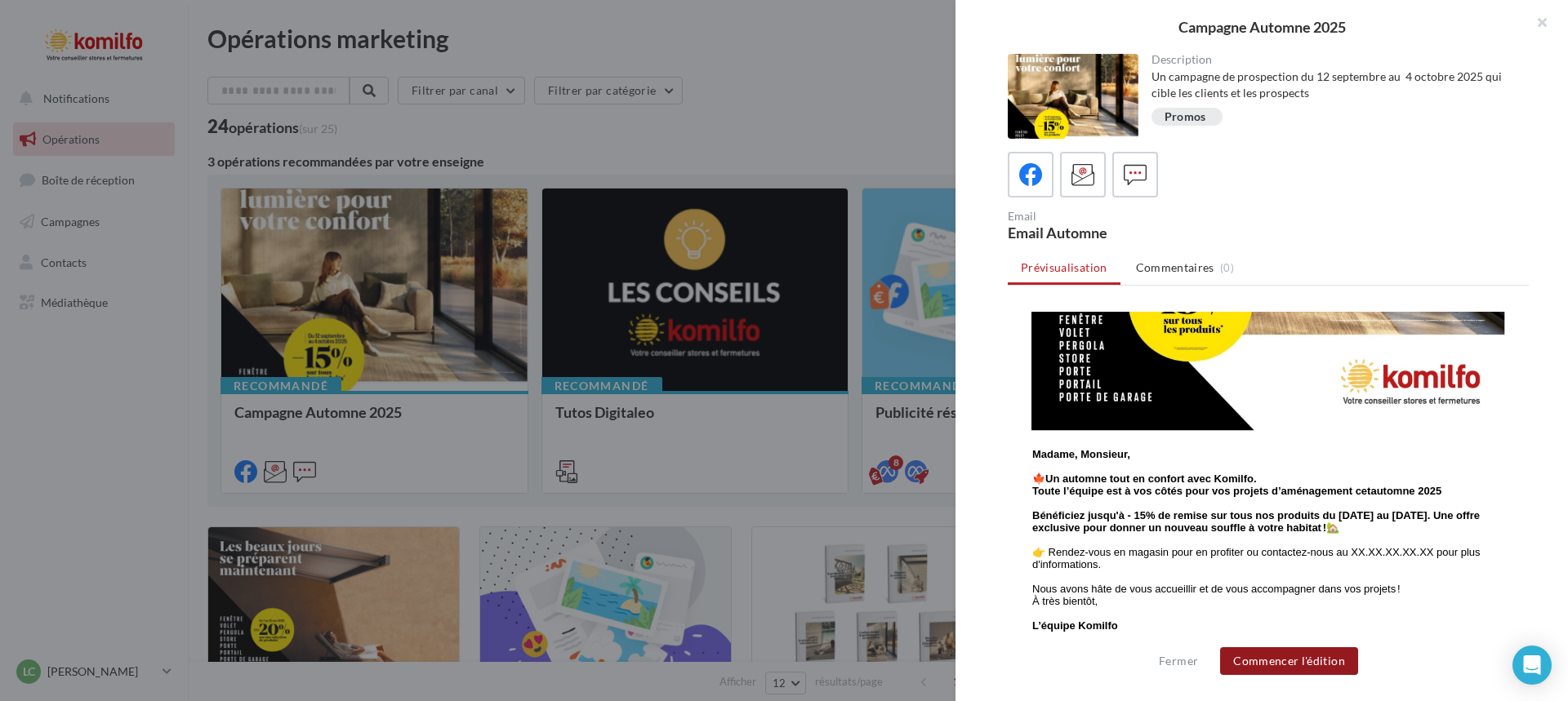
click at [1285, 656] on button "Commencer l'édition" at bounding box center [1289, 660] width 138 height 27
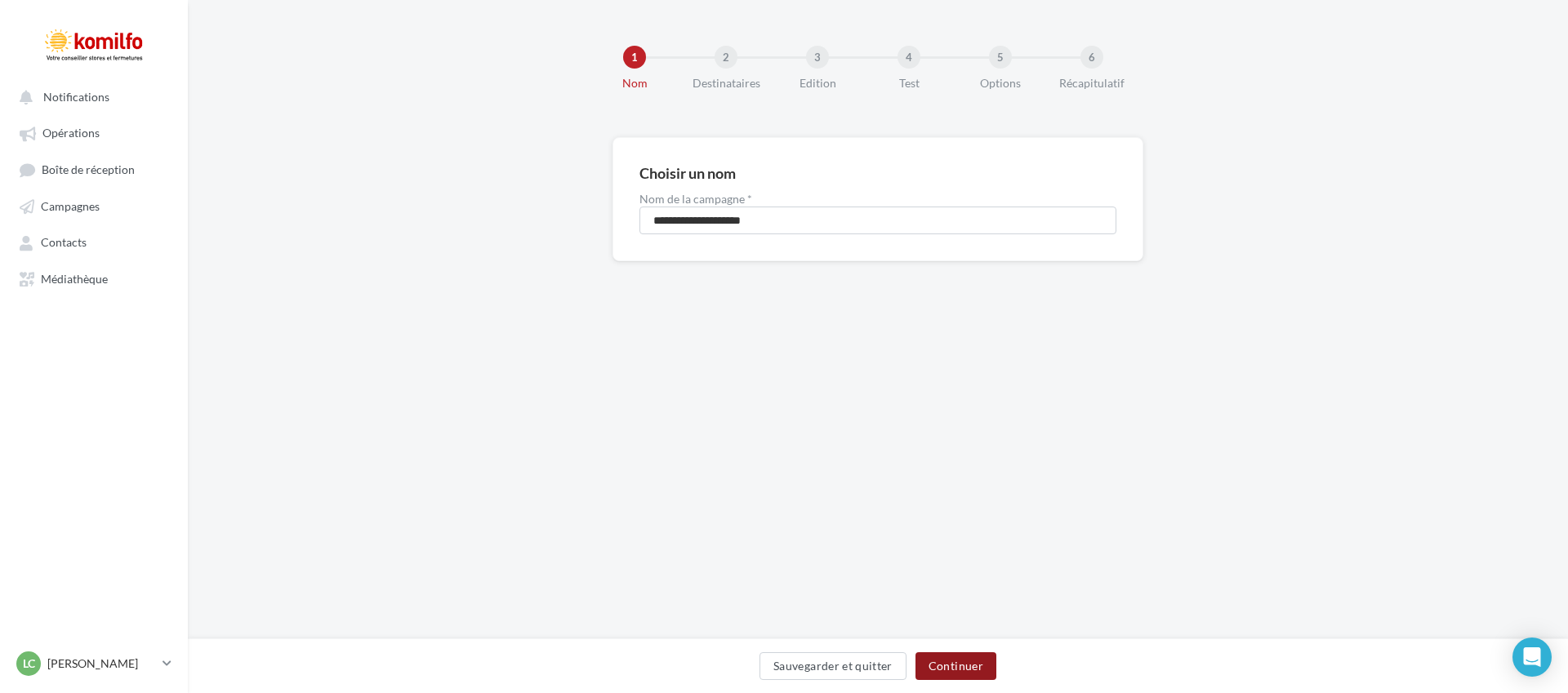
click at [954, 678] on button "Continuer" at bounding box center [955, 666] width 81 height 27
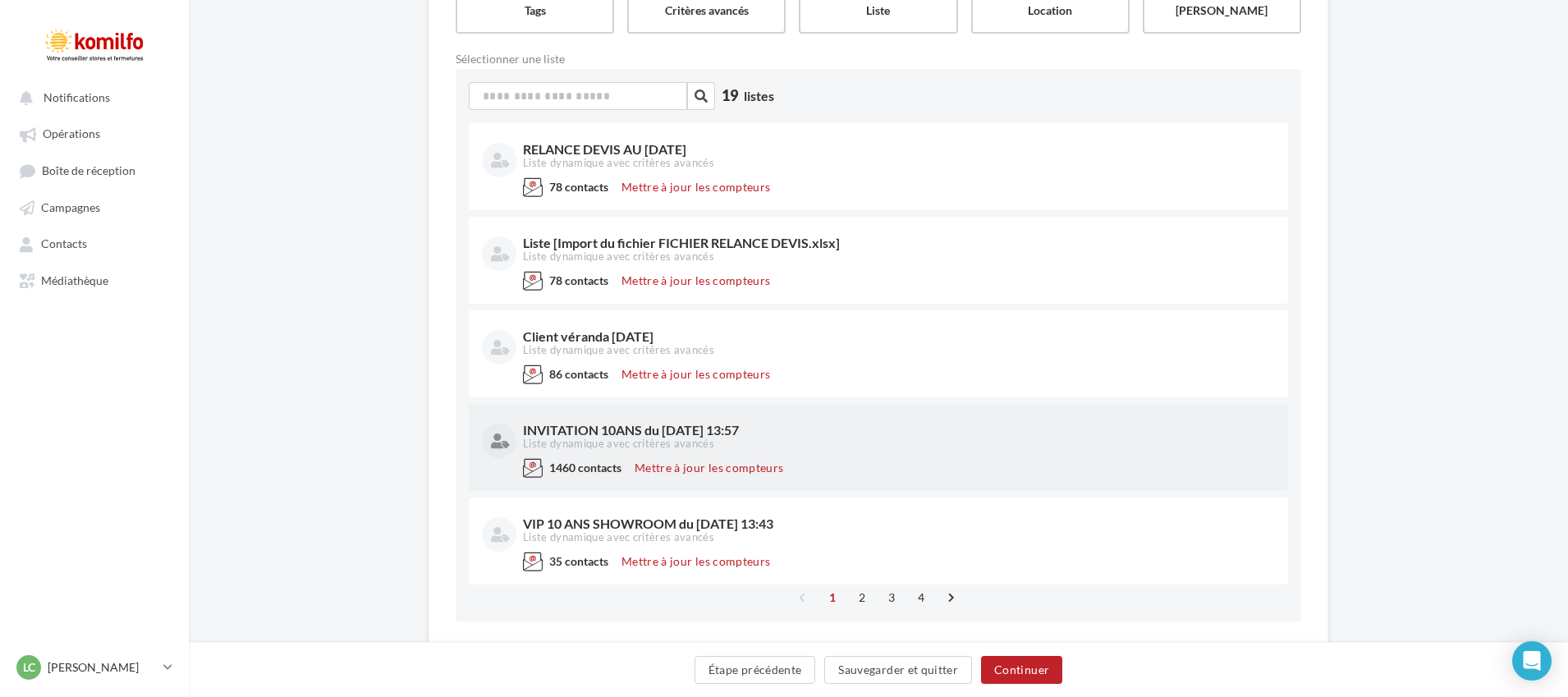
scroll to position [247, 0]
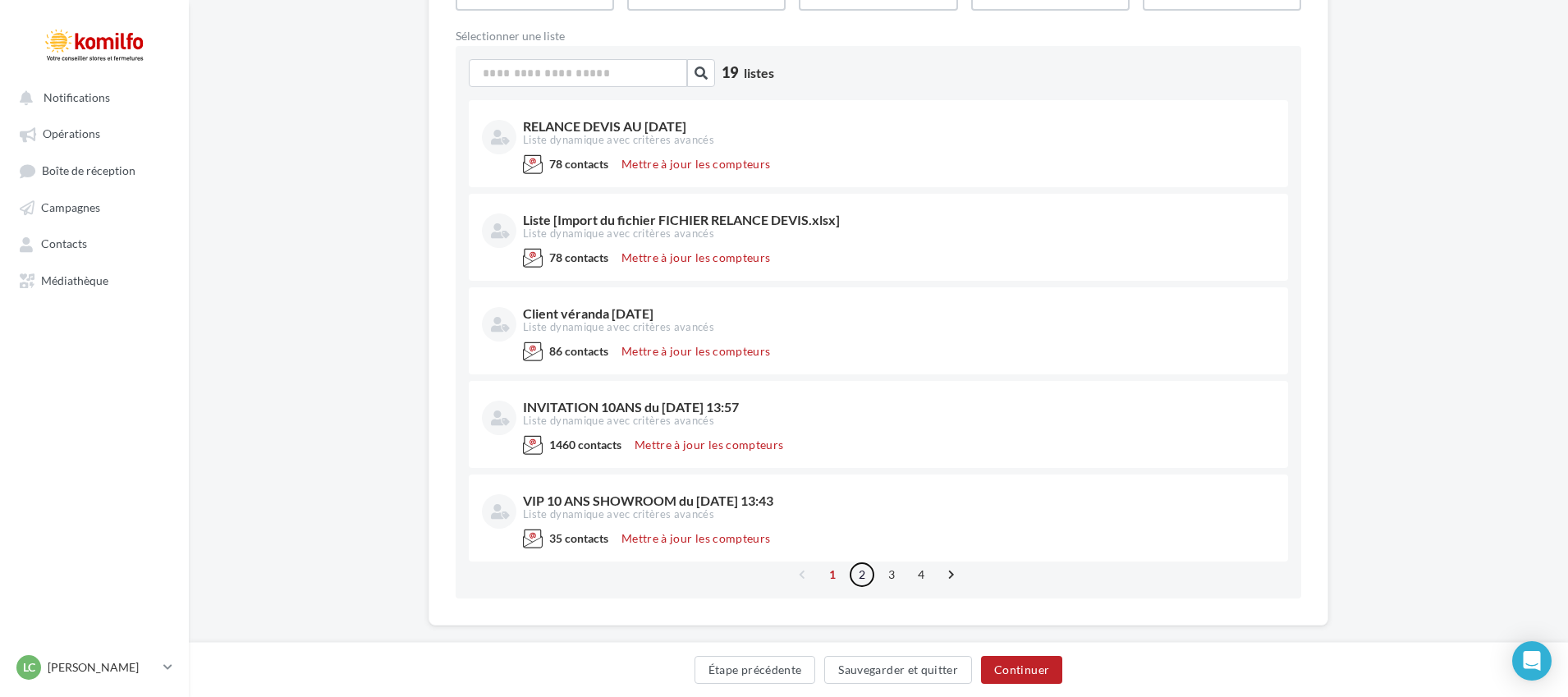
click at [861, 575] on link "2" at bounding box center [862, 575] width 27 height 27
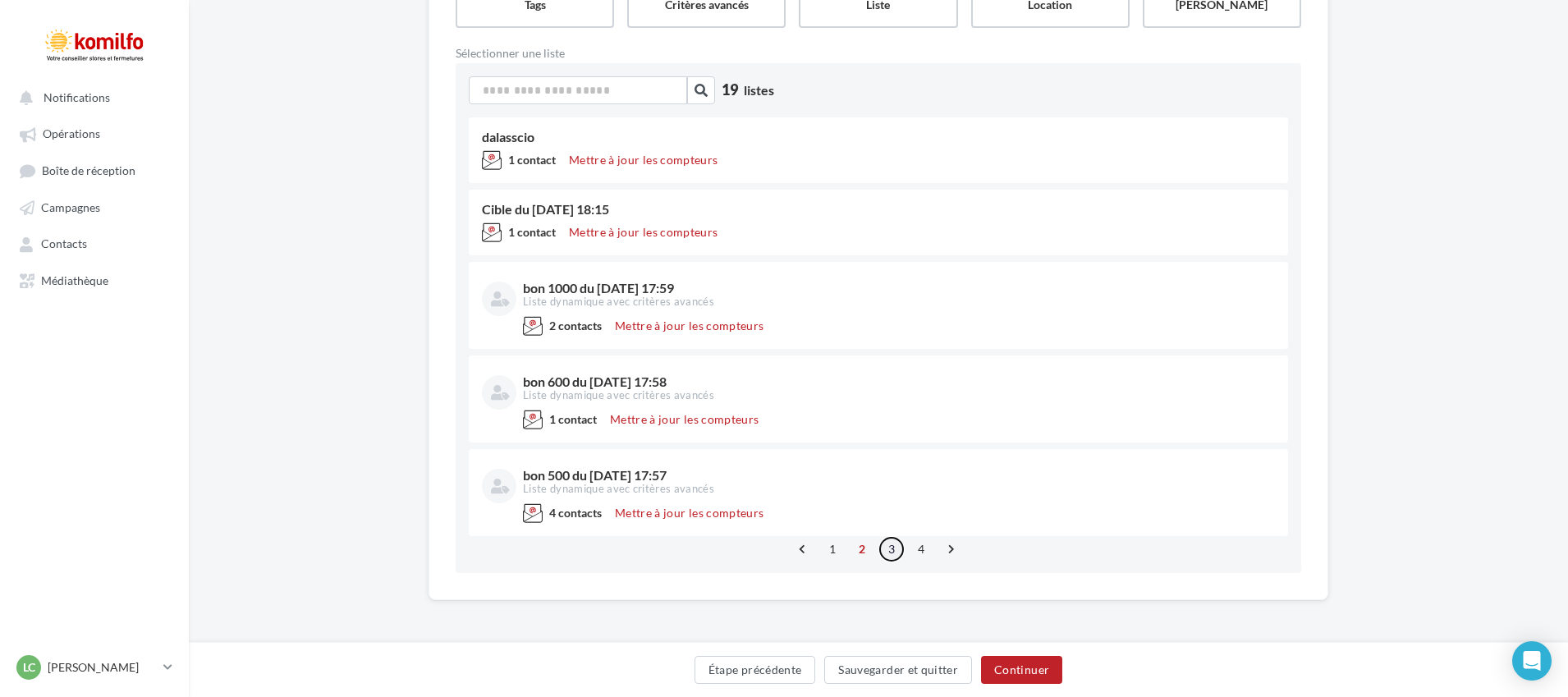
click at [901, 545] on link "3" at bounding box center [892, 549] width 27 height 27
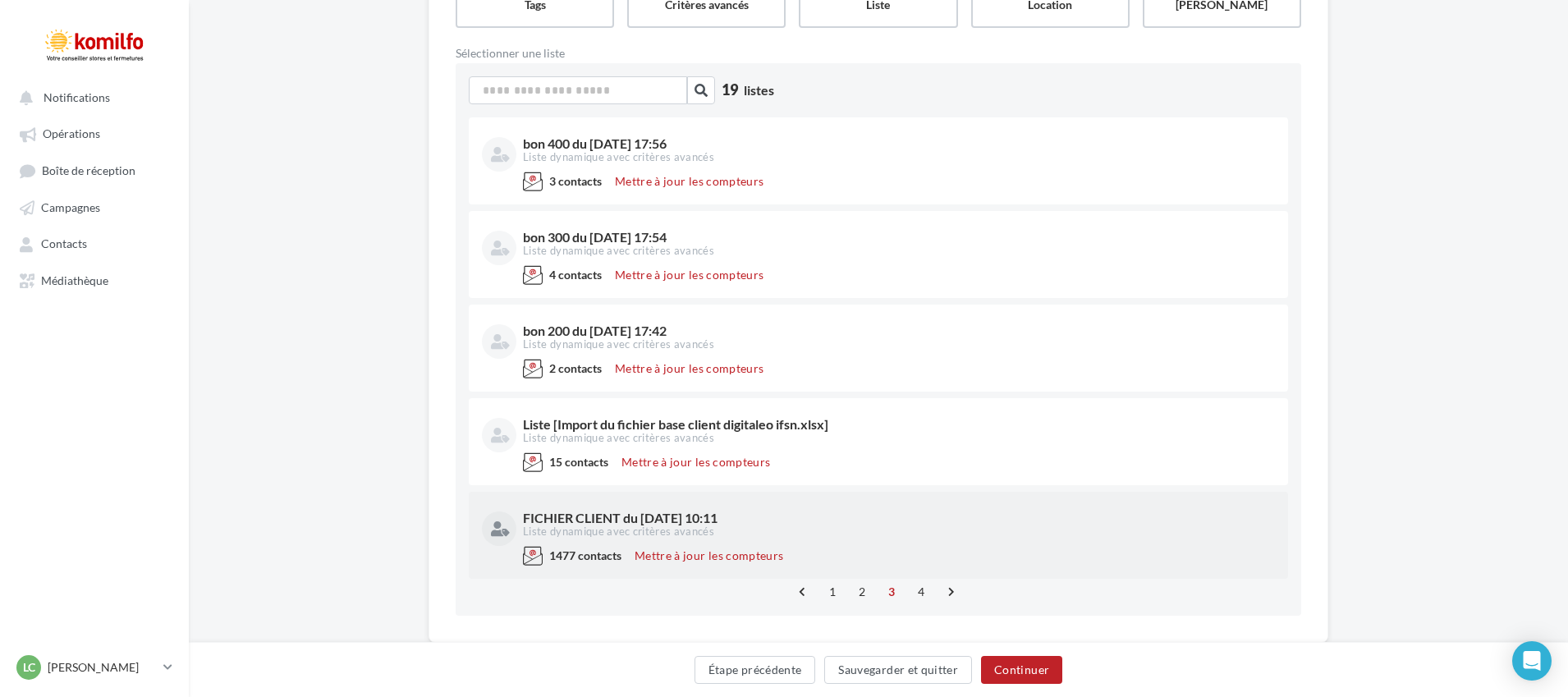
click at [634, 513] on div "FICHIER CLIENT du [DATE] 10:11" at bounding box center [897, 518] width 748 height 13
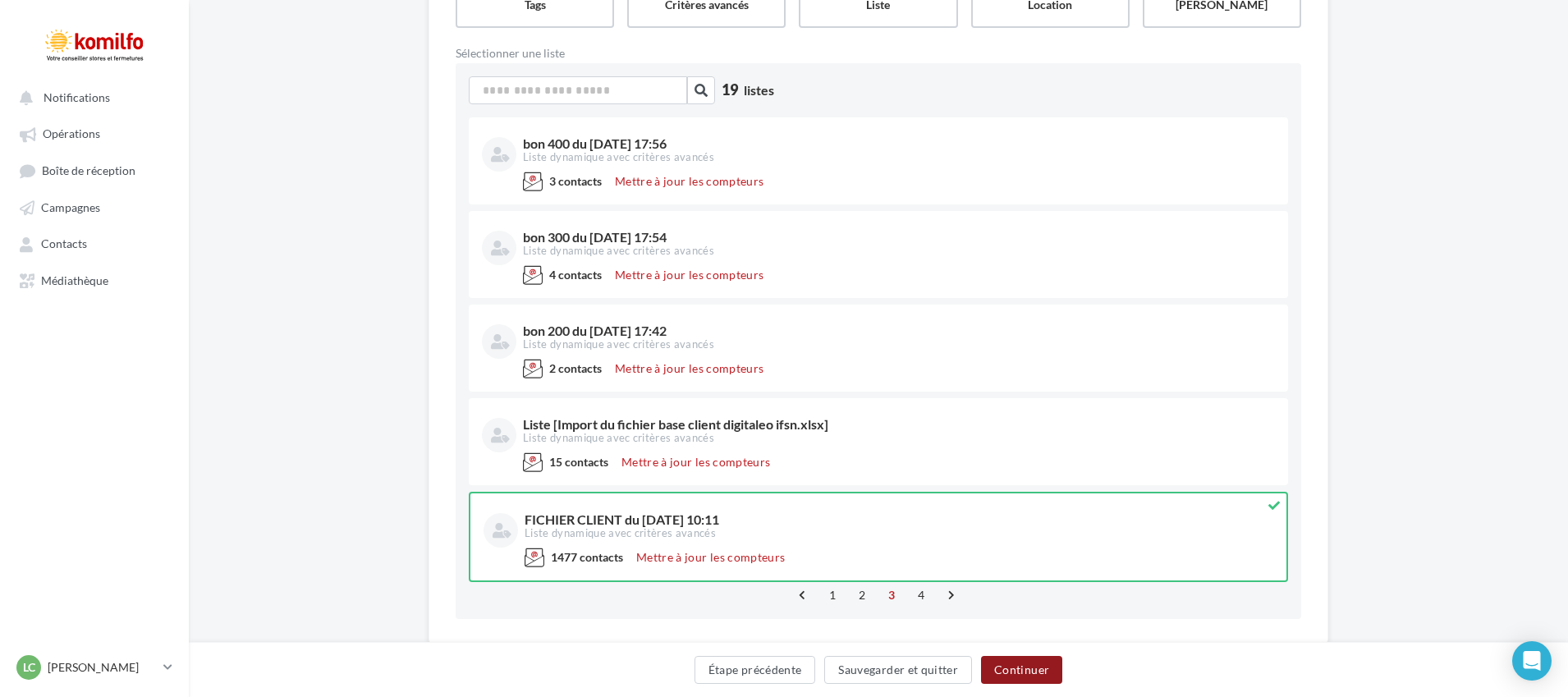
click at [1014, 661] on button "Continuer" at bounding box center [1021, 669] width 81 height 28
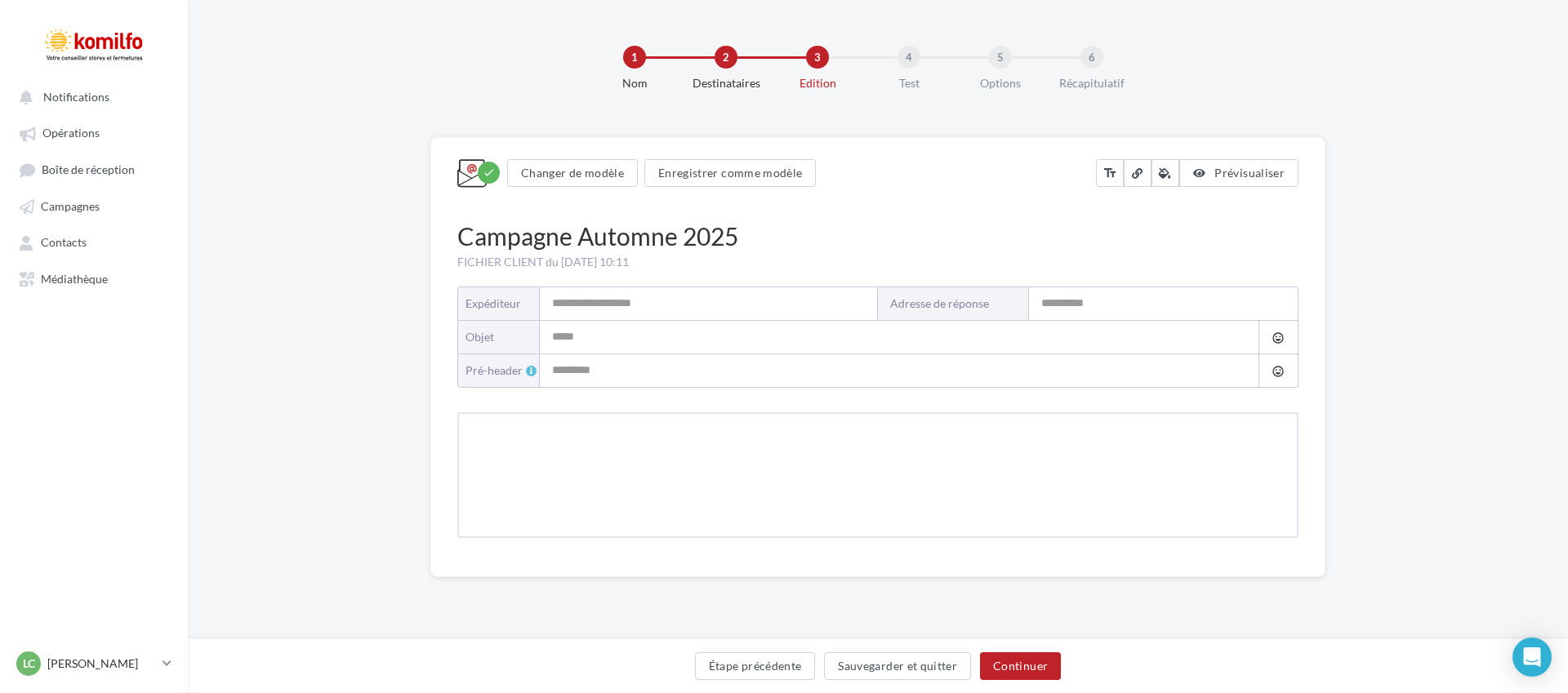
type input "*******"
type input "**********"
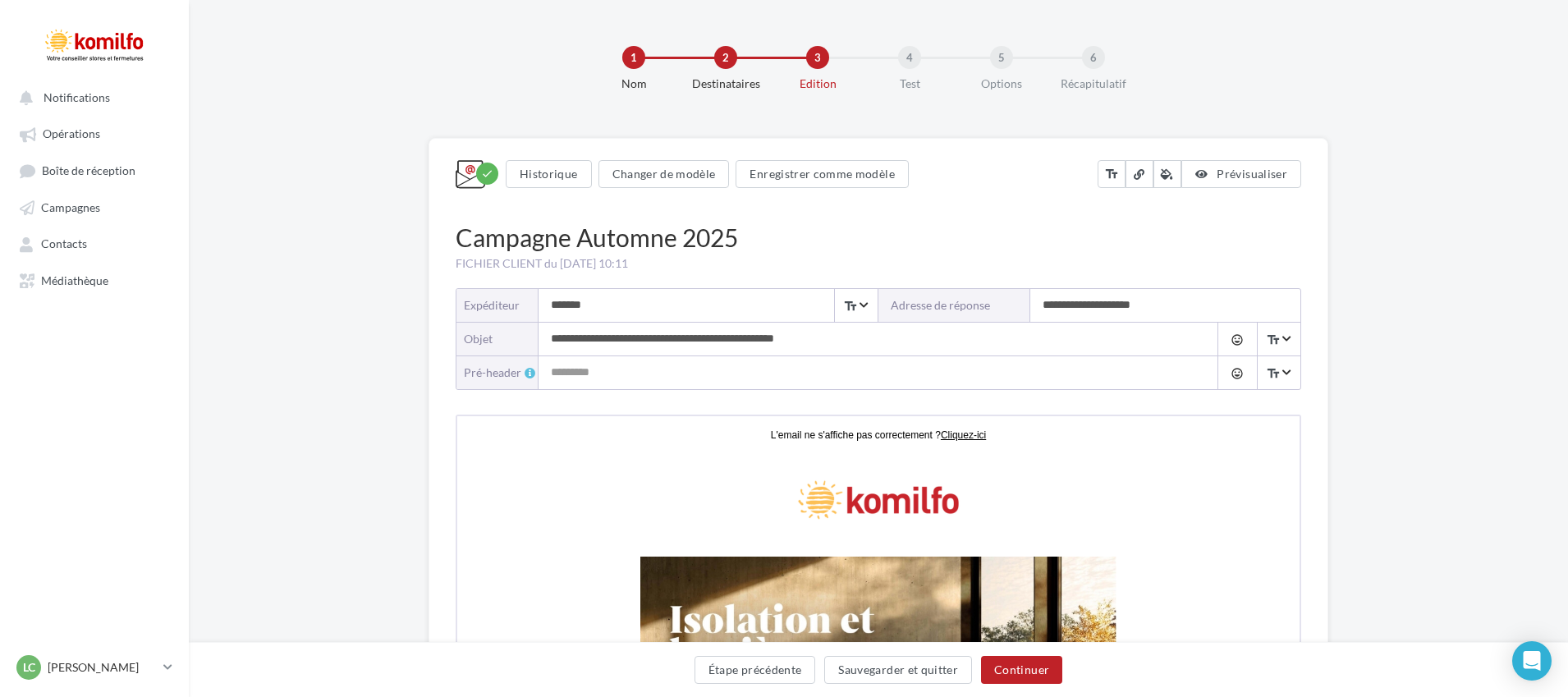
click at [812, 312] on input "*******" at bounding box center [707, 305] width 339 height 33
drag, startPoint x: 780, startPoint y: 303, endPoint x: 317, endPoint y: 288, distance: 463.2
click at [633, 308] on input "*******" at bounding box center [707, 305] width 339 height 33
type input "**********"
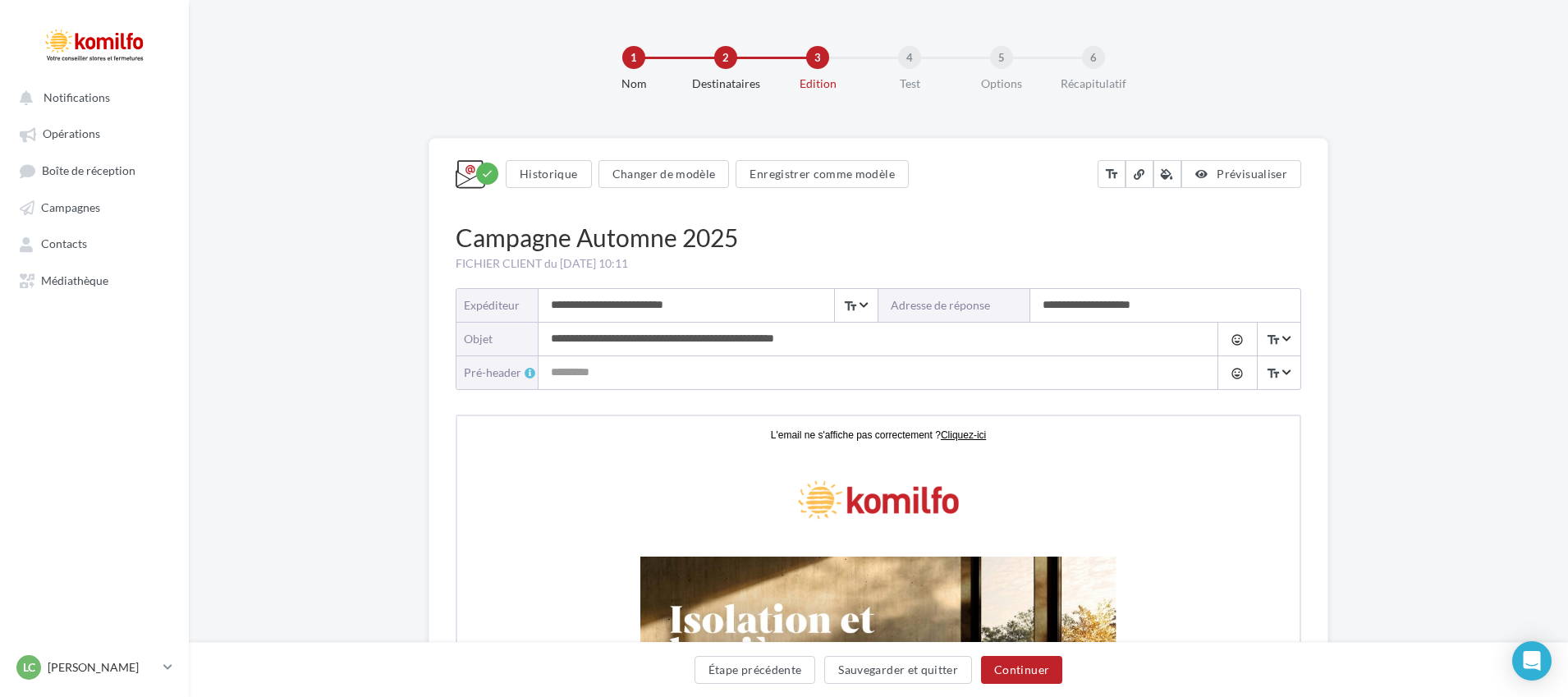
drag, startPoint x: 1163, startPoint y: 306, endPoint x: 741, endPoint y: 304, distance: 422.0
click at [741, 304] on div "**********" at bounding box center [878, 306] width 844 height 34
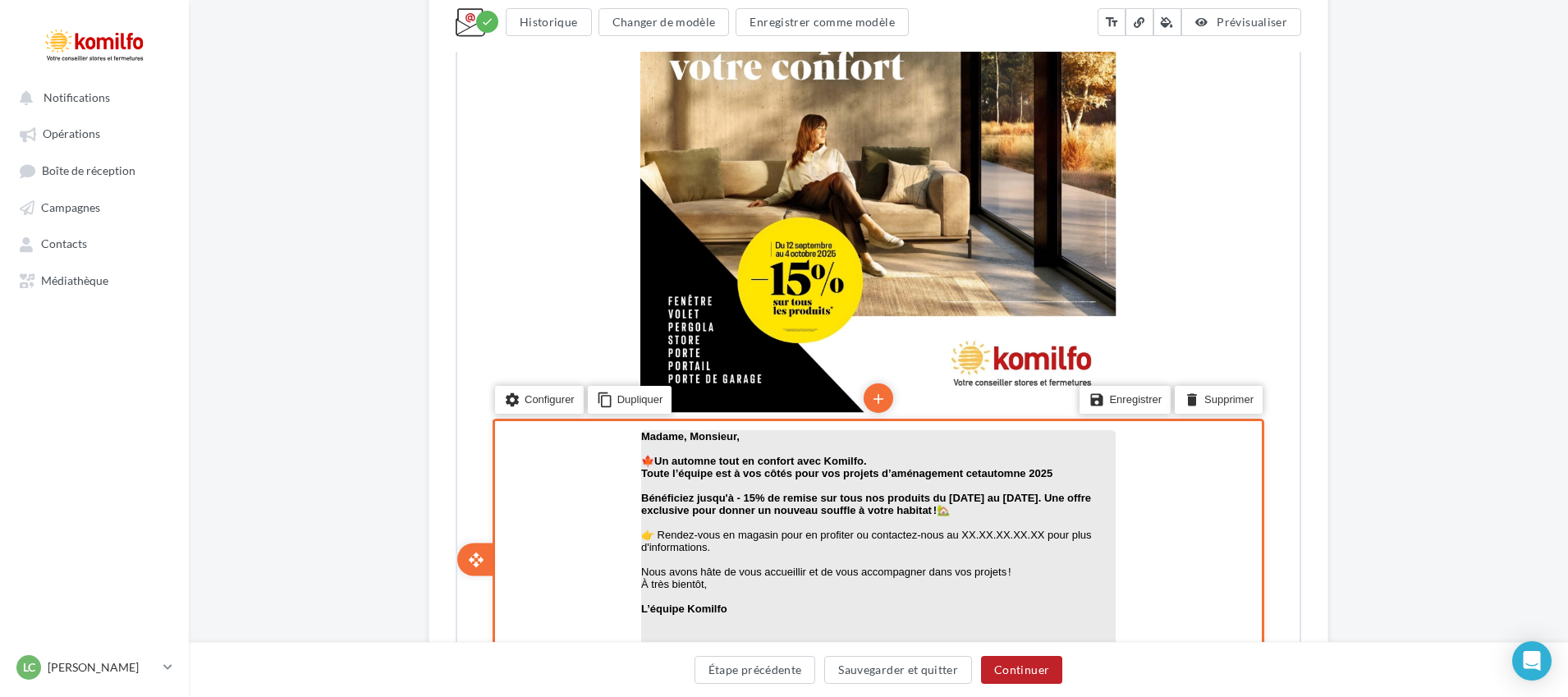
scroll to position [657, 0]
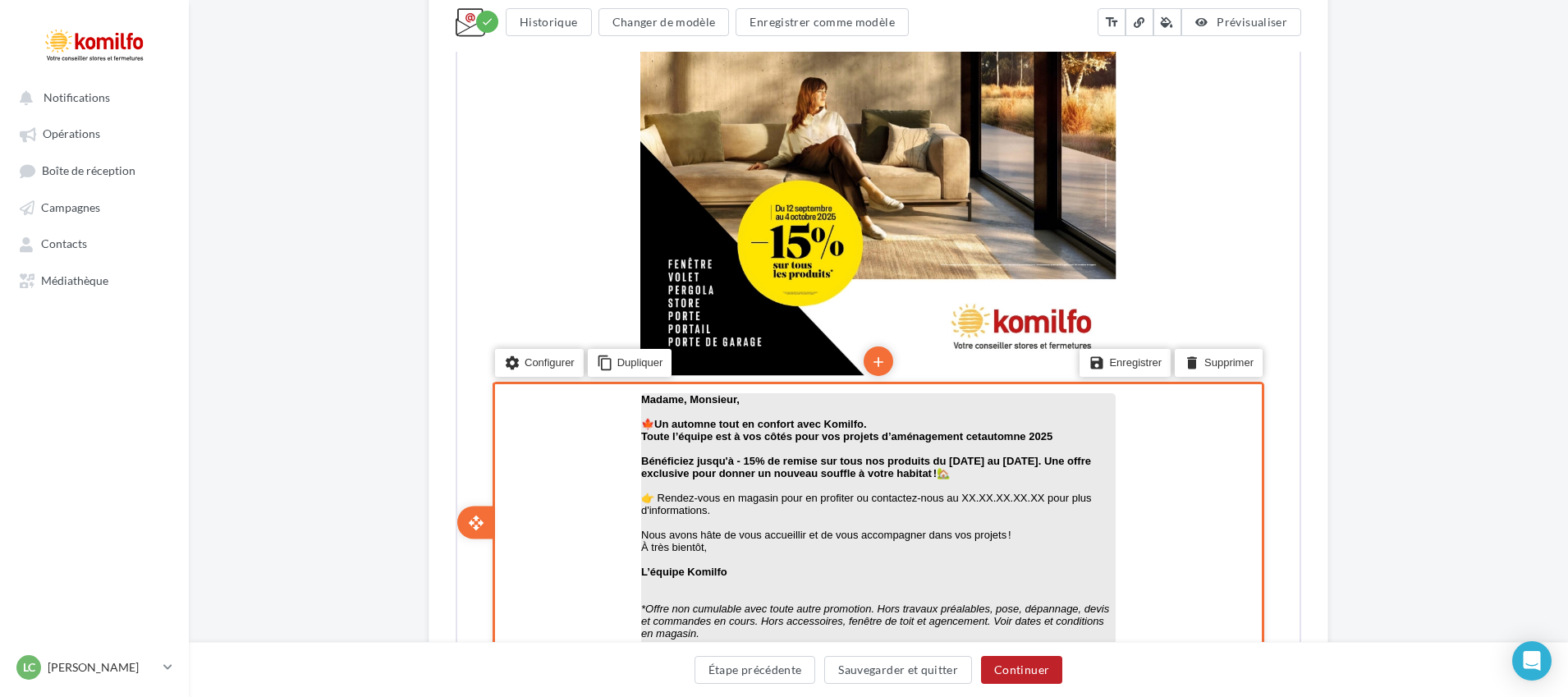
type input "**********"
click at [1011, 498] on p "👉 Rendez-vous en magasin pour en profiter ou contactez-nous au XX.XX.XX.XX.XX p…" at bounding box center [877, 503] width 474 height 25
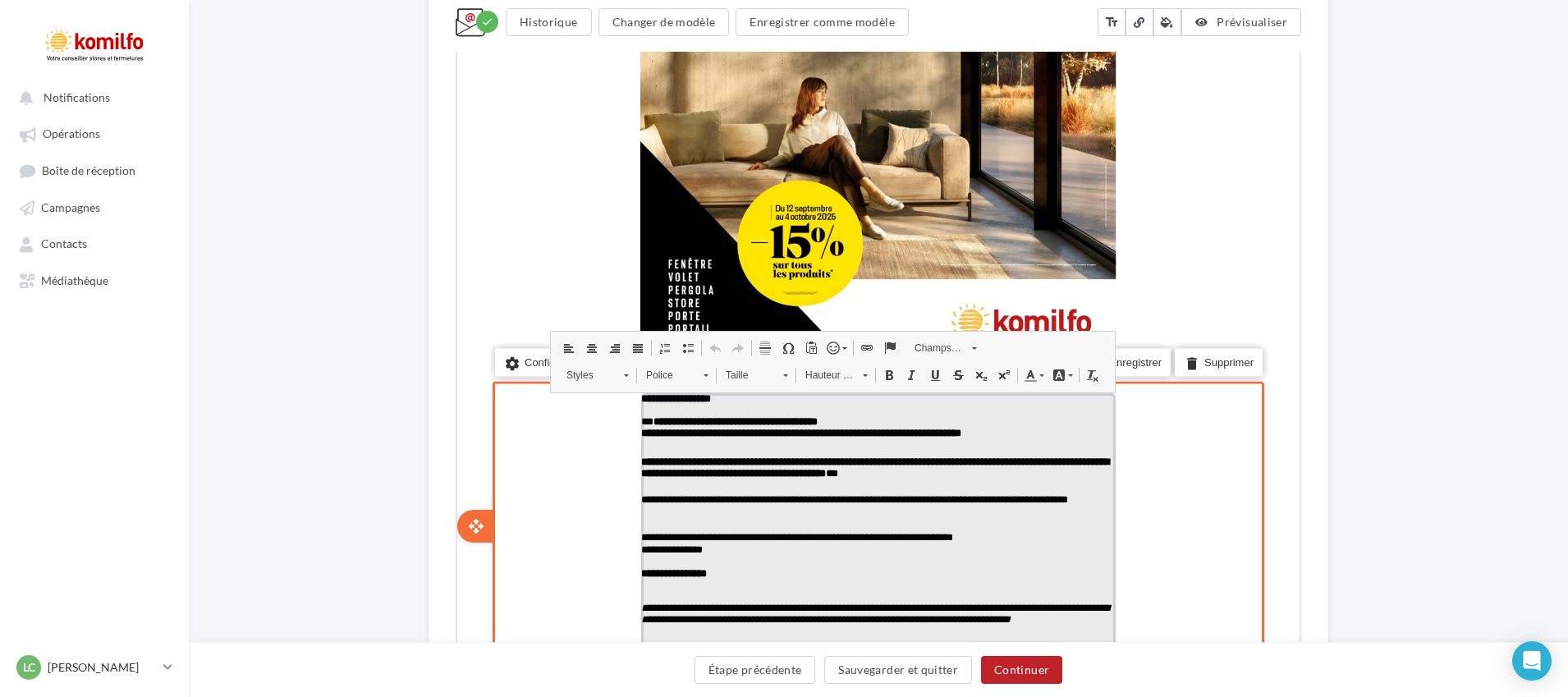
click at [1011, 502] on p "**********" at bounding box center [877, 506] width 474 height 27
drag, startPoint x: 961, startPoint y: 502, endPoint x: 1042, endPoint y: 501, distance: 81.0
click at [1042, 501] on p "**********" at bounding box center [877, 506] width 474 height 27
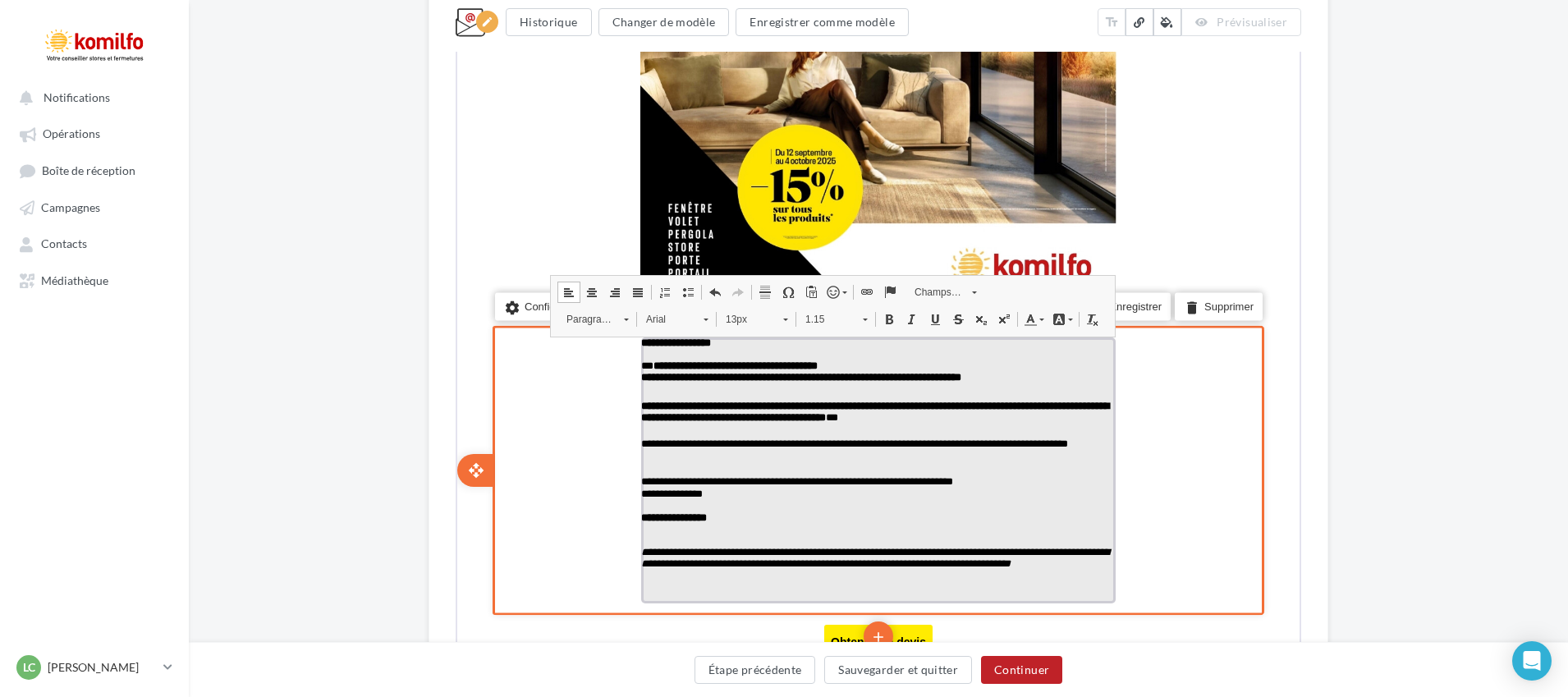
scroll to position [739, 0]
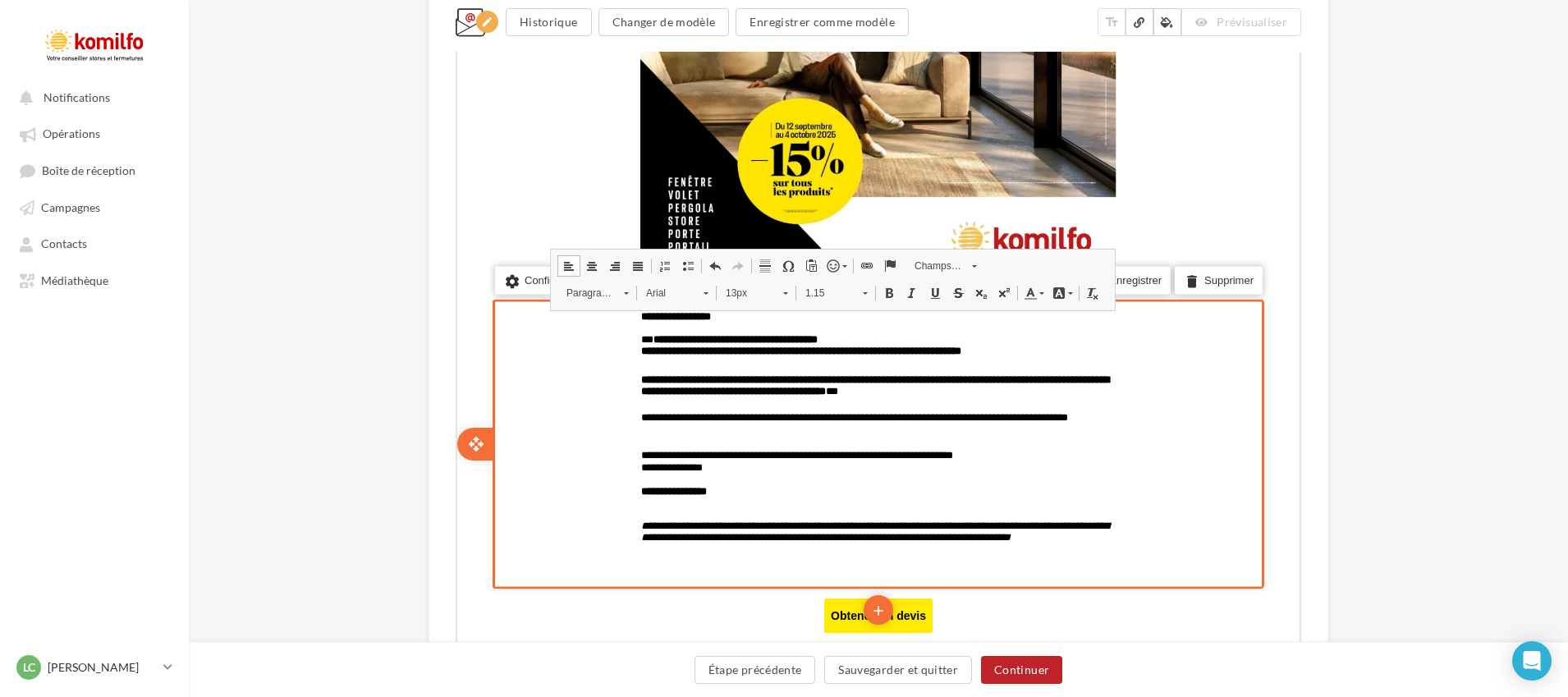
click at [1223, 444] on div "settings Configurer content_copy Dupliquer add add save Enregistrer delete Supp…" at bounding box center [877, 443] width 772 height 290
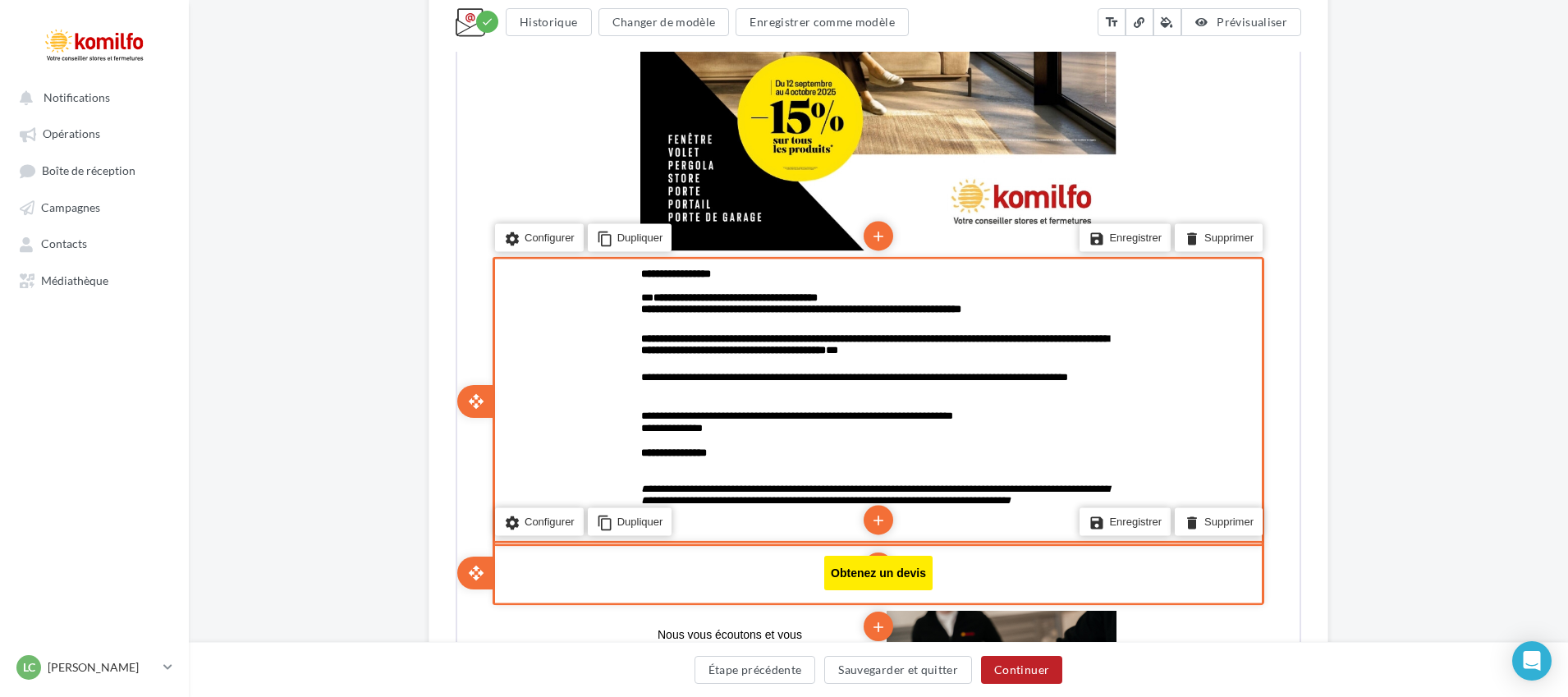
scroll to position [821, 0]
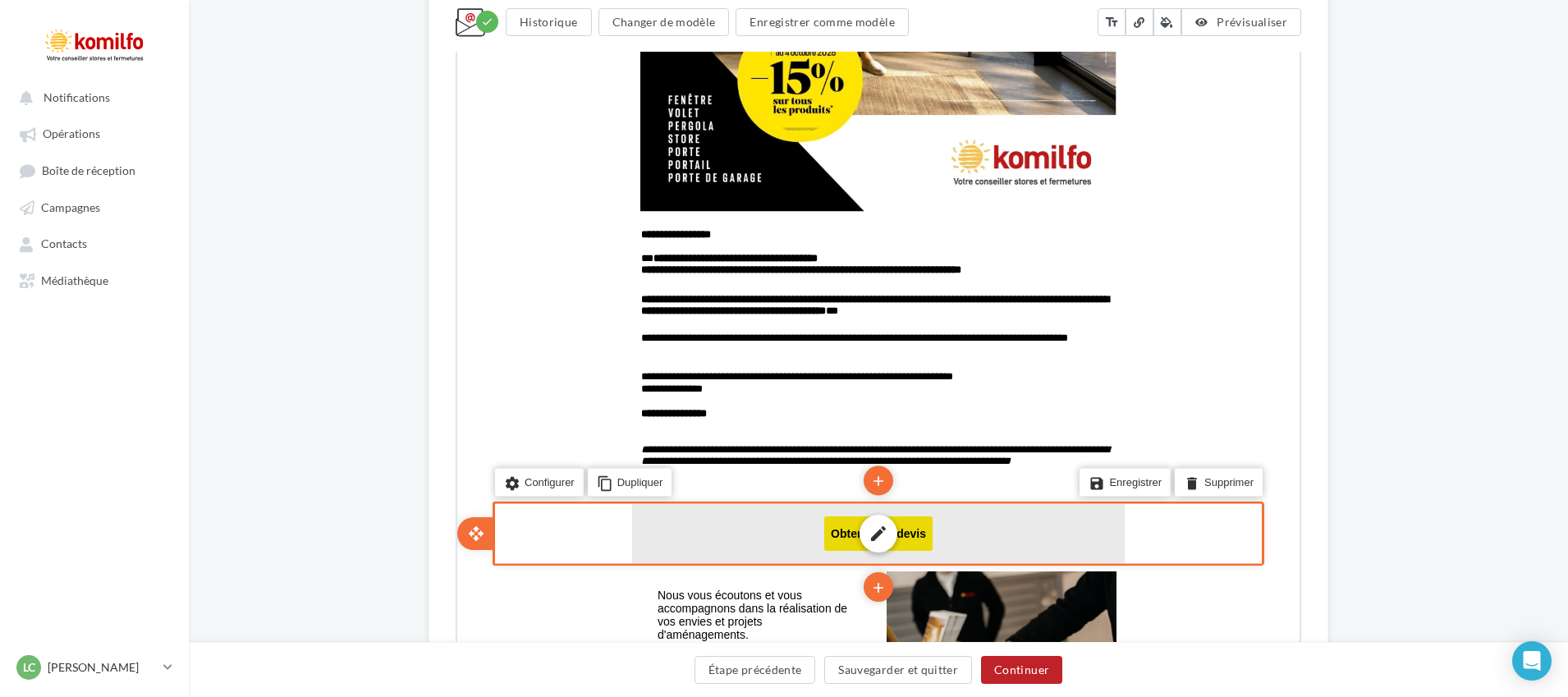
click at [920, 523] on div "edit" at bounding box center [876, 531] width 492 height 59
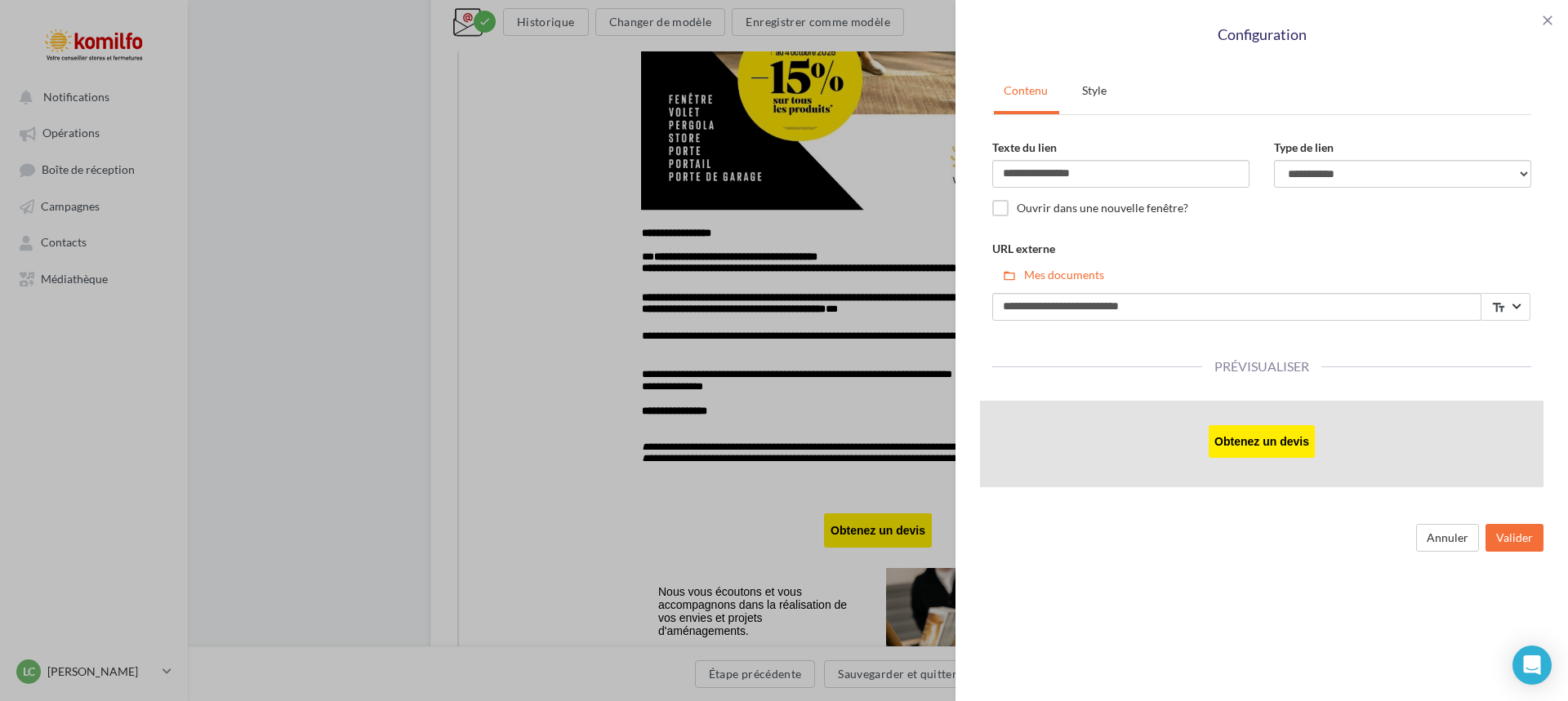
click at [592, 497] on div "**********" at bounding box center [784, 350] width 1568 height 701
click at [1504, 539] on button "Valider" at bounding box center [1514, 537] width 58 height 27
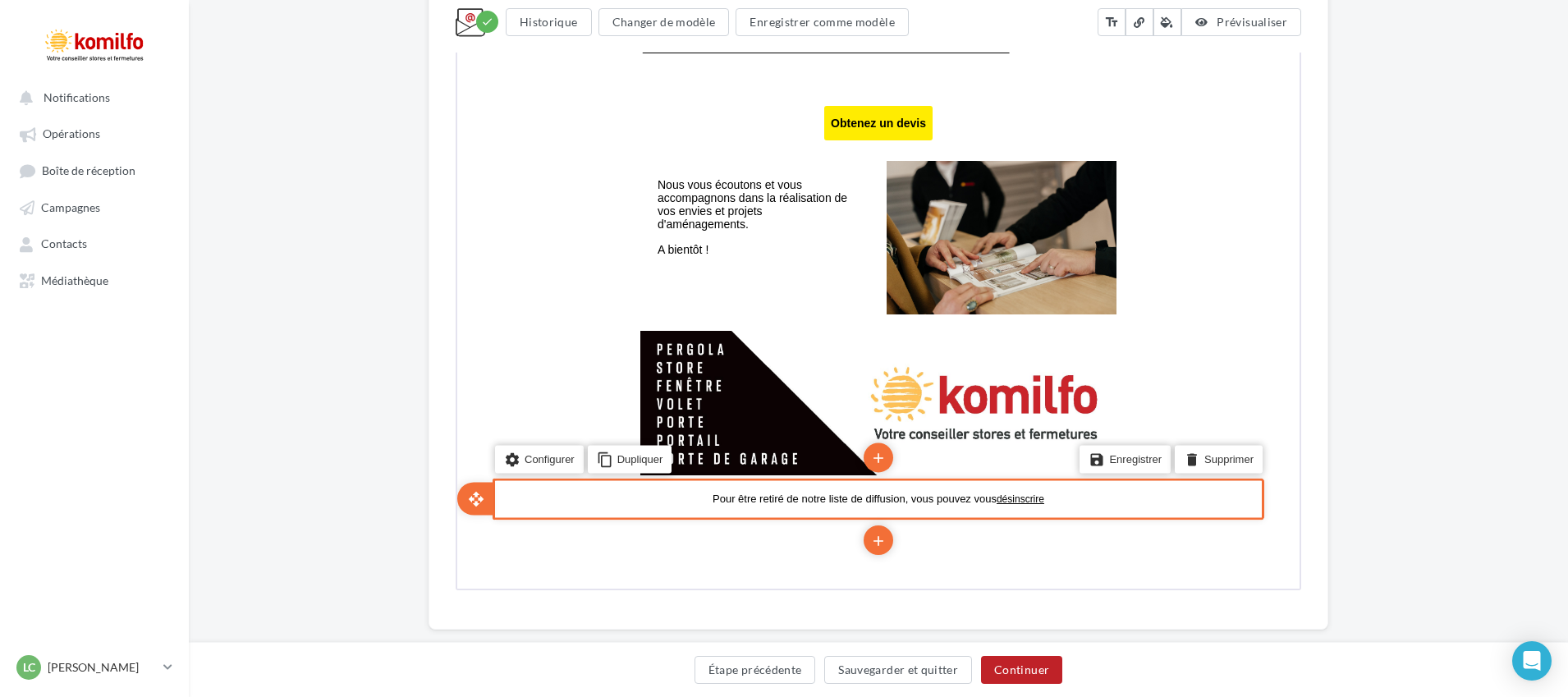
scroll to position [1261, 0]
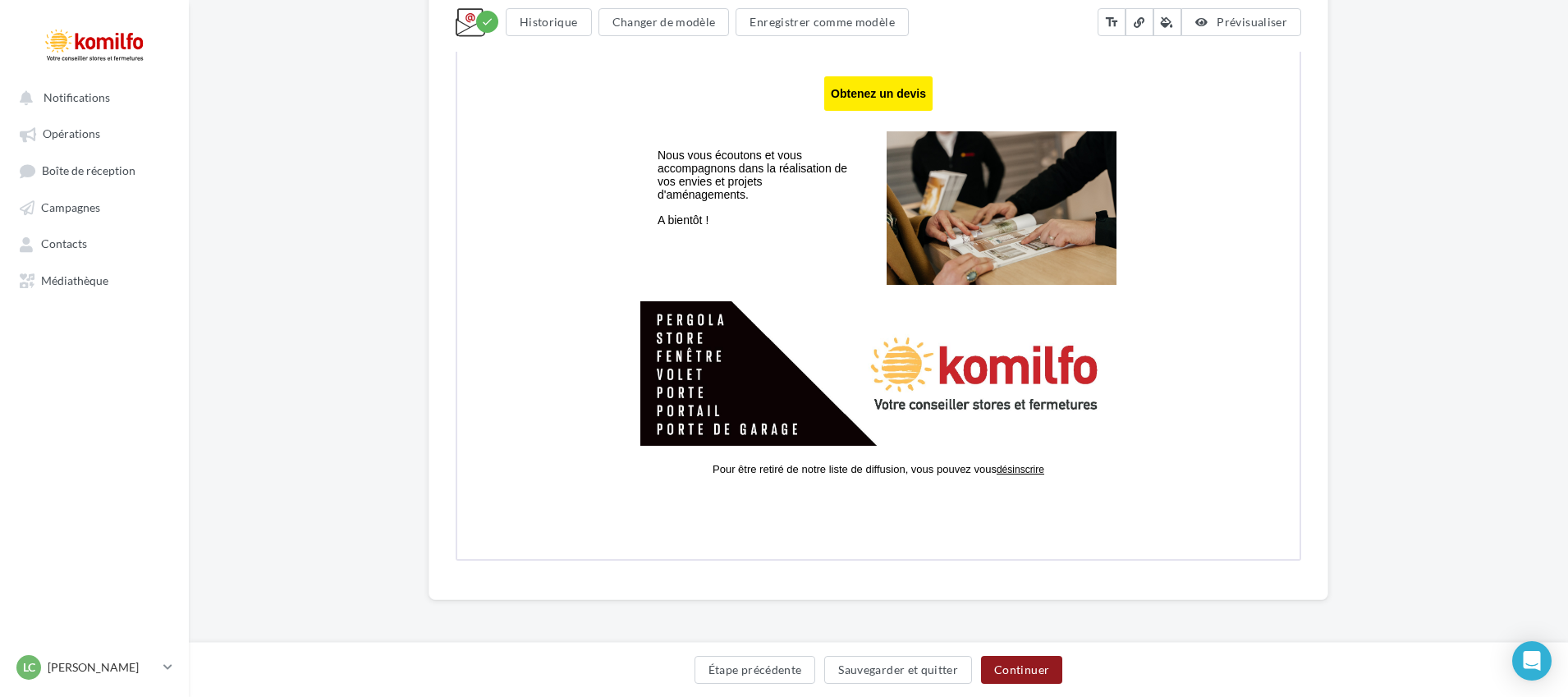
click at [1043, 671] on button "Continuer" at bounding box center [1021, 669] width 81 height 28
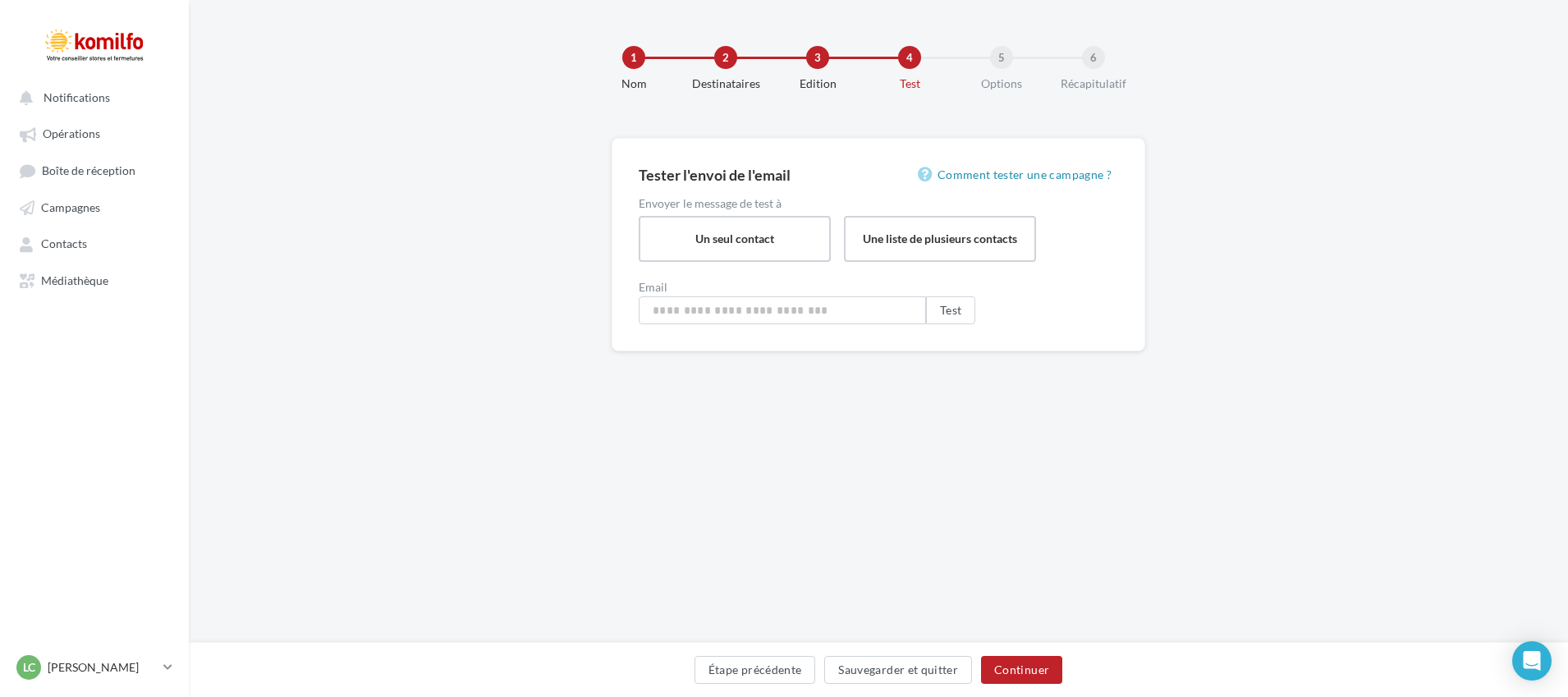
type input "**********"
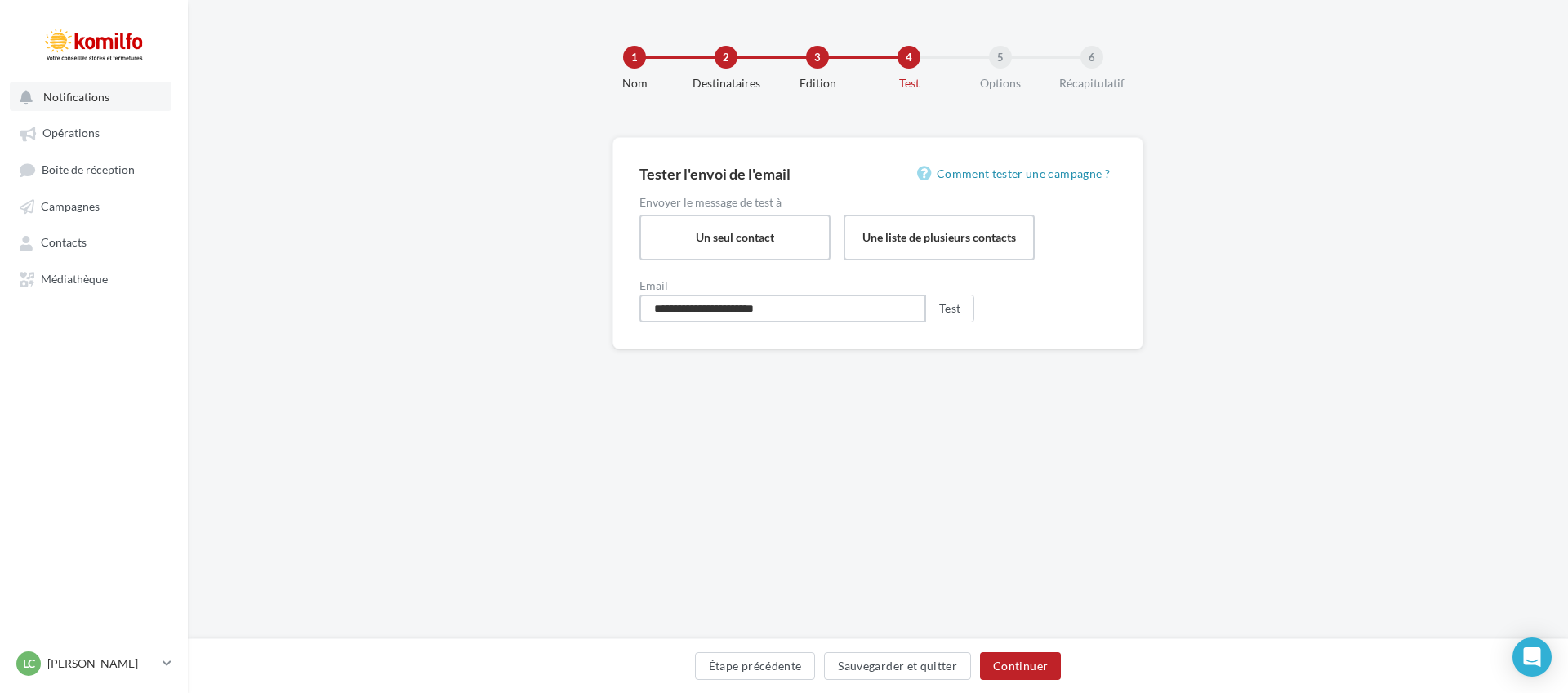
drag, startPoint x: 809, startPoint y: 313, endPoint x: 111, endPoint y: 93, distance: 731.8
click at [111, 93] on div "Notifications Opérations Boîte de réception Campagnes Contacts Mes cibles Média…" at bounding box center [784, 346] width 1568 height 693
click at [798, 311] on input "**********" at bounding box center [782, 308] width 286 height 27
click at [997, 660] on button "Continuer" at bounding box center [1020, 666] width 81 height 27
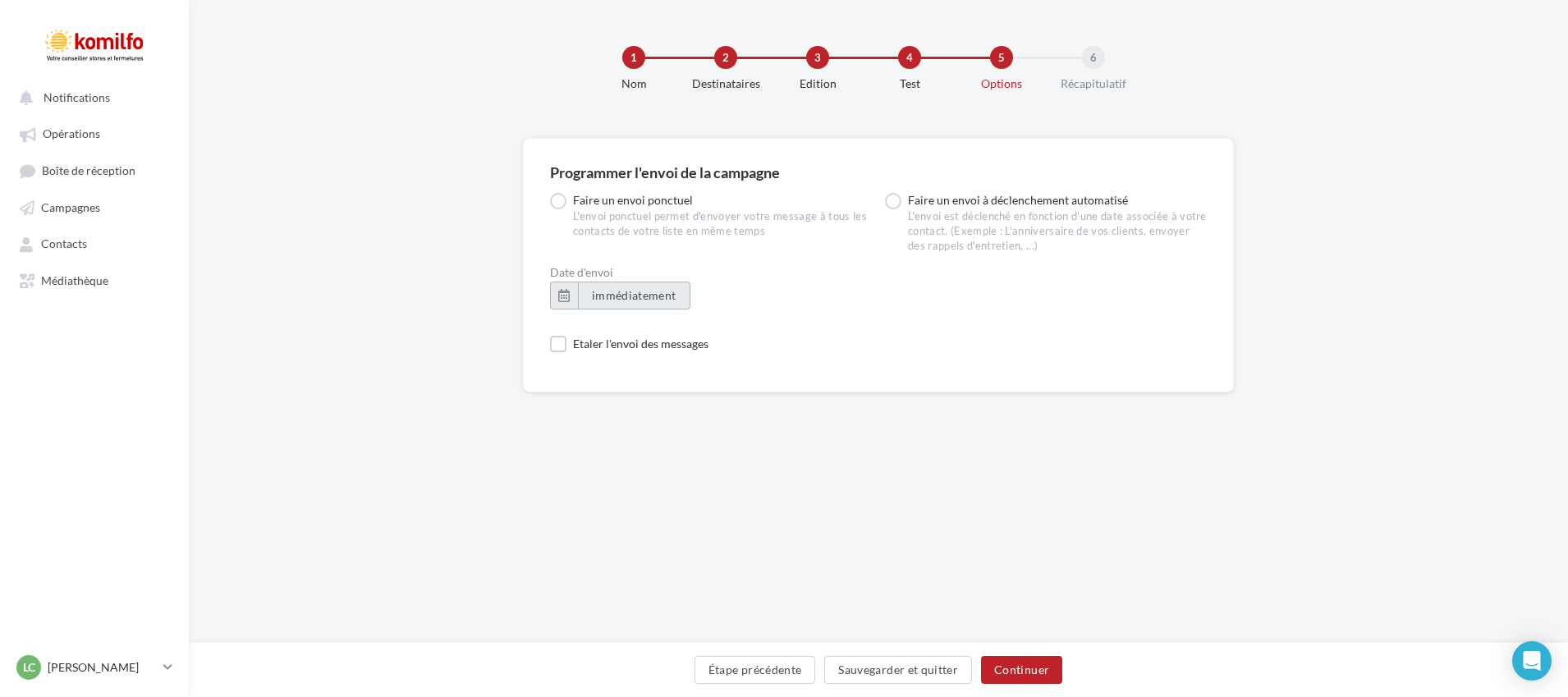
click at [592, 294] on button "immédiatement" at bounding box center [634, 295] width 112 height 28
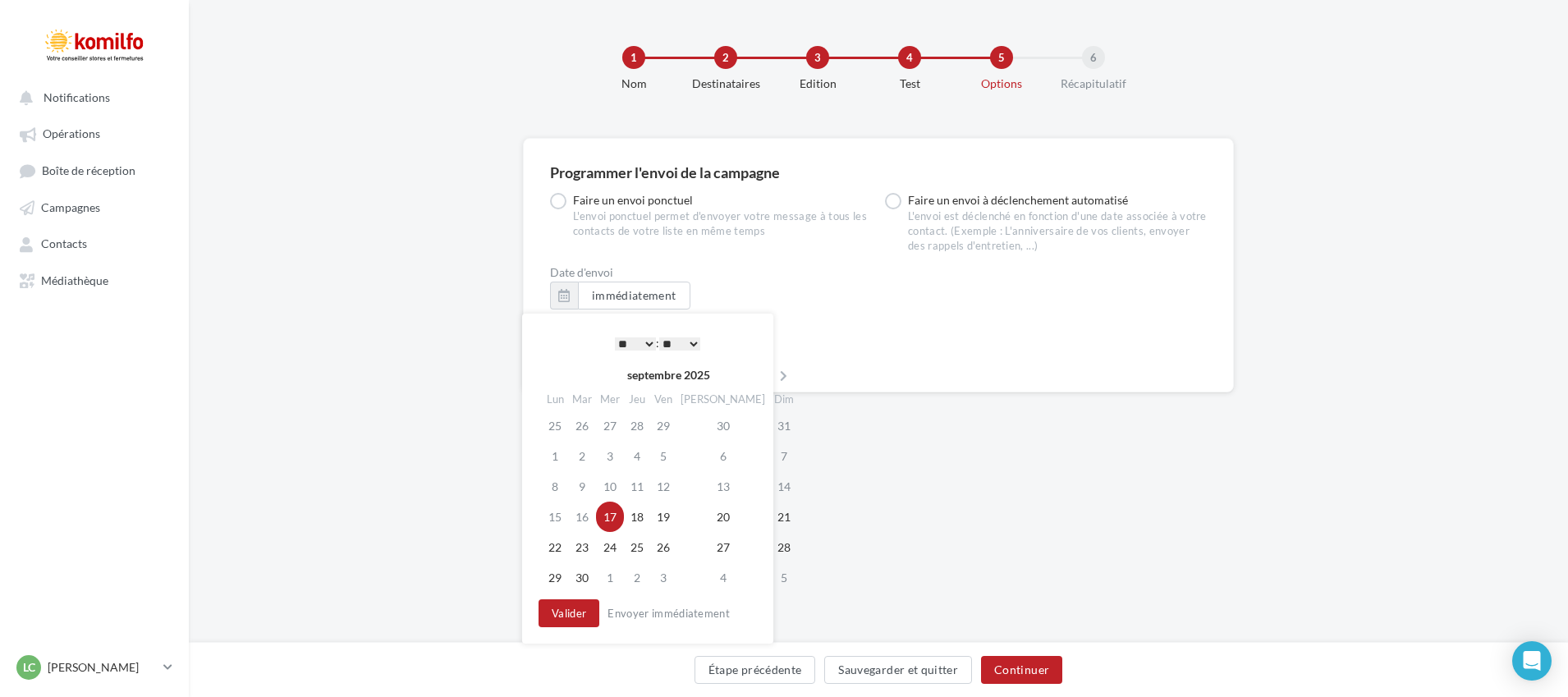
click at [647, 343] on select "* * * * * * * * * * ** ** ** ** ** ** ** ** ** ** ** ** ** **" at bounding box center [635, 344] width 41 height 13
click at [696, 337] on select "** ** ** ** ** **" at bounding box center [680, 344] width 41 height 13
click at [999, 668] on button "Continuer" at bounding box center [1021, 669] width 81 height 28
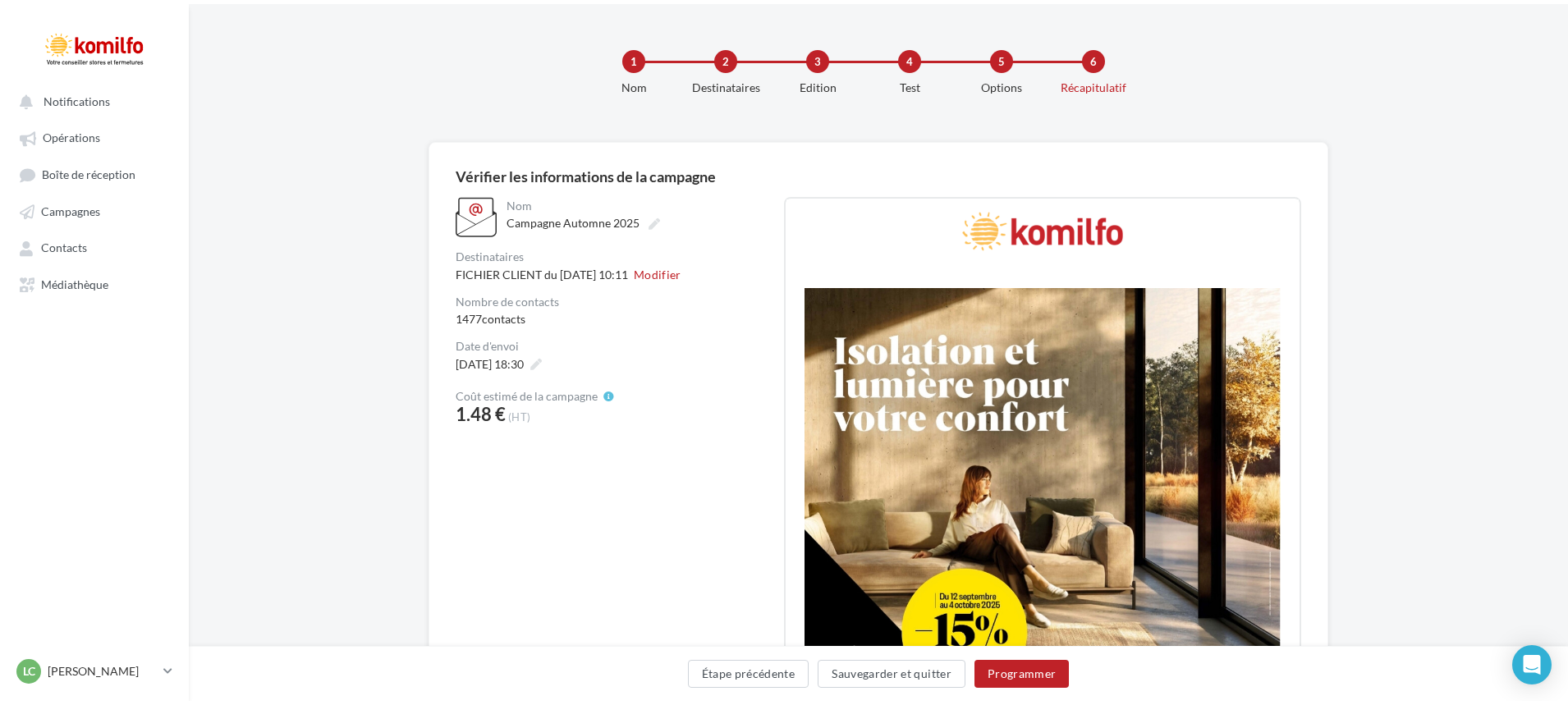
scroll to position [15, 0]
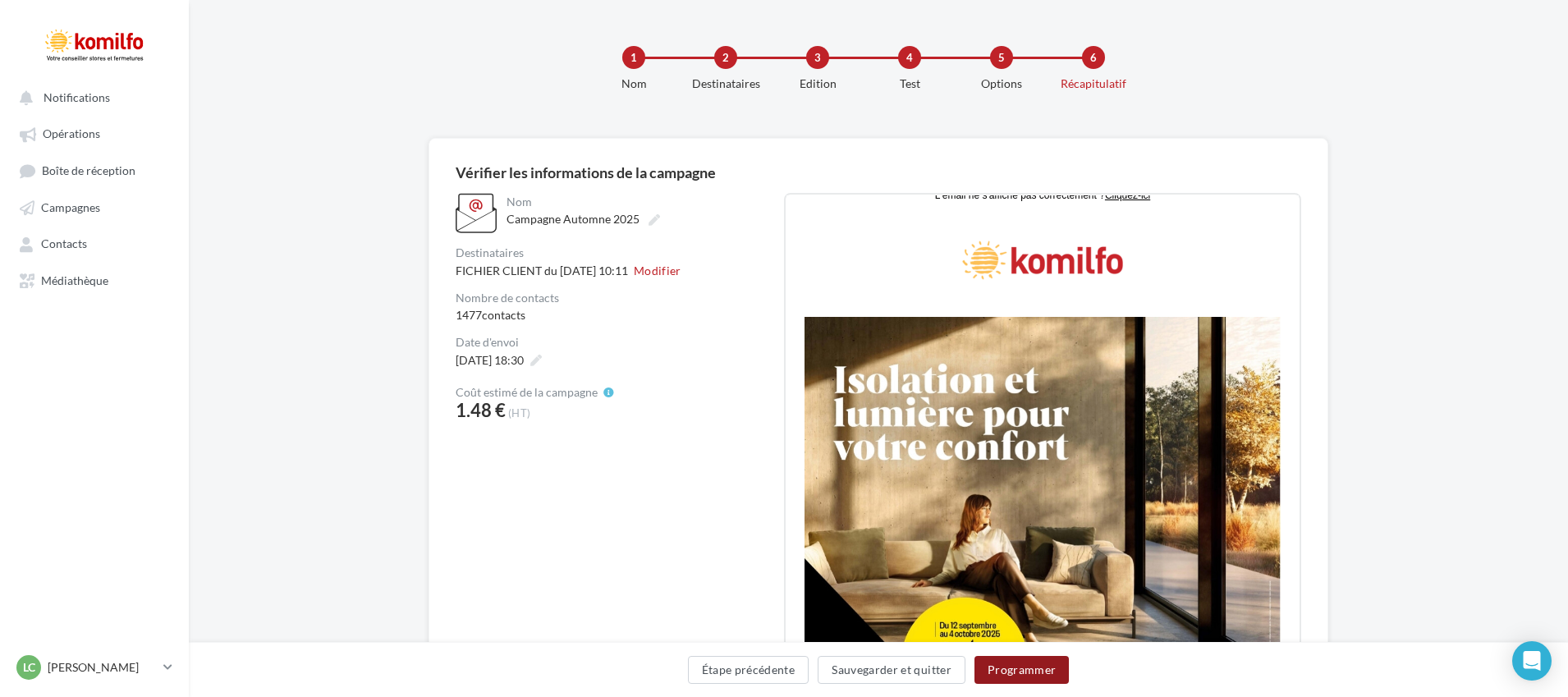
click at [1010, 672] on button "Programmer" at bounding box center [1022, 669] width 95 height 28
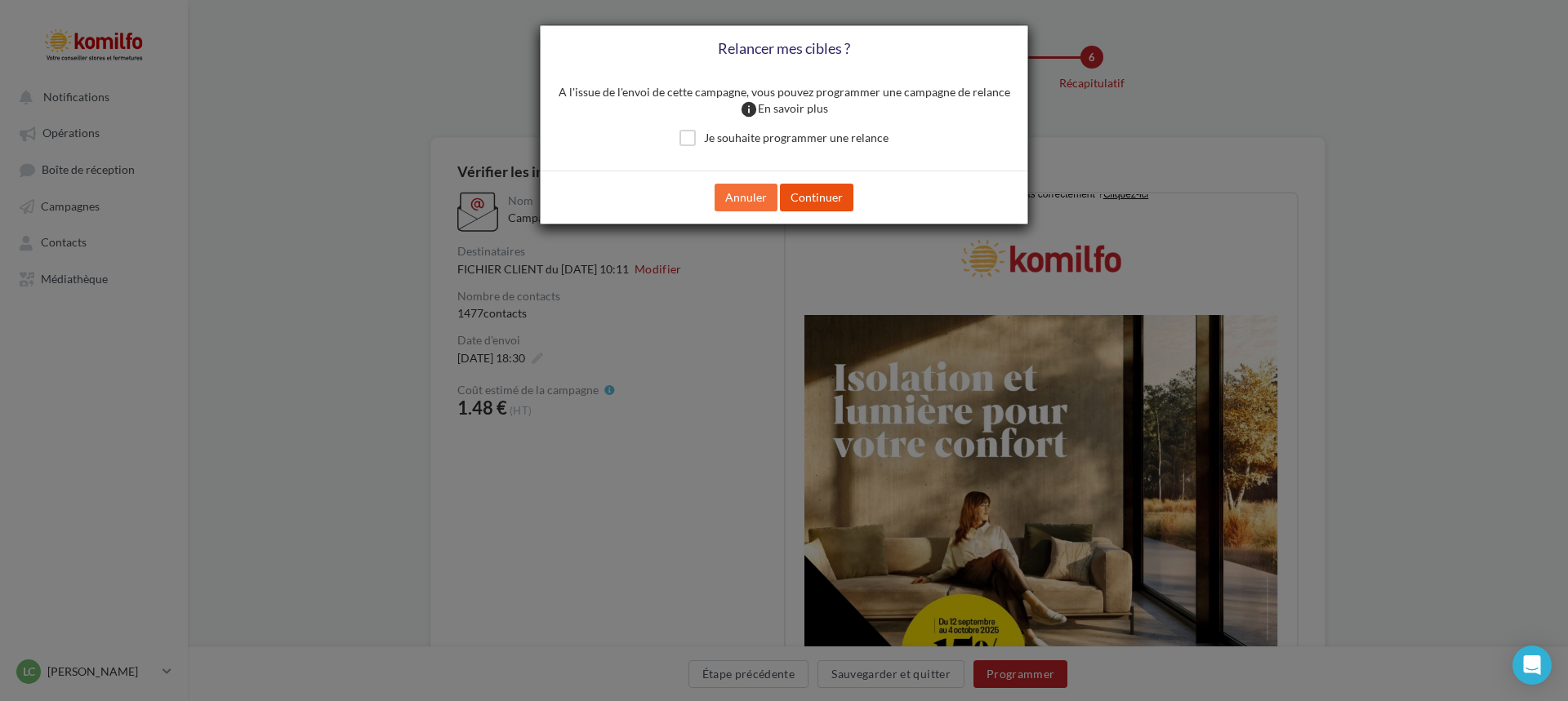
click at [817, 204] on button "Continuer" at bounding box center [816, 197] width 73 height 27
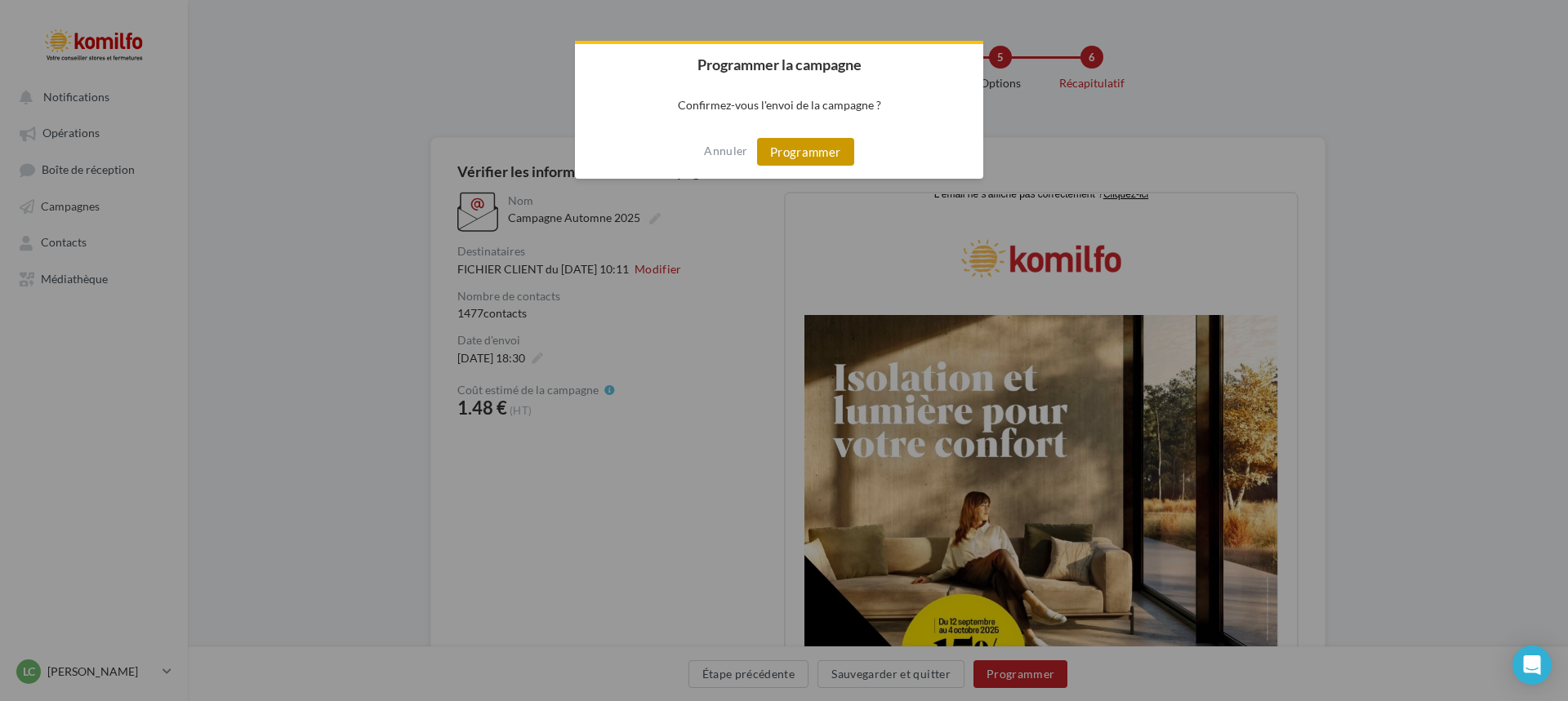
click at [794, 144] on button "Programmer" at bounding box center [806, 151] width 97 height 27
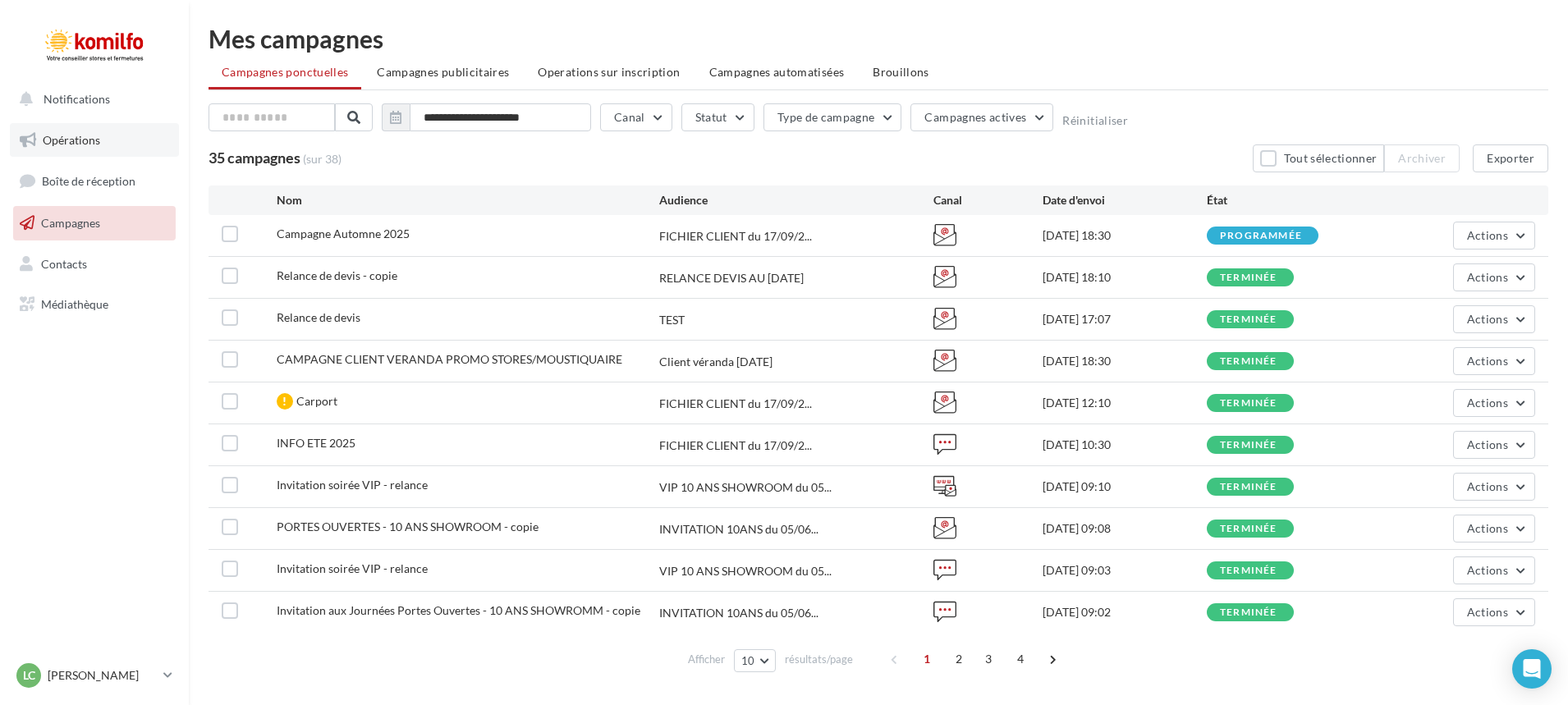
click at [109, 139] on link "Opérations" at bounding box center [94, 140] width 169 height 35
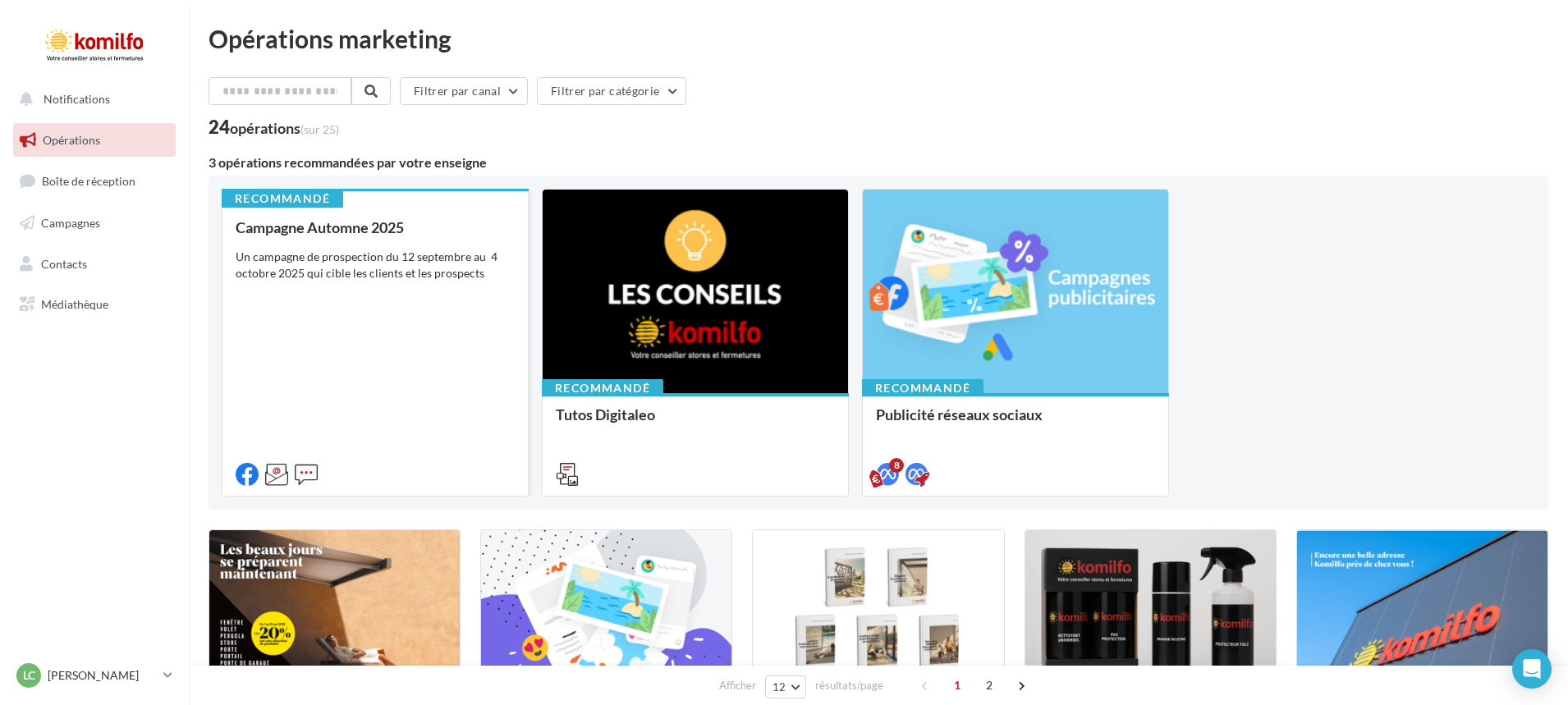
click at [308, 379] on div "Campagne Automne 2025 Un campagne de prospection du [DATE] au [DATE] qui cible …" at bounding box center [376, 350] width 279 height 262
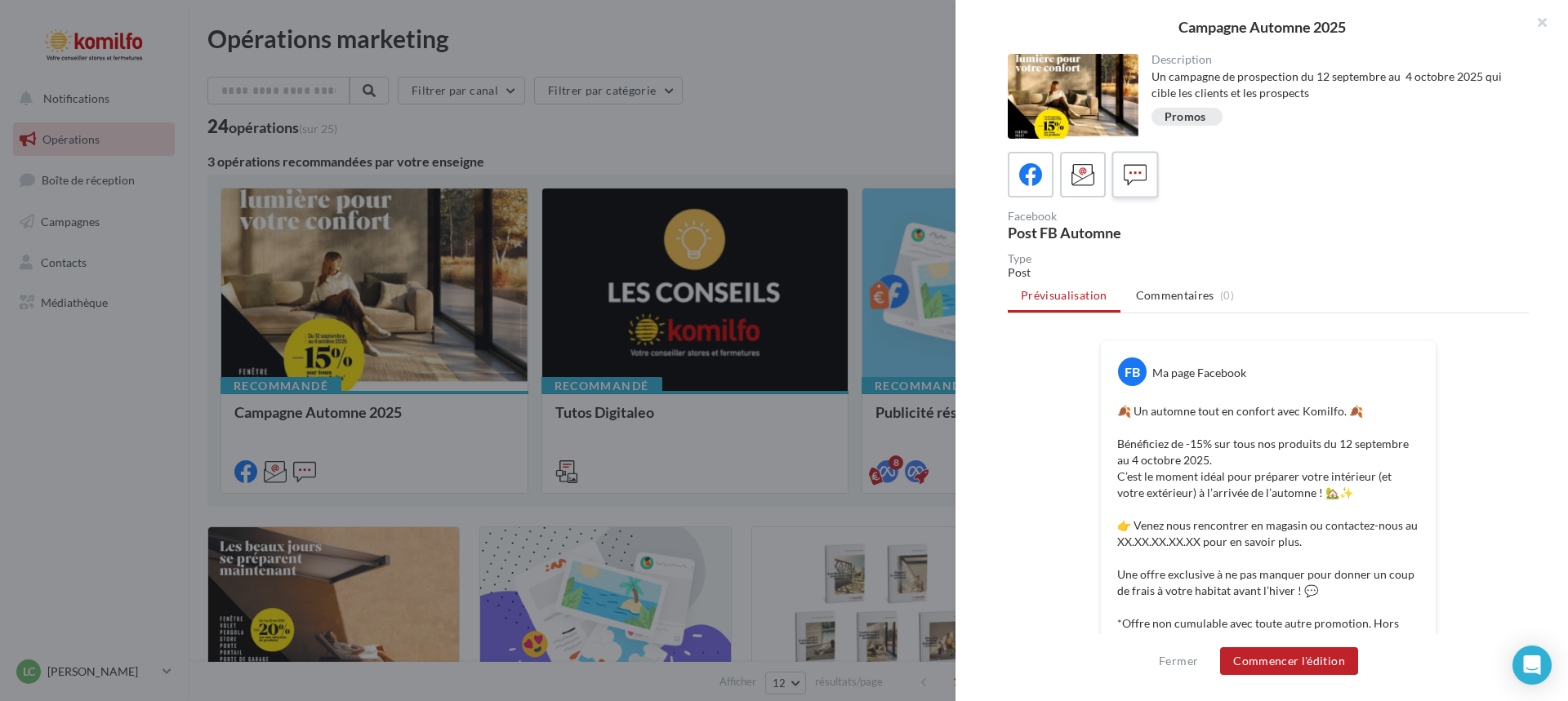
click at [1125, 181] on icon at bounding box center [1135, 174] width 24 height 24
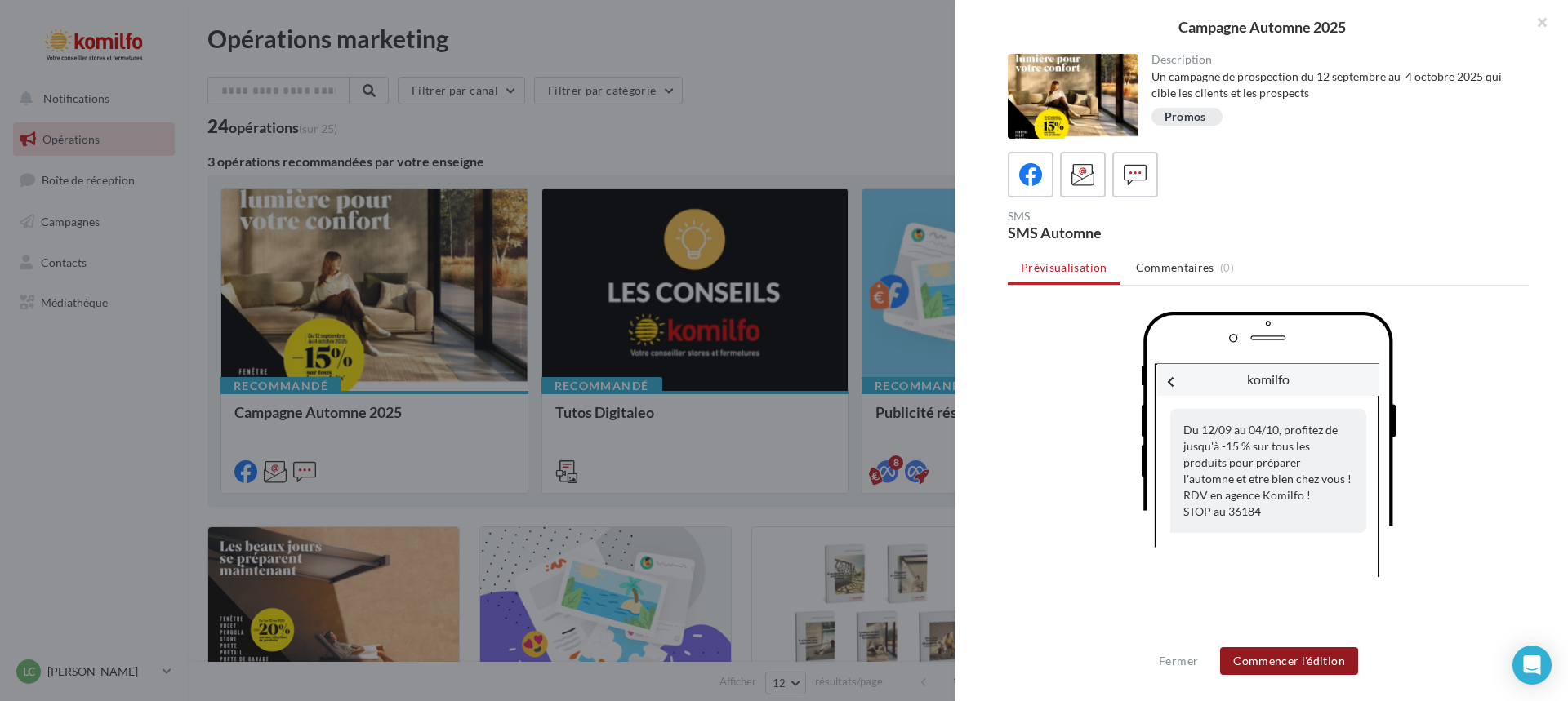
click at [1301, 665] on button "Commencer l'édition" at bounding box center [1289, 660] width 138 height 27
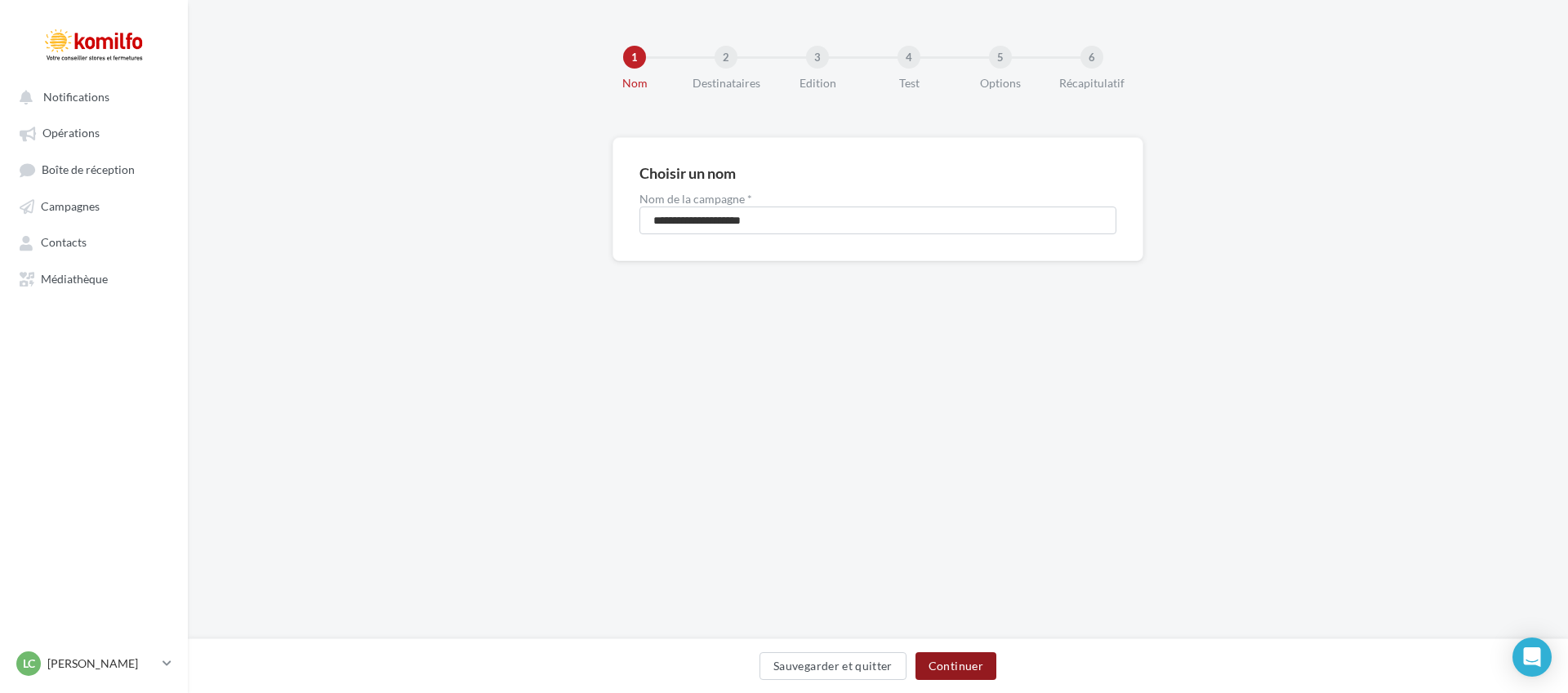
click at [942, 657] on button "Continuer" at bounding box center [955, 666] width 81 height 27
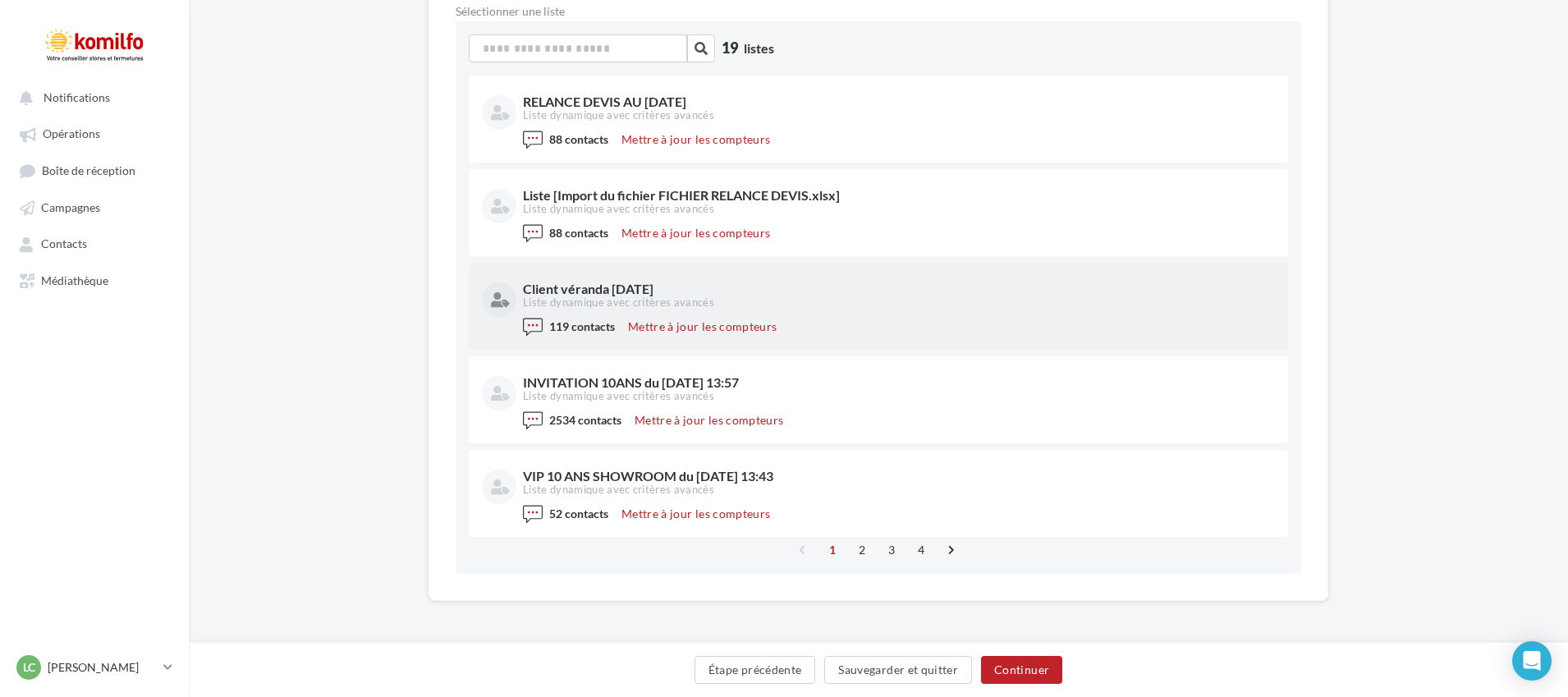
scroll to position [272, 0]
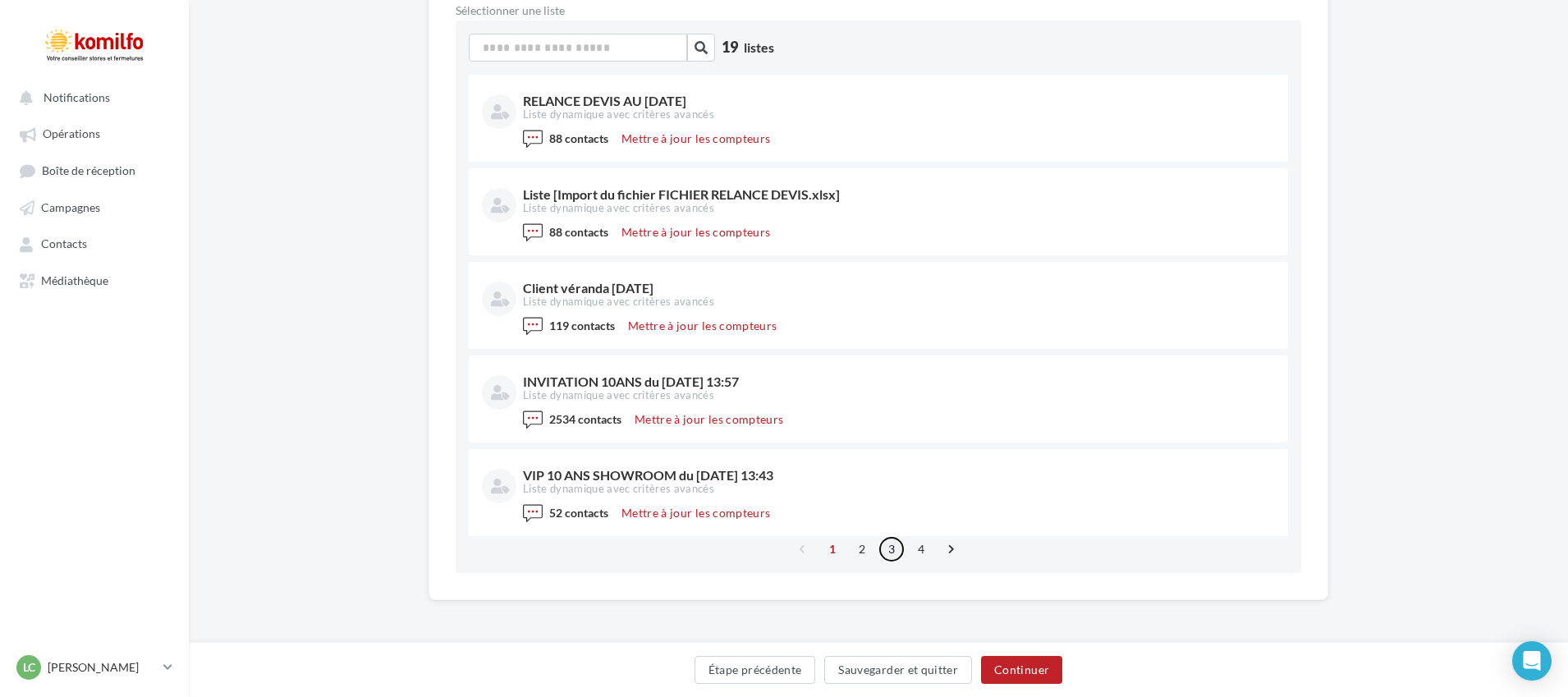
click at [892, 547] on link "3" at bounding box center [892, 549] width 27 height 27
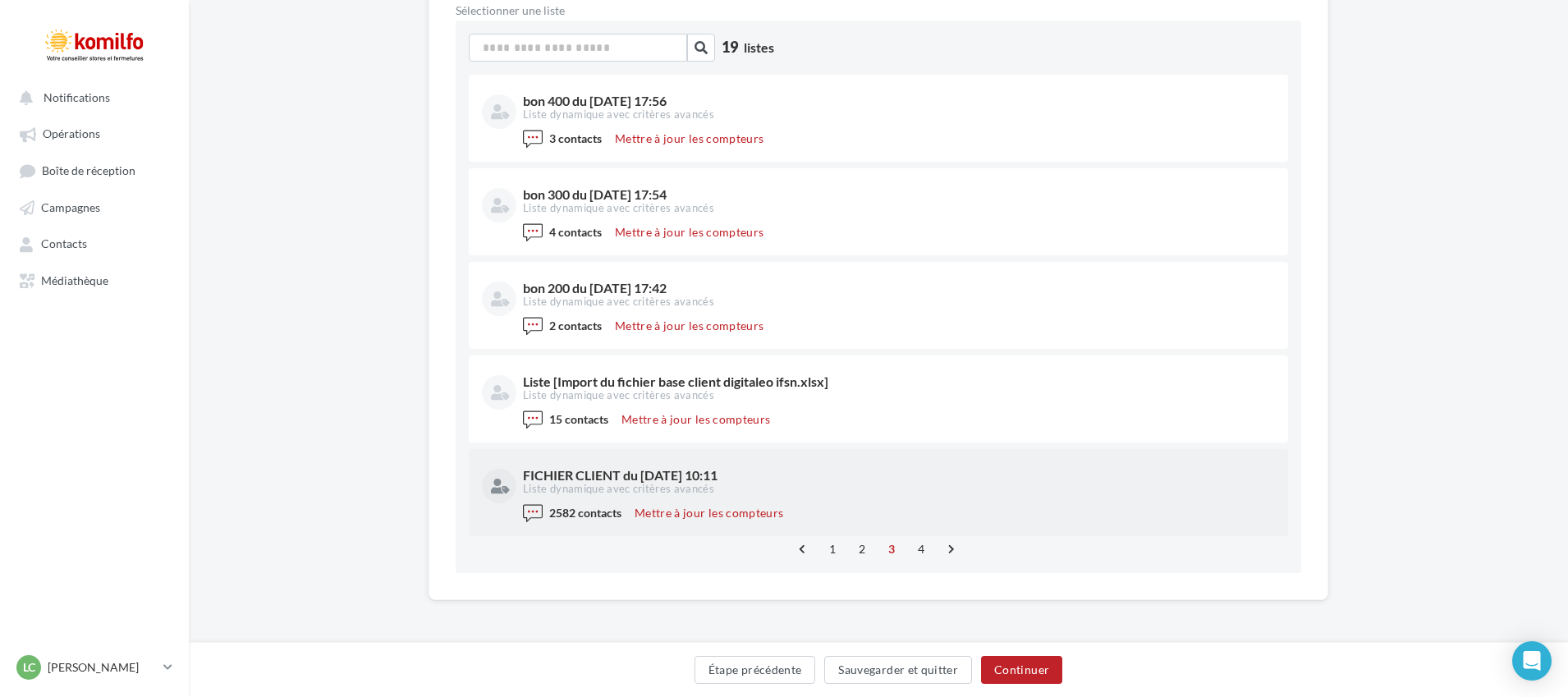
click at [670, 492] on div "Liste dynamique avec critères avancés" at bounding box center [897, 489] width 748 height 15
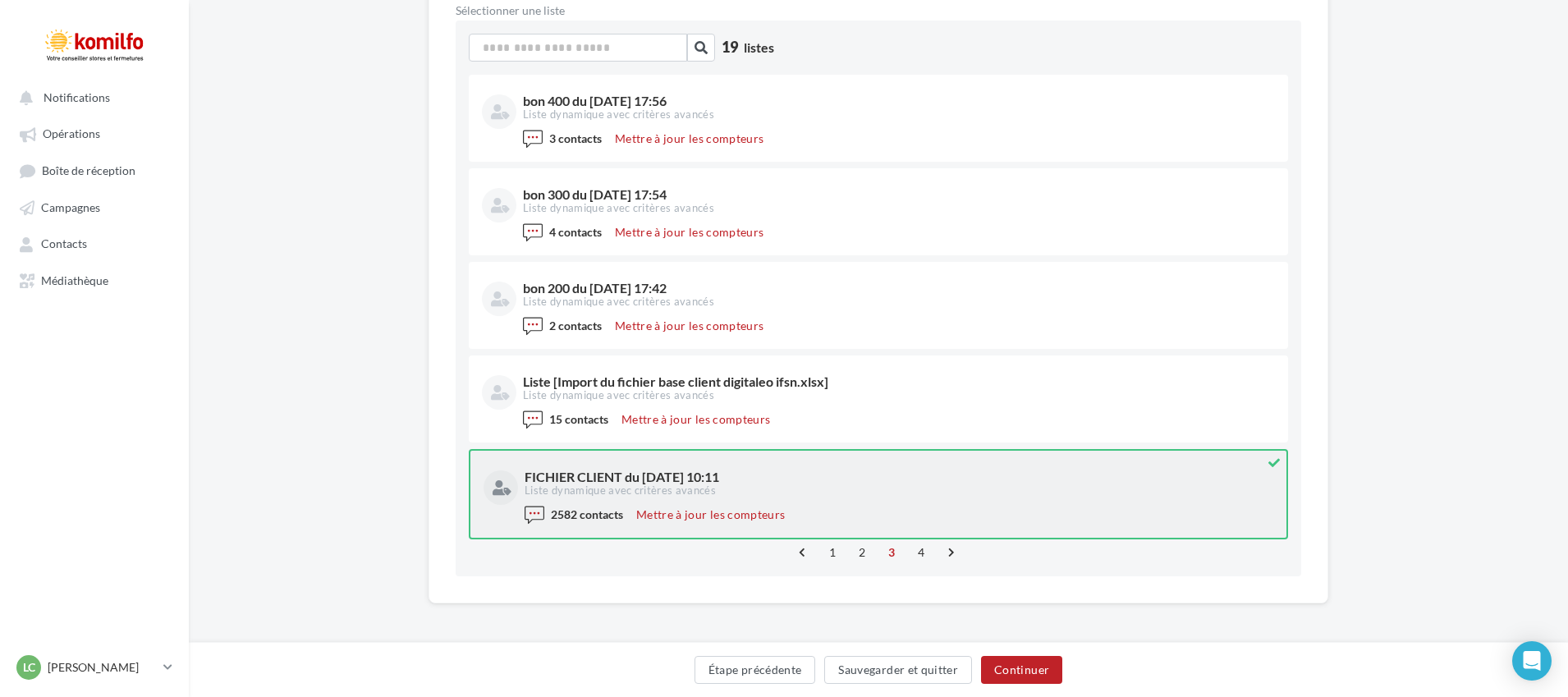
click at [650, 472] on div "FICHIER CLIENT du [DATE] 10:11" at bounding box center [897, 477] width 746 height 13
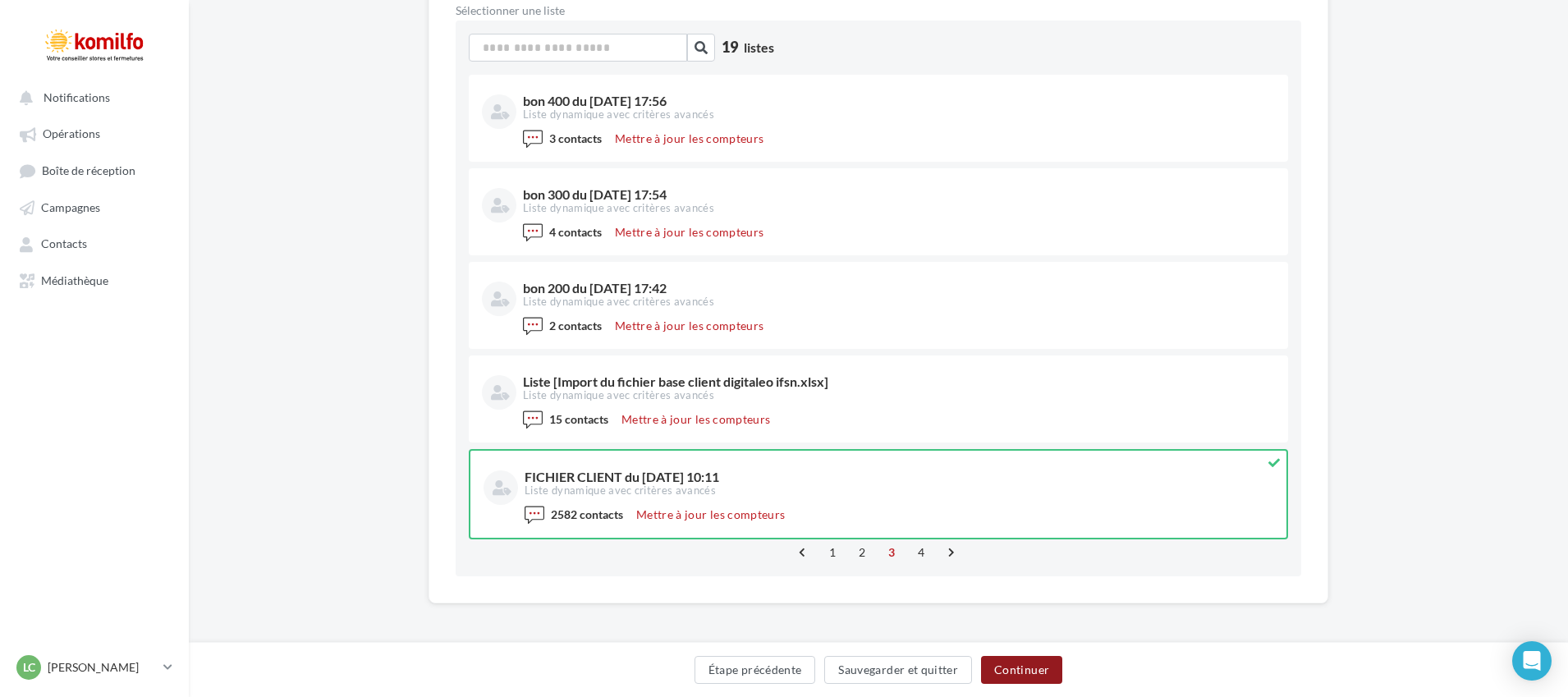
click at [1014, 661] on button "Continuer" at bounding box center [1021, 669] width 81 height 28
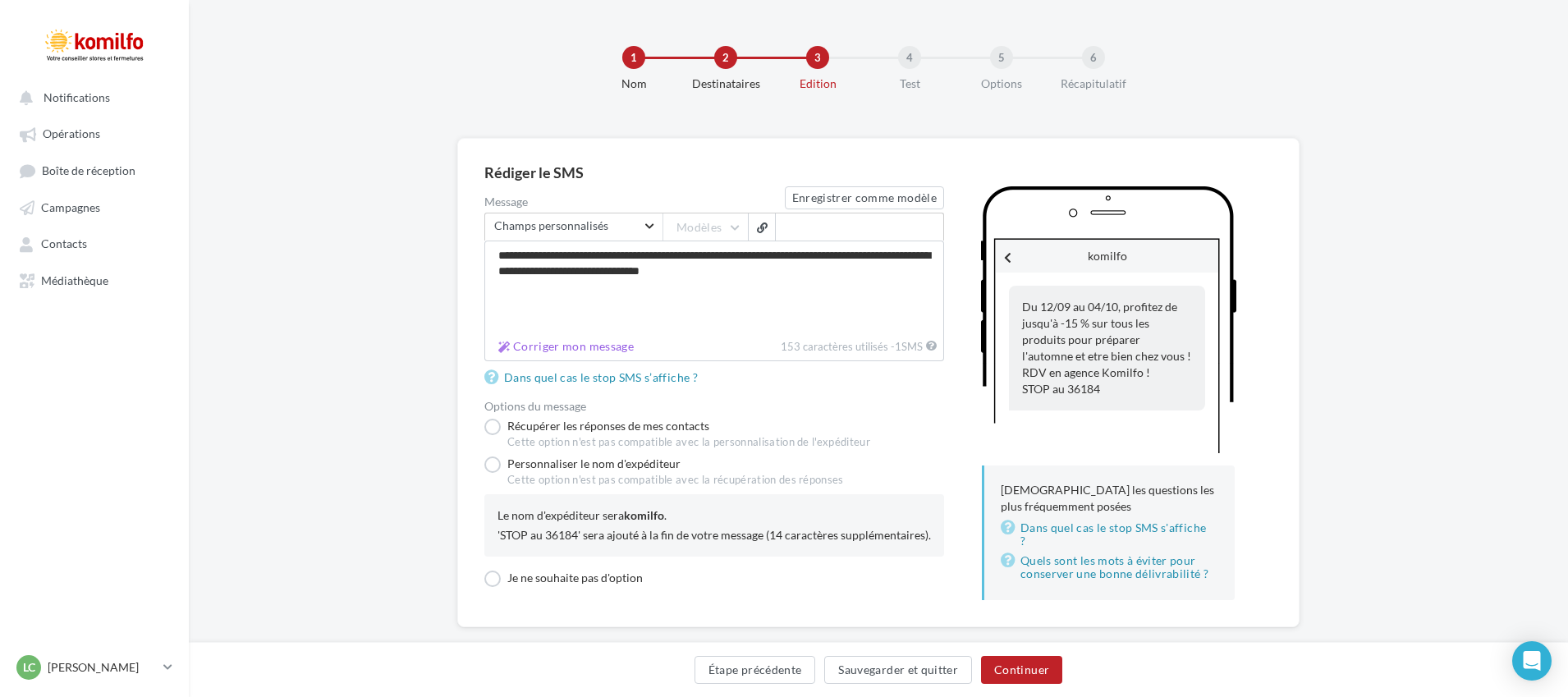
click at [646, 227] on span "Rechercher un champ Champs personnalisés" at bounding box center [573, 226] width 178 height 28
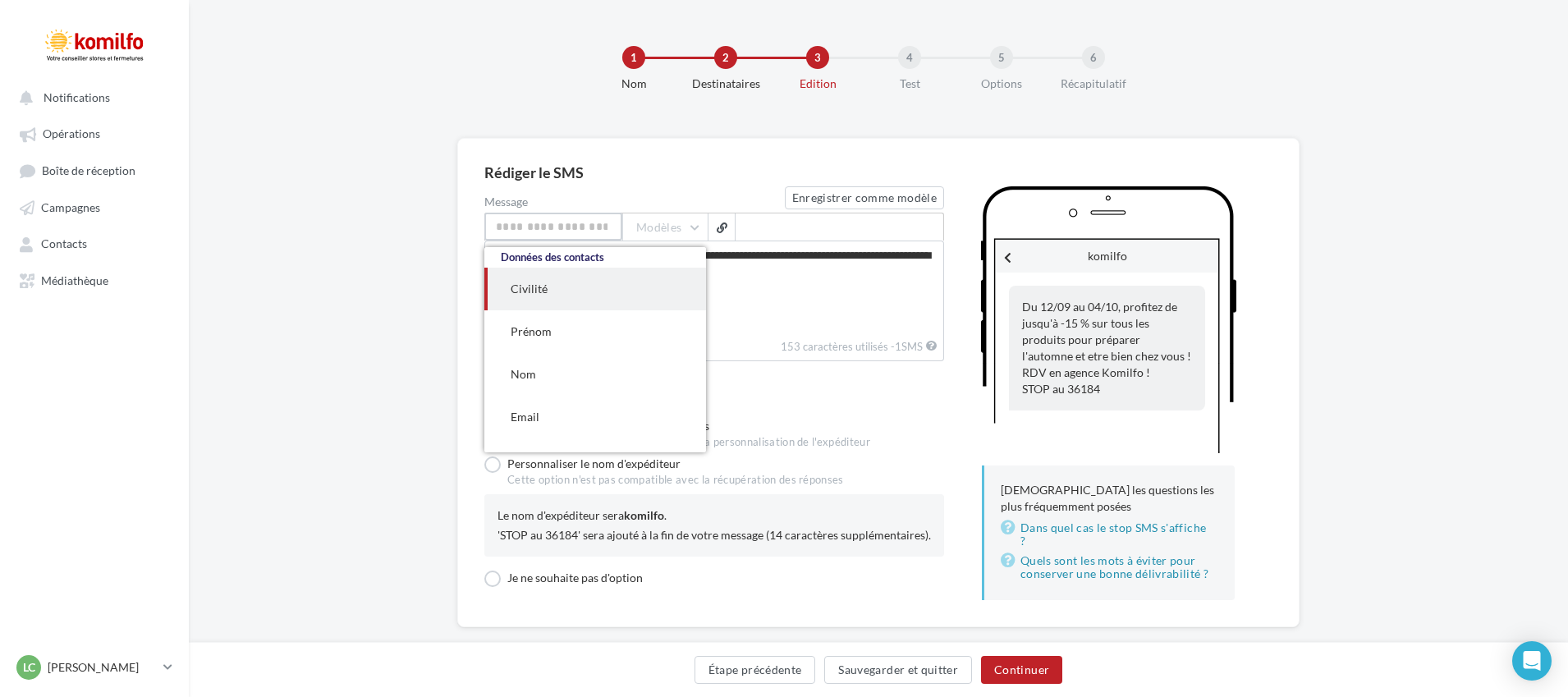
click at [622, 229] on input "Select box" at bounding box center [553, 226] width 138 height 28
click at [842, 323] on textarea "**********" at bounding box center [714, 287] width 460 height 93
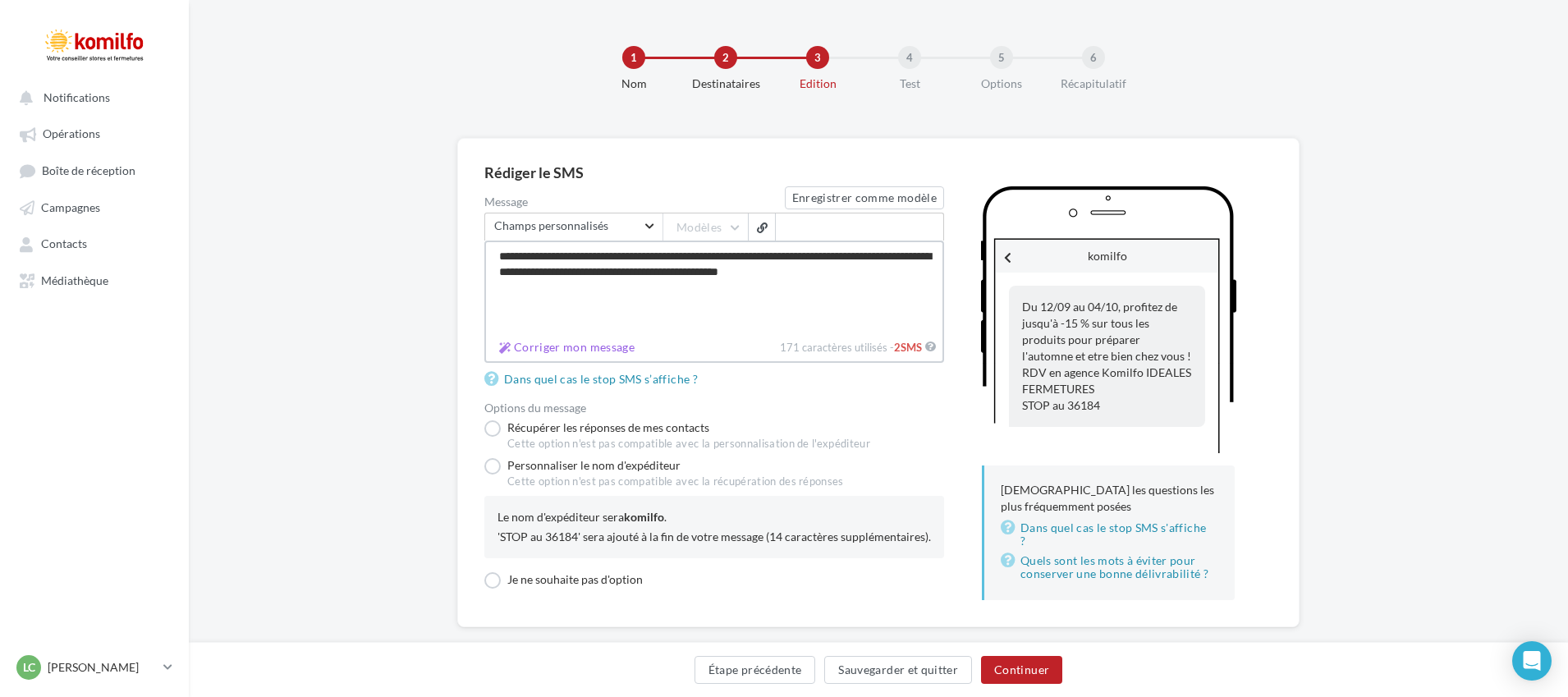
click at [789, 272] on textarea "**********" at bounding box center [714, 287] width 460 height 93
click at [791, 272] on textarea "**********" at bounding box center [714, 287] width 460 height 93
click at [852, 332] on textarea "**********" at bounding box center [714, 287] width 460 height 93
drag, startPoint x: 922, startPoint y: 272, endPoint x: 785, endPoint y: 270, distance: 137.0
click at [785, 270] on textarea "**********" at bounding box center [714, 287] width 460 height 93
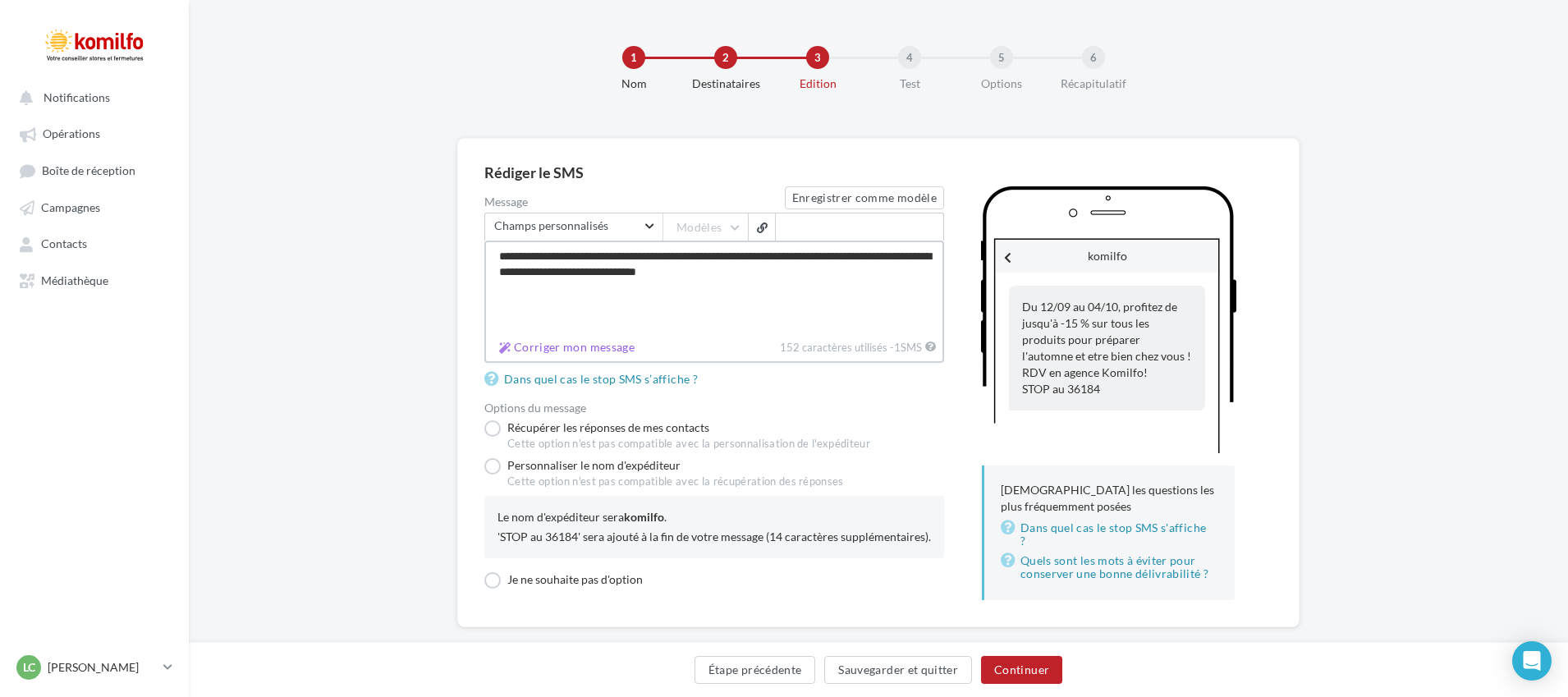
click at [786, 272] on textarea "**********" at bounding box center [714, 287] width 460 height 93
click at [793, 274] on textarea "**********" at bounding box center [714, 287] width 460 height 93
drag, startPoint x: 772, startPoint y: 274, endPoint x: 757, endPoint y: 315, distance: 43.7
click at [744, 319] on textarea "**********" at bounding box center [714, 287] width 460 height 93
click at [822, 282] on textarea "**********" at bounding box center [714, 287] width 460 height 93
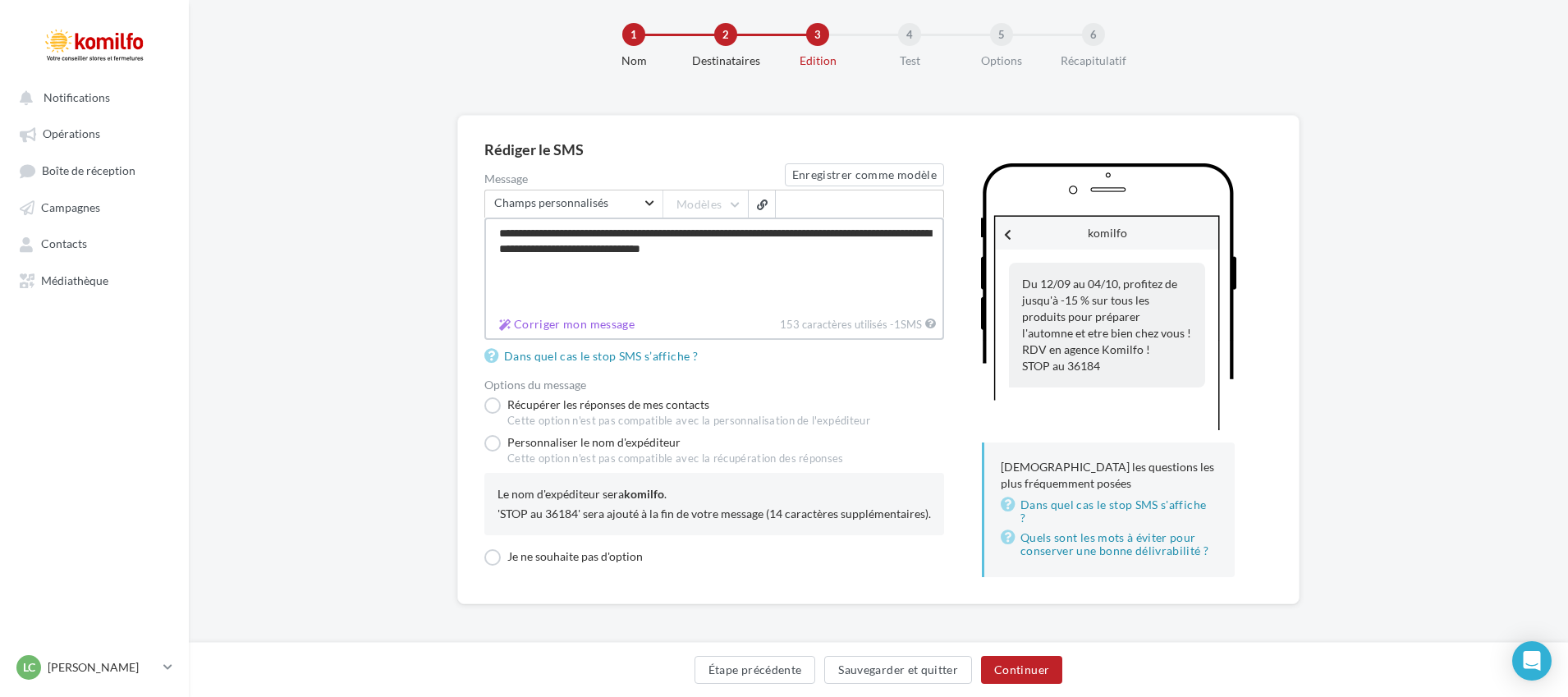
scroll to position [36, 0]
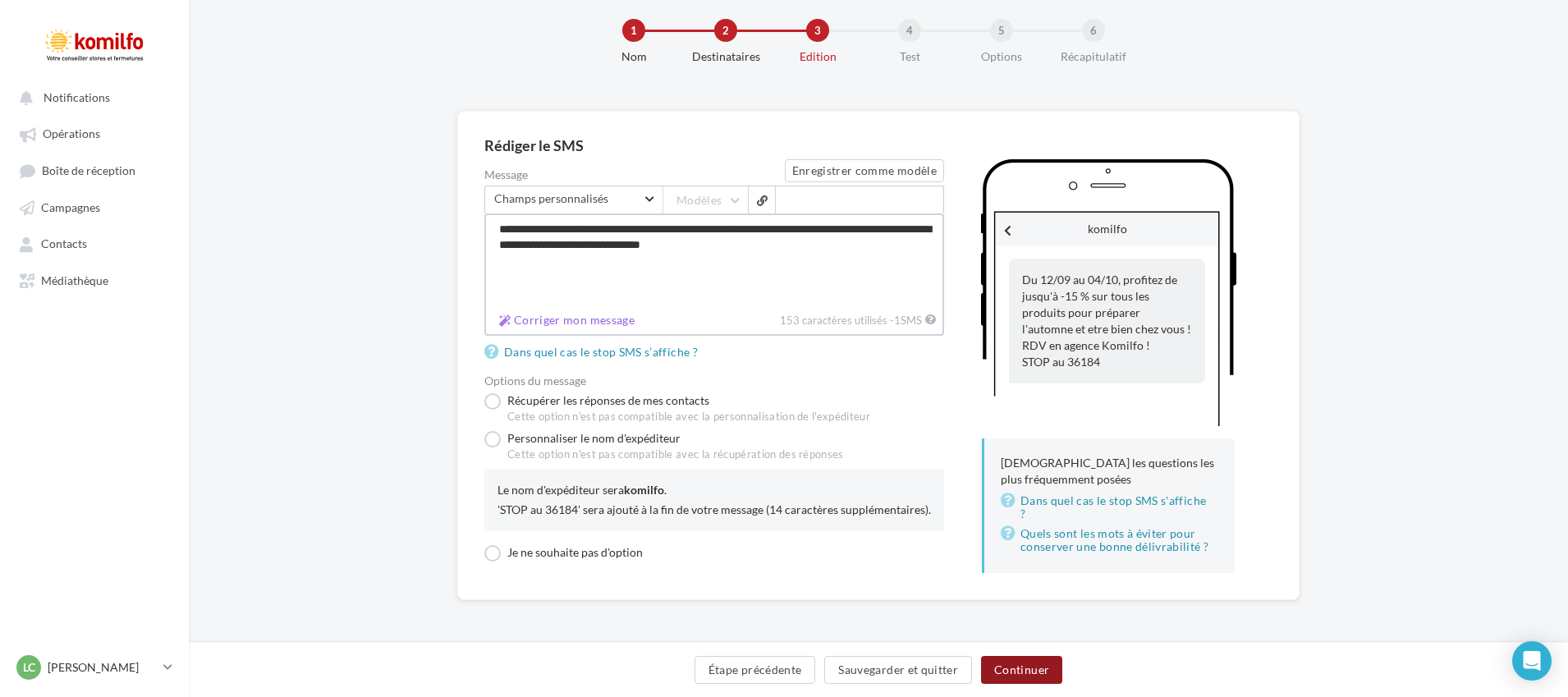
type textarea "**********"
click at [1021, 660] on button "Continuer" at bounding box center [1021, 669] width 81 height 28
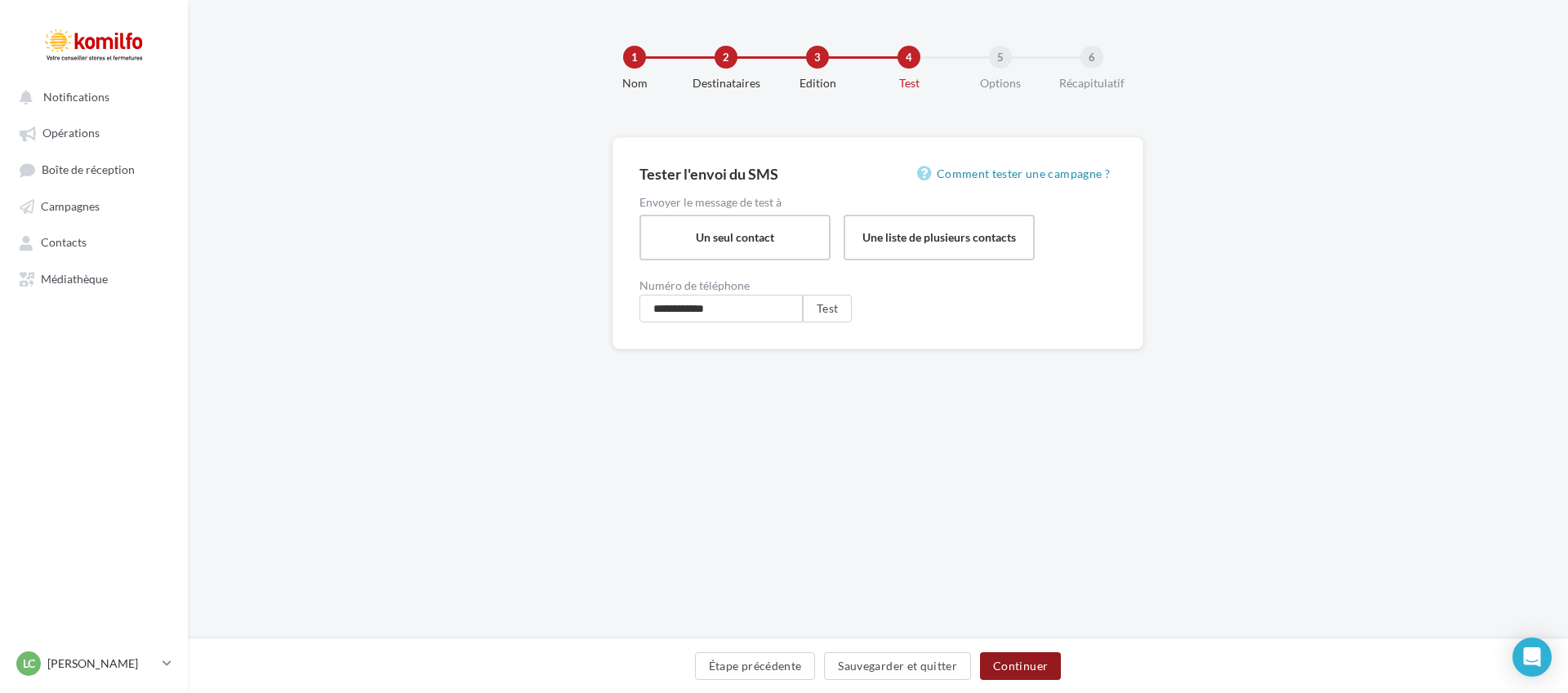
click at [992, 660] on button "Continuer" at bounding box center [1020, 666] width 81 height 27
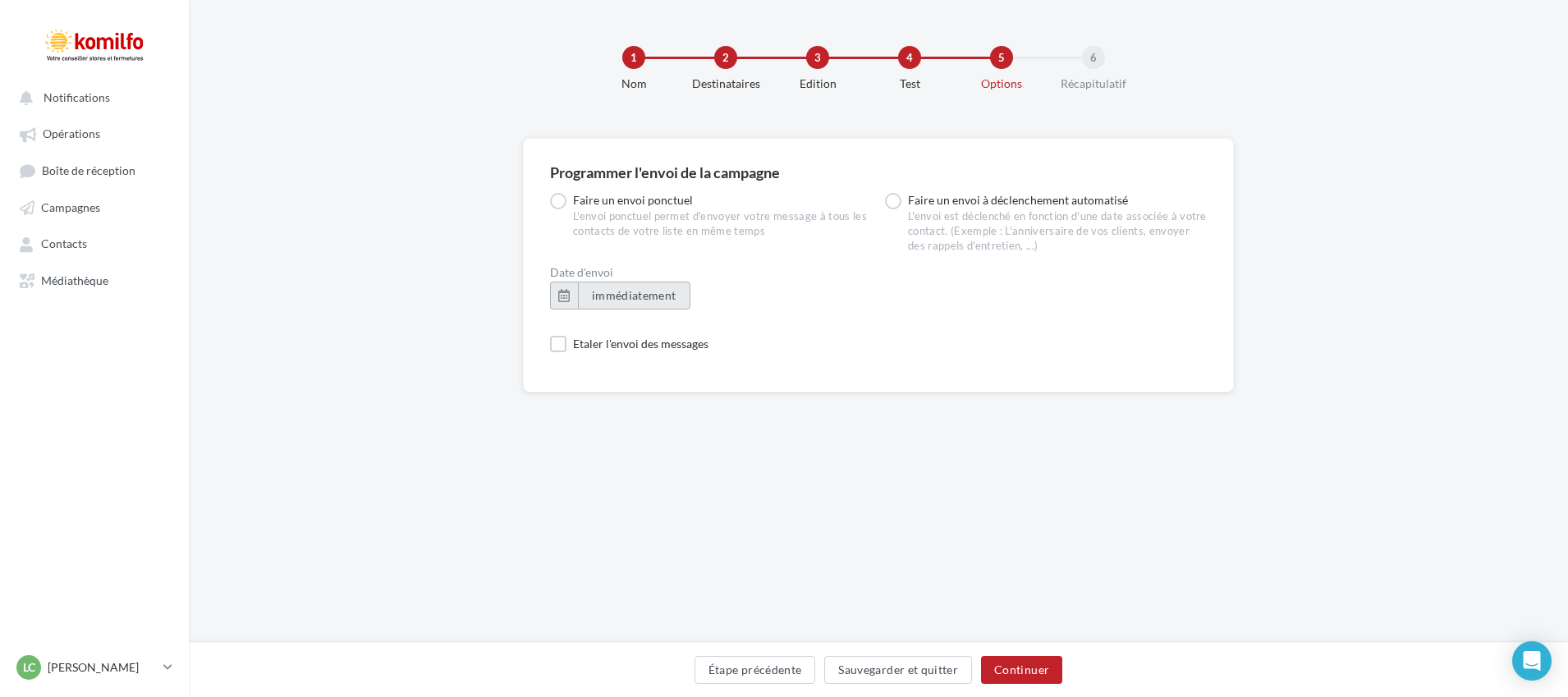
click at [625, 295] on span "immédiatement" at bounding box center [634, 296] width 85 height 14
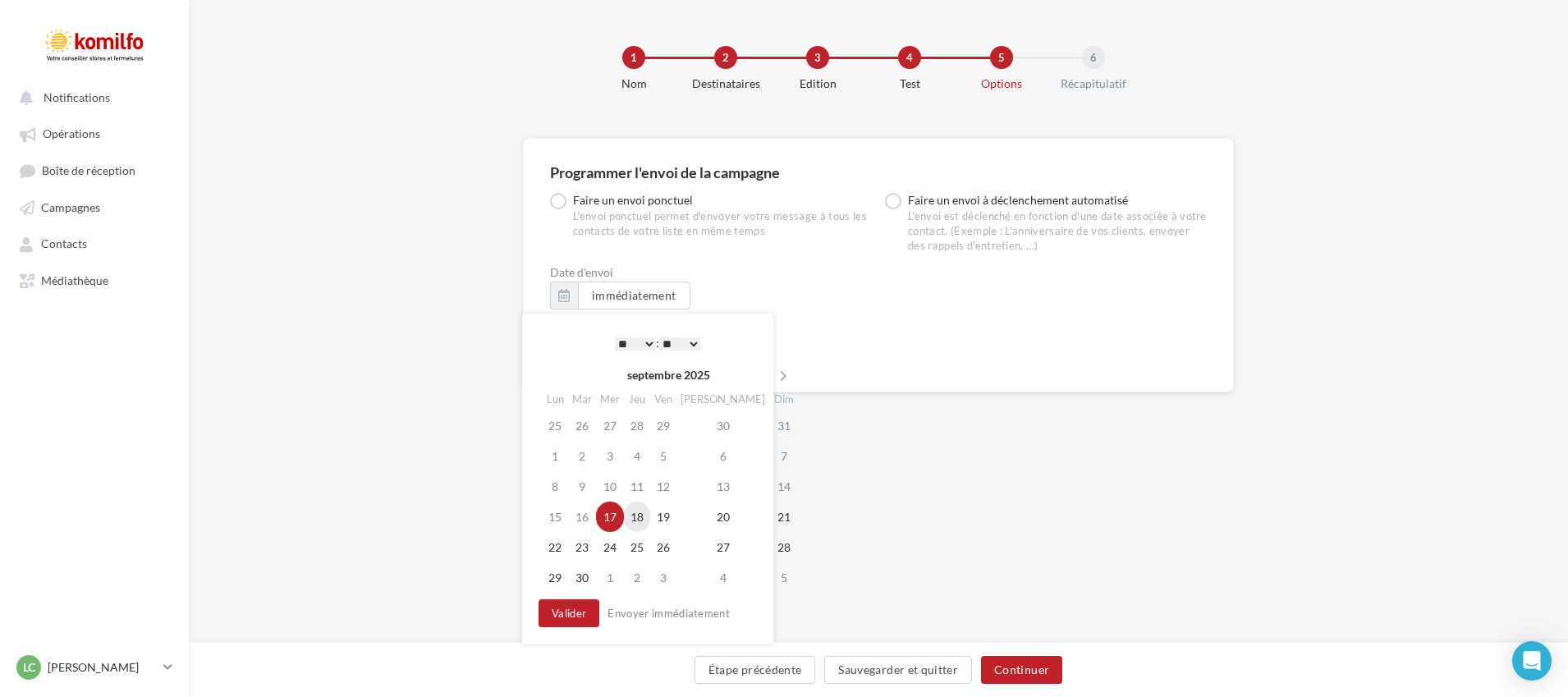
click at [645, 524] on td "18" at bounding box center [637, 517] width 27 height 30
click at [672, 522] on td "19" at bounding box center [664, 517] width 27 height 30
click at [643, 342] on select "* * * * * * * * * * ** ** ** ** ** ** ** ** ** ** ** ** ** **" at bounding box center [635, 344] width 41 height 13
click at [586, 617] on button "Valider" at bounding box center [569, 612] width 61 height 28
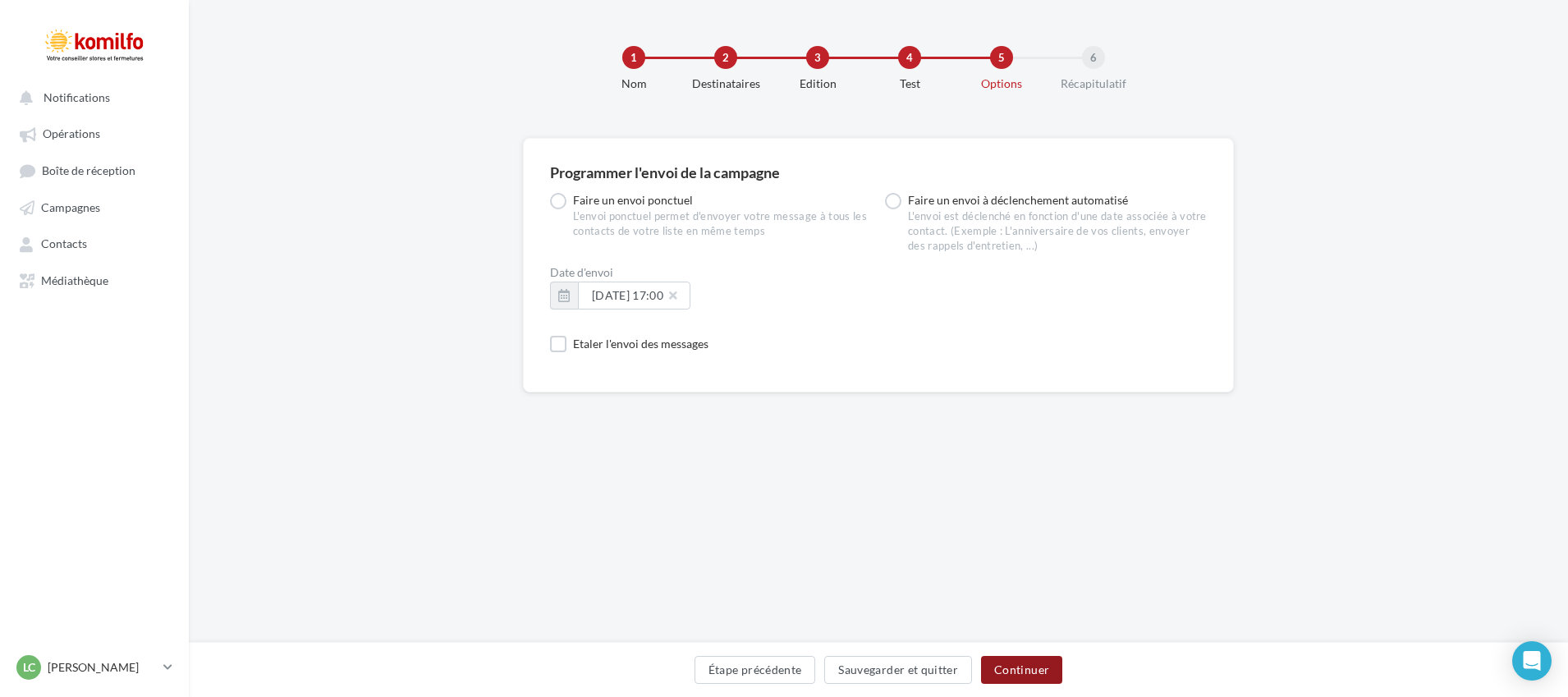
click at [1007, 662] on button "Continuer" at bounding box center [1021, 669] width 81 height 28
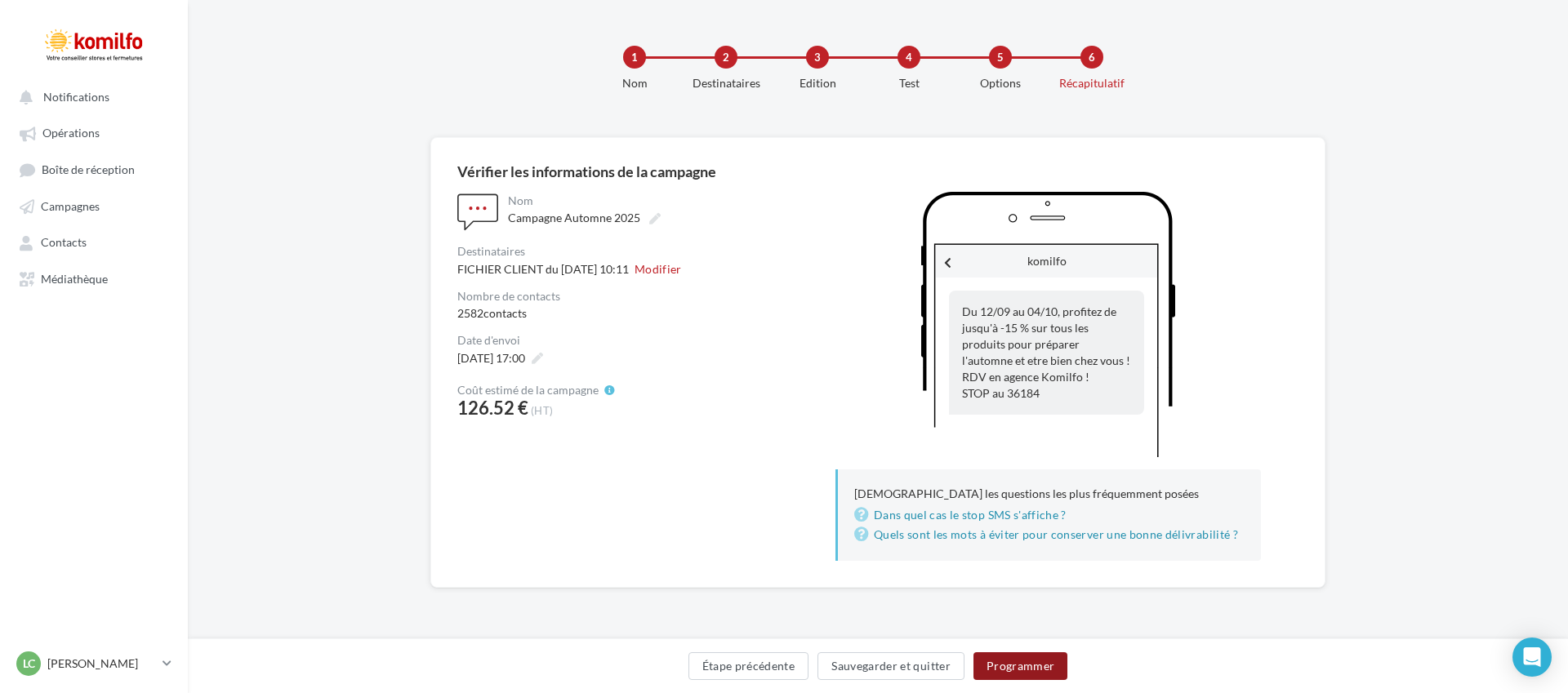
click at [1033, 658] on button "Programmer" at bounding box center [1020, 666] width 95 height 27
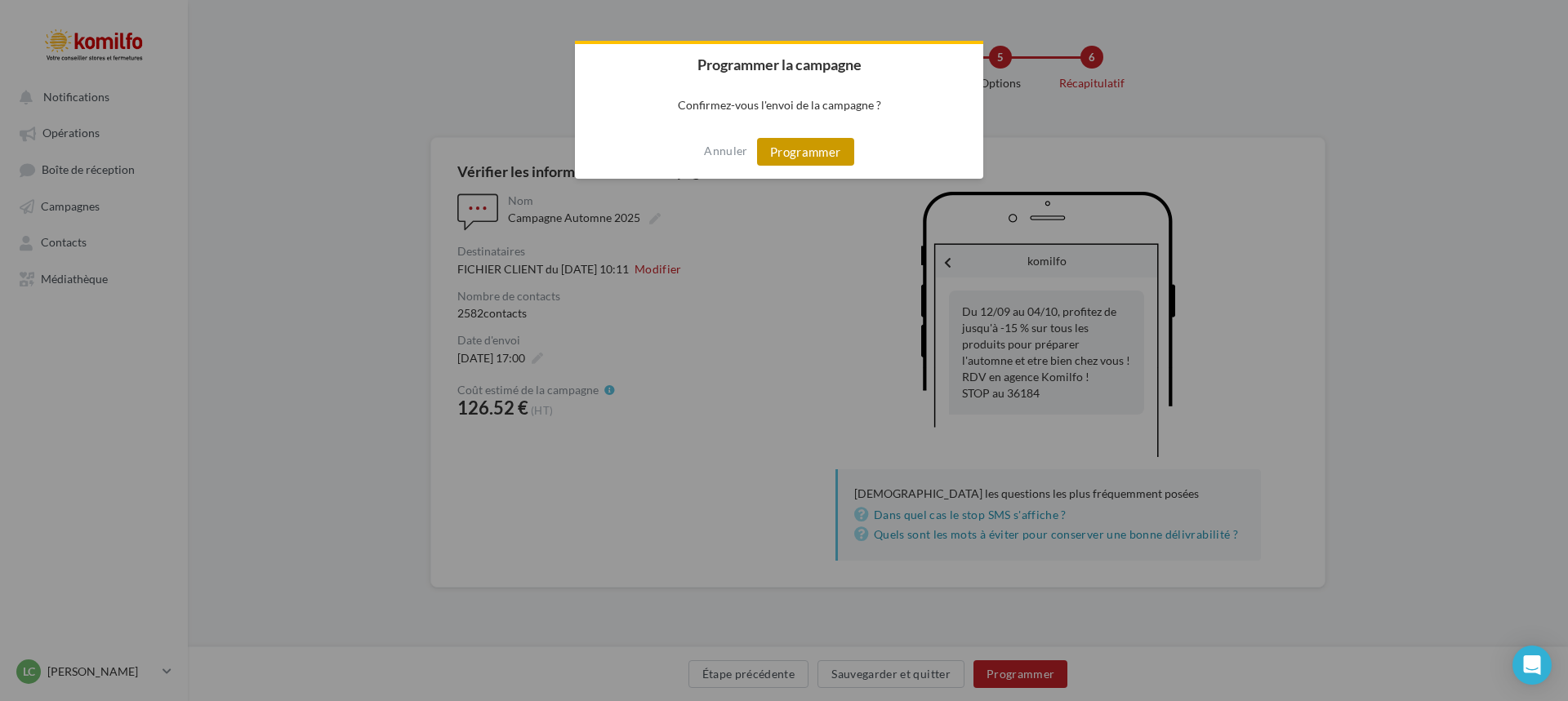
click at [827, 146] on button "Programmer" at bounding box center [806, 151] width 97 height 27
